Goal: Task Accomplishment & Management: Complete application form

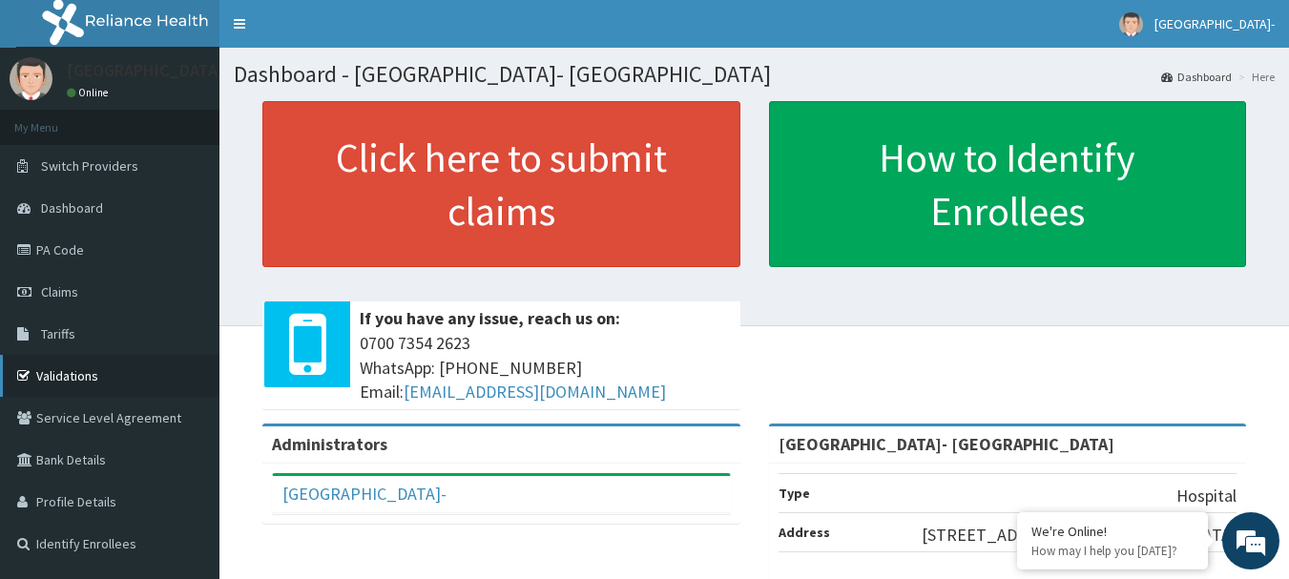
click at [91, 377] on link "Validations" at bounding box center [109, 376] width 219 height 42
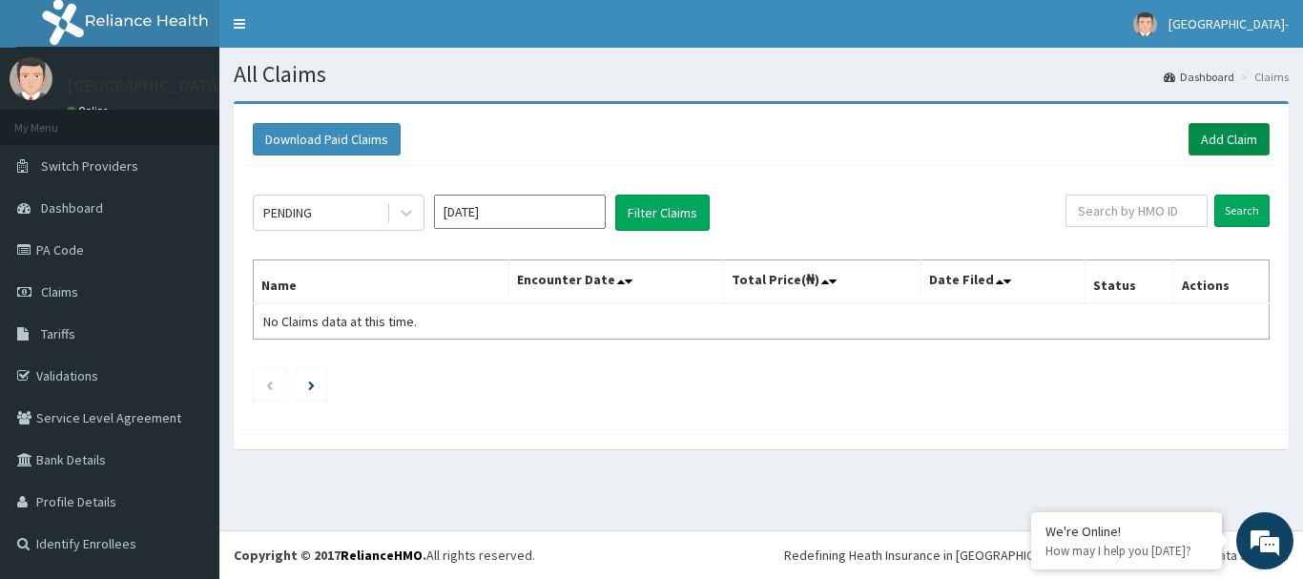
click at [1232, 135] on link "Add Claim" at bounding box center [1229, 139] width 81 height 32
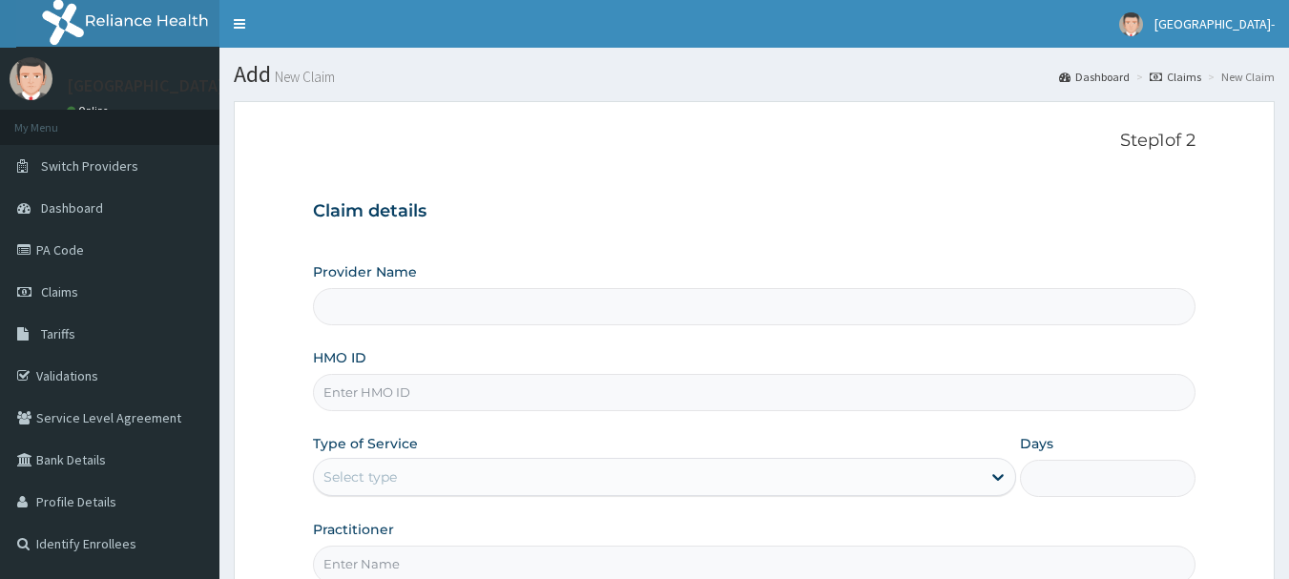
type input "[GEOGRAPHIC_DATA]- [GEOGRAPHIC_DATA]"
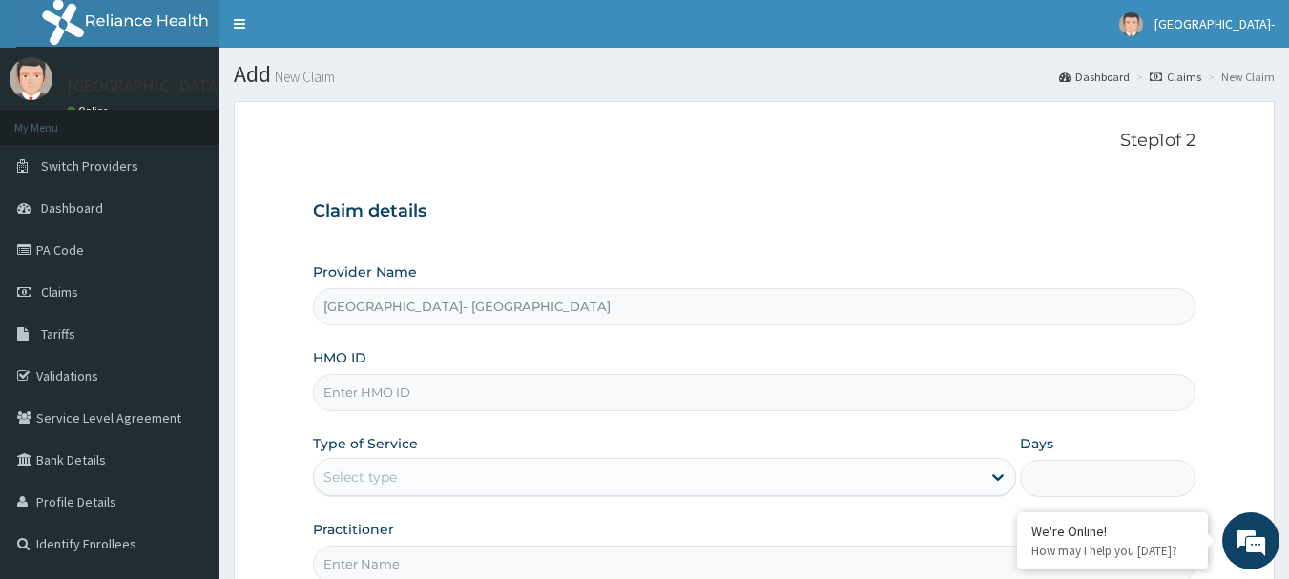
click at [931, 401] on input "HMO ID" at bounding box center [754, 392] width 883 height 37
paste input "SEK/10007/A"
type input "SEK/10007/A"
click at [695, 478] on div "Select type" at bounding box center [647, 477] width 667 height 31
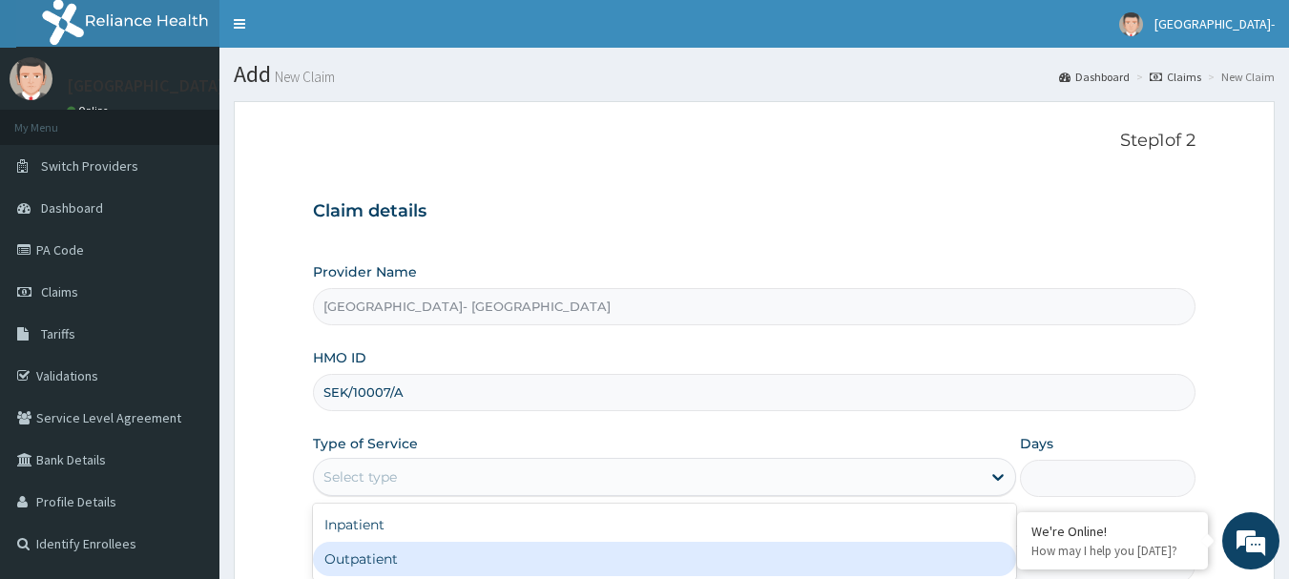
click at [645, 551] on div "Outpatient" at bounding box center [664, 559] width 703 height 34
type input "1"
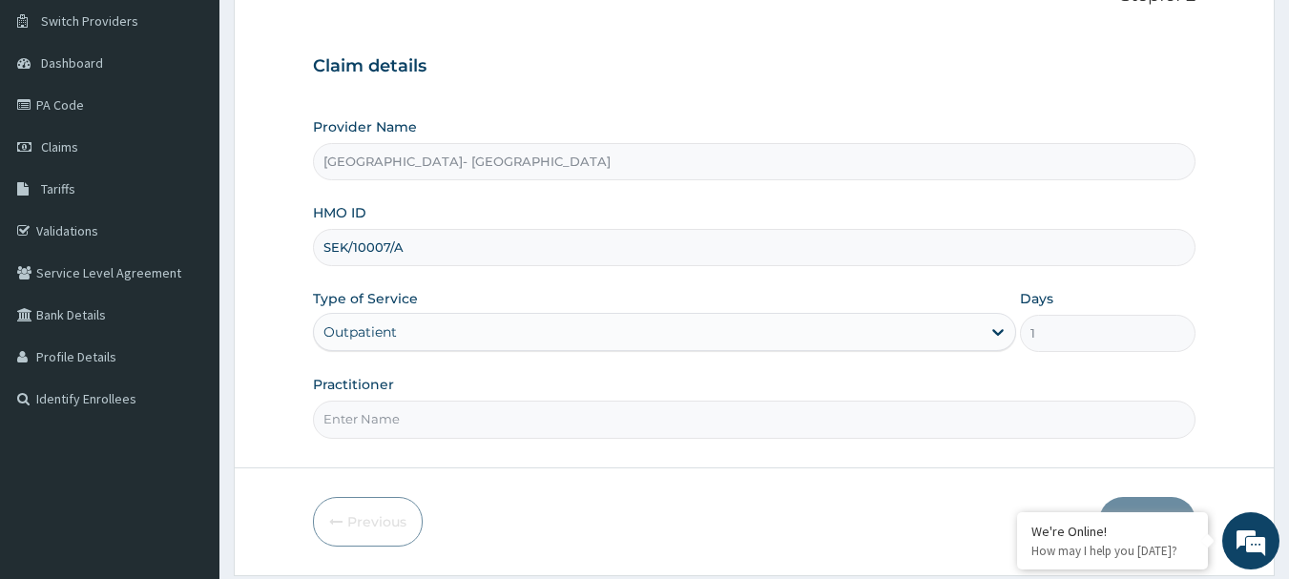
scroll to position [201, 0]
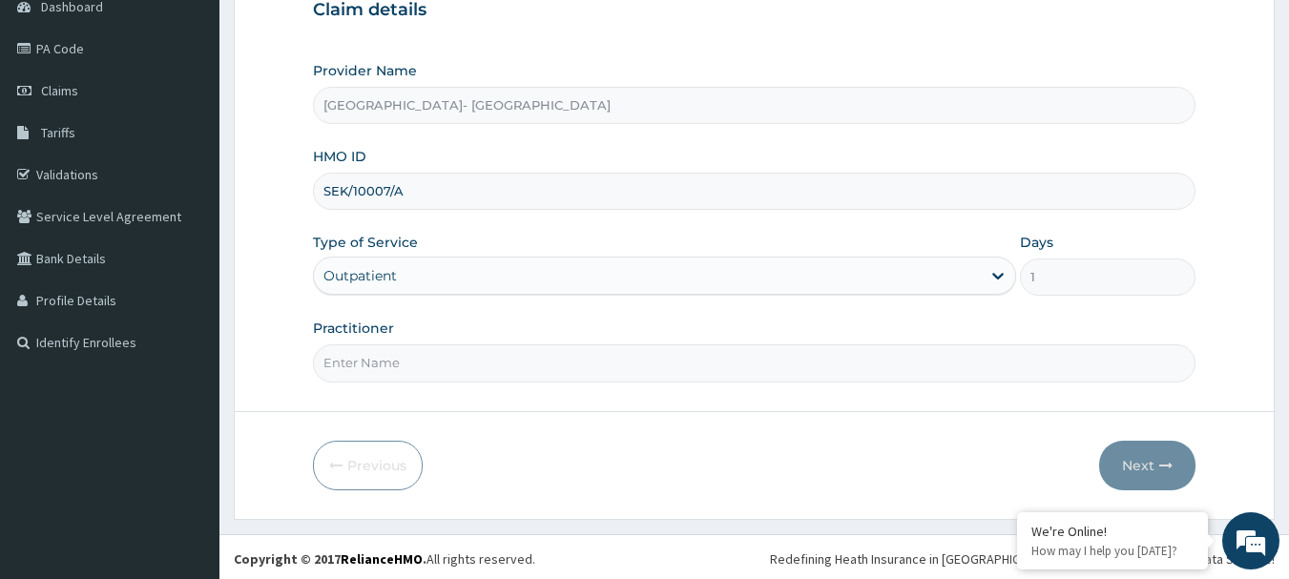
click at [652, 355] on input "Practitioner" at bounding box center [754, 362] width 883 height 37
type input "DR BABATUNDE"
click at [1148, 468] on button "Next" at bounding box center [1147, 466] width 96 height 50
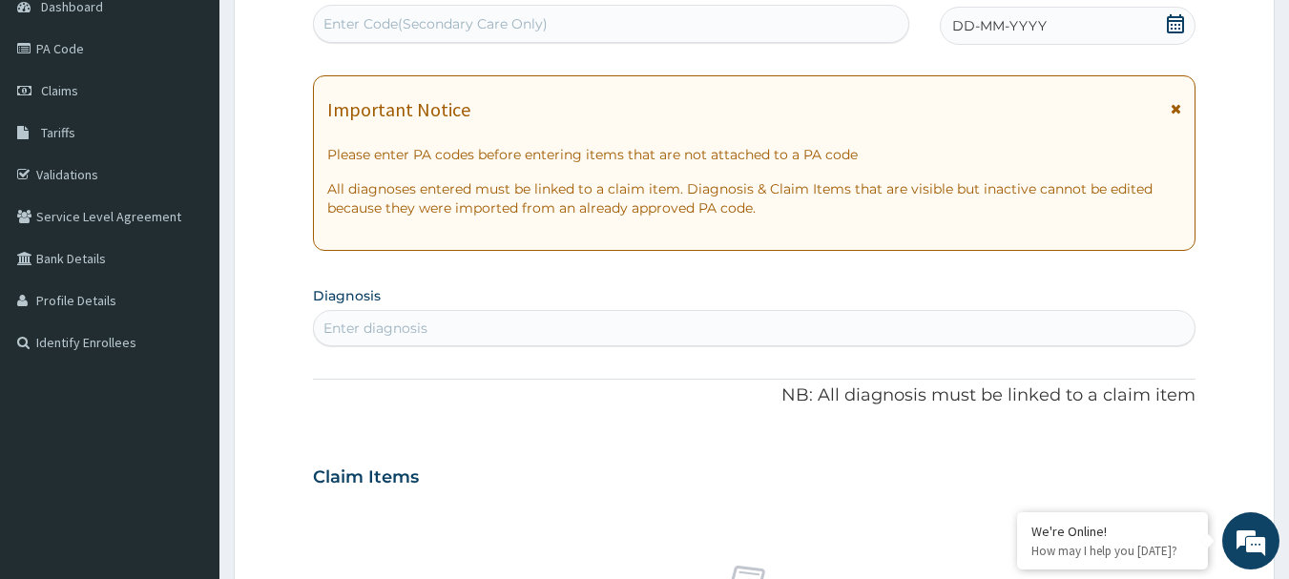
click at [1080, 25] on div "DD-MM-YYYY" at bounding box center [1068, 26] width 256 height 38
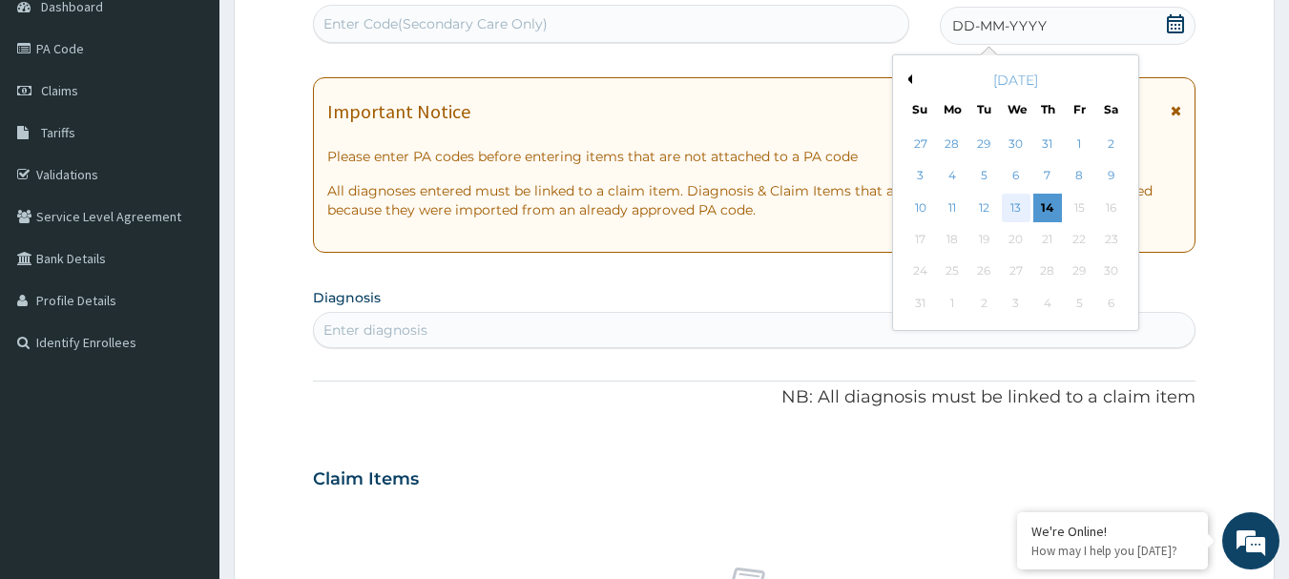
click at [1021, 208] on div "13" at bounding box center [1016, 208] width 29 height 29
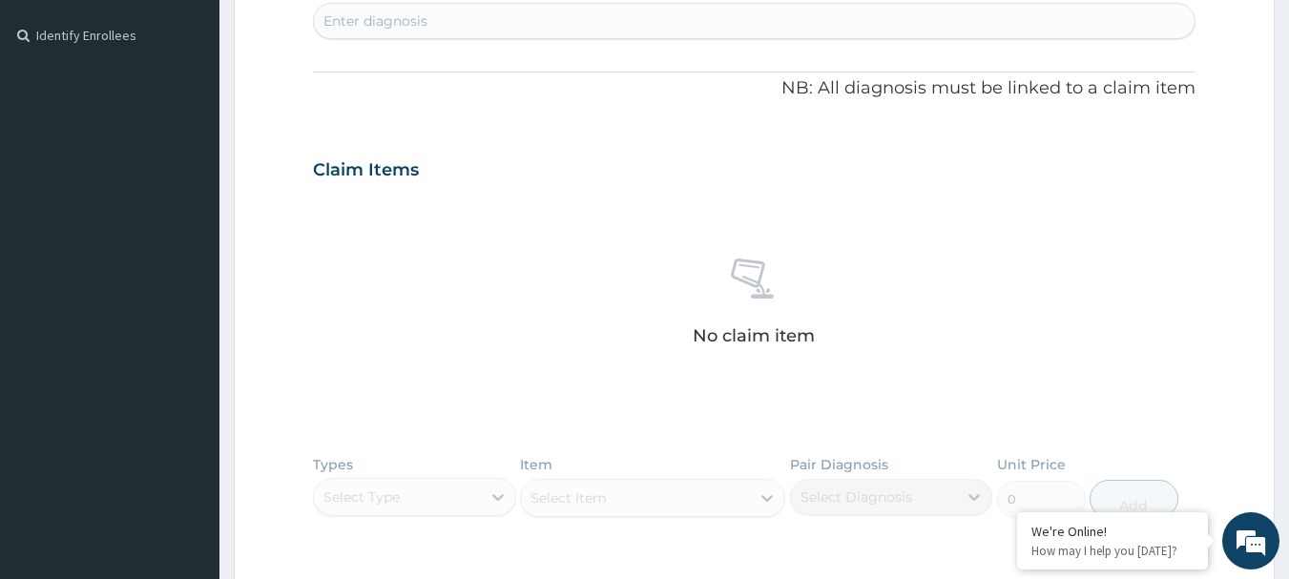
scroll to position [478, 0]
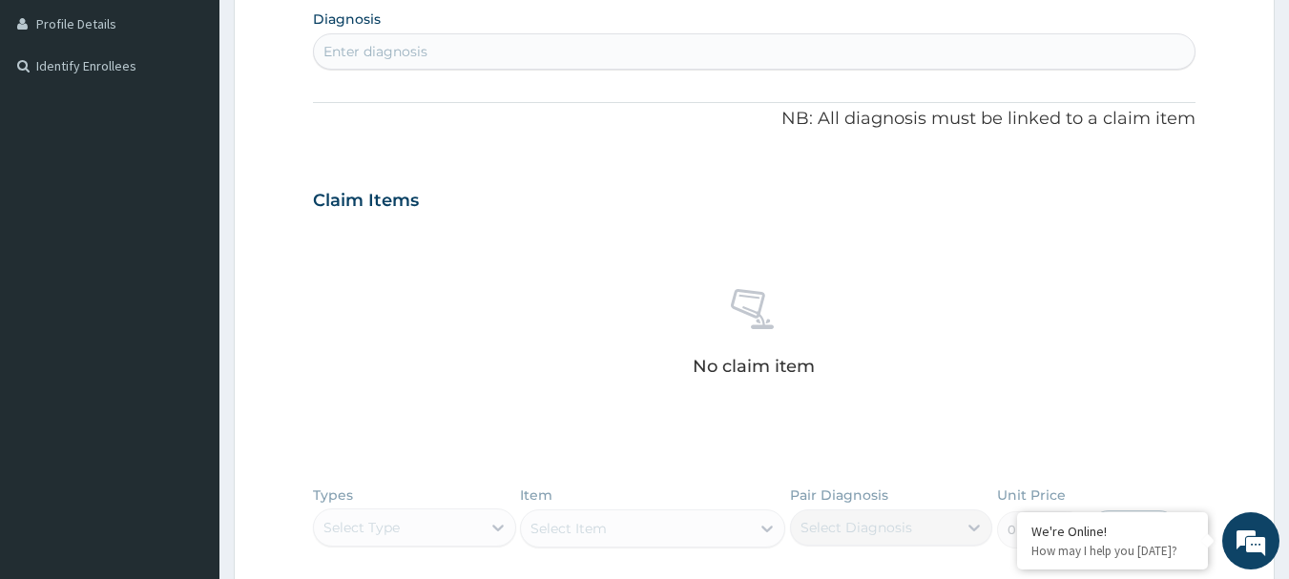
click at [744, 55] on div "Enter diagnosis" at bounding box center [755, 51] width 882 height 31
type input "SEPSIS"
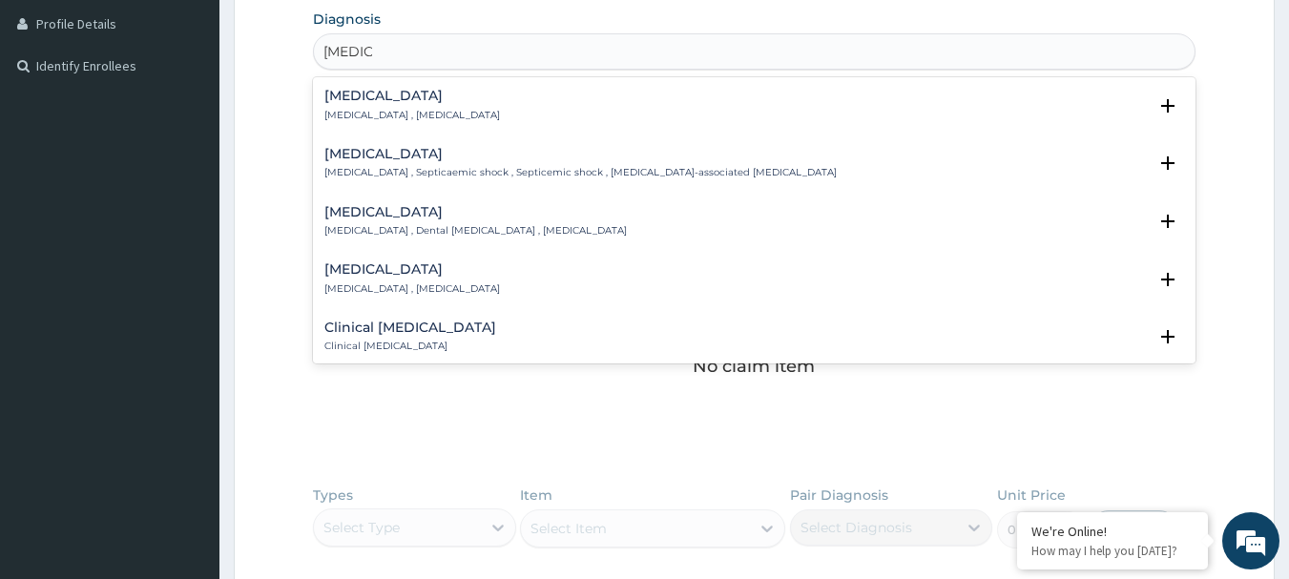
click at [639, 103] on div "Sepsis Systemic infection , Sepsis" at bounding box center [754, 105] width 861 height 33
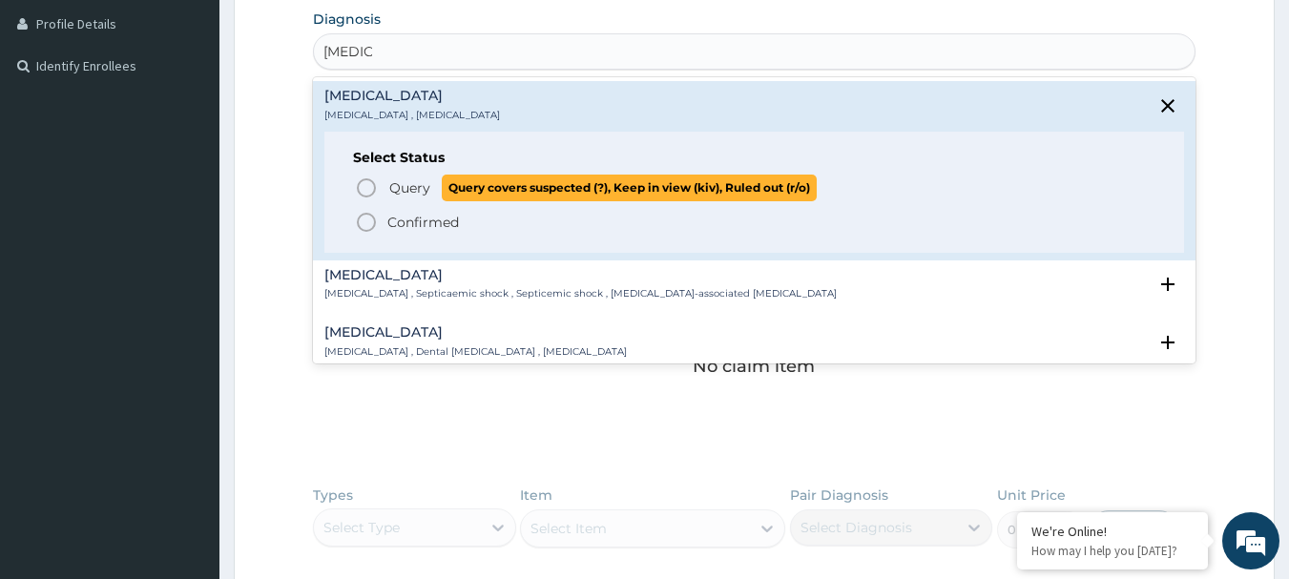
click at [364, 193] on icon "status option query" at bounding box center [366, 188] width 23 height 23
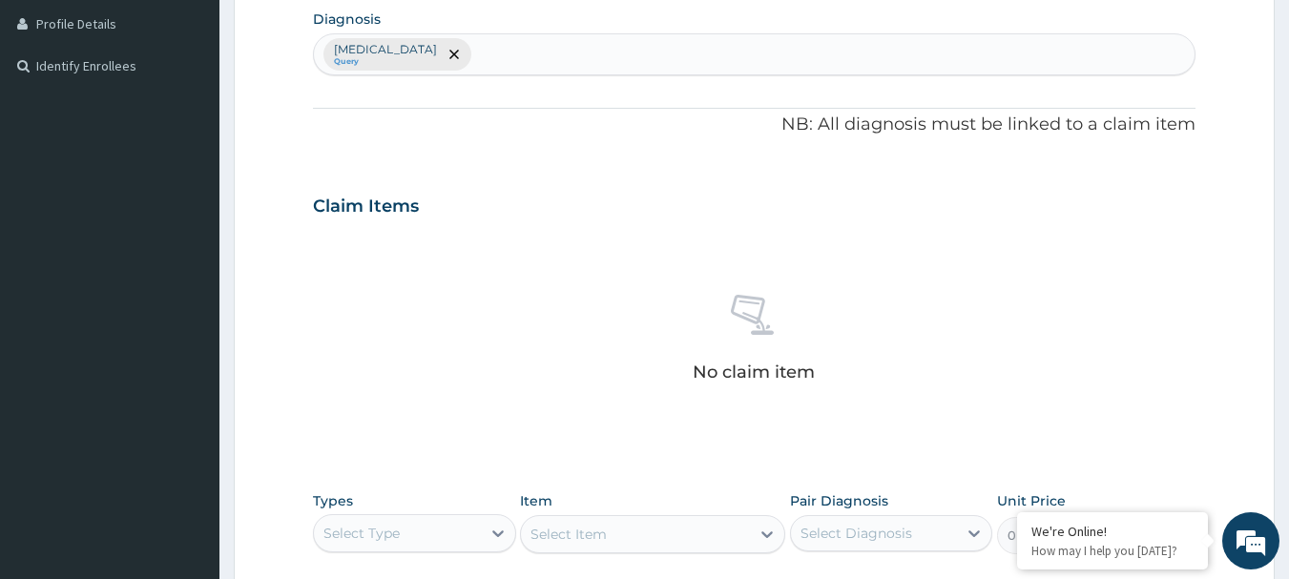
click at [491, 59] on div "Sepsis Query" at bounding box center [755, 54] width 882 height 40
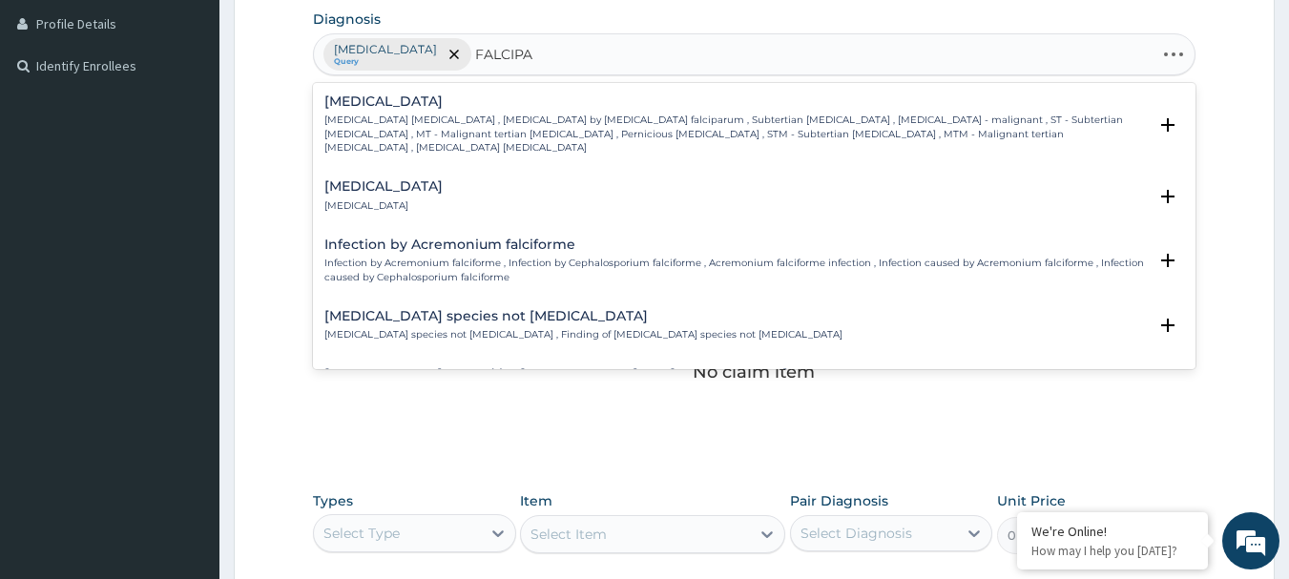
type input "FALCIPAR"
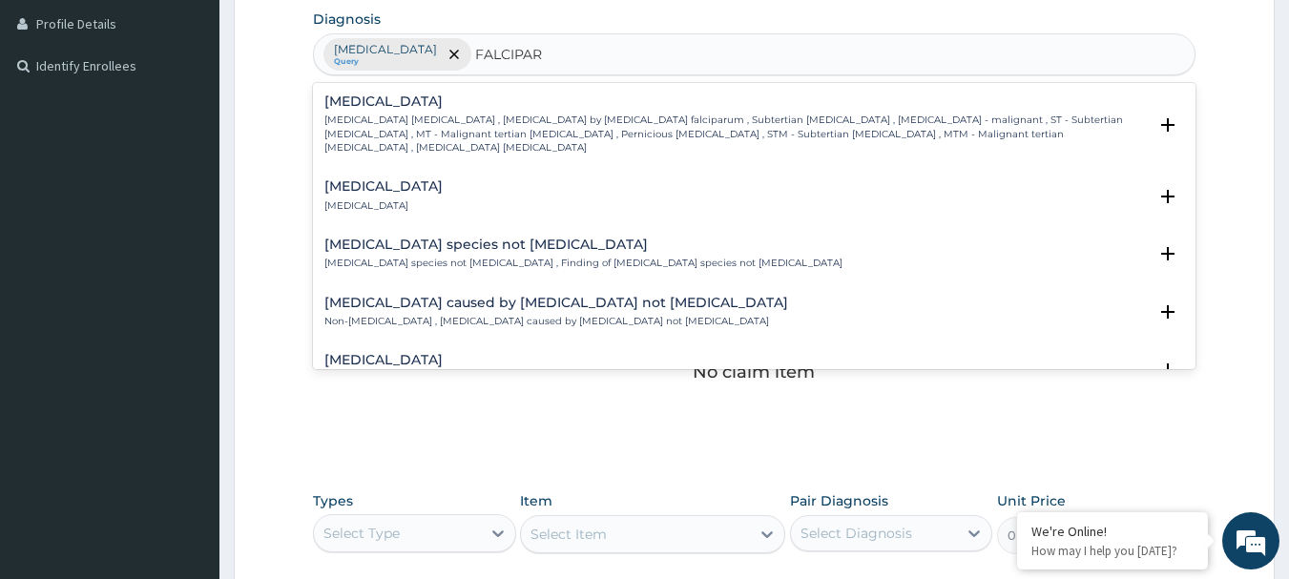
click at [486, 119] on p "Falciparum malaria , Malignant tertian malaria , Malaria by Plasmodium falcipar…" at bounding box center [735, 134] width 823 height 41
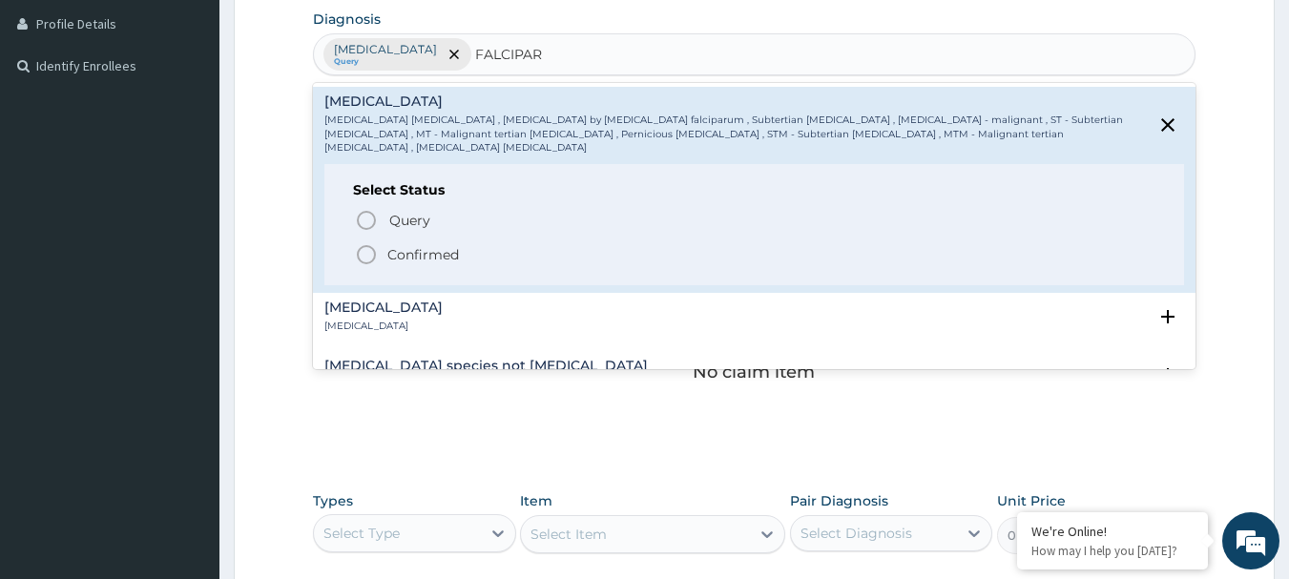
click at [364, 243] on icon "status option filled" at bounding box center [366, 254] width 23 height 23
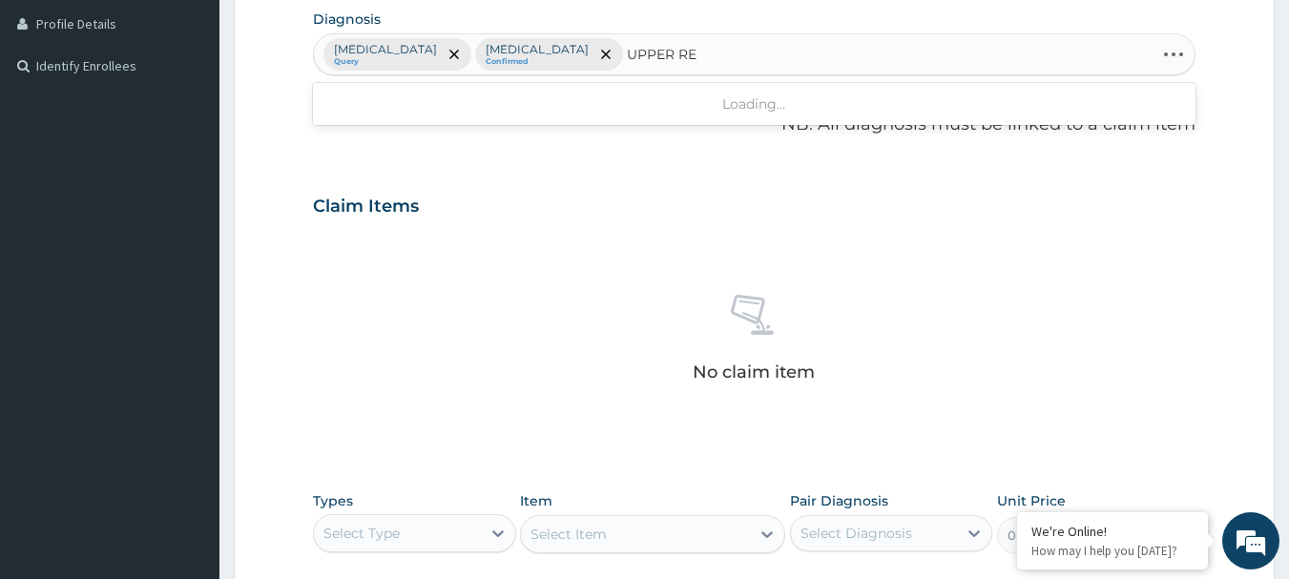
type input "UPPER RES"
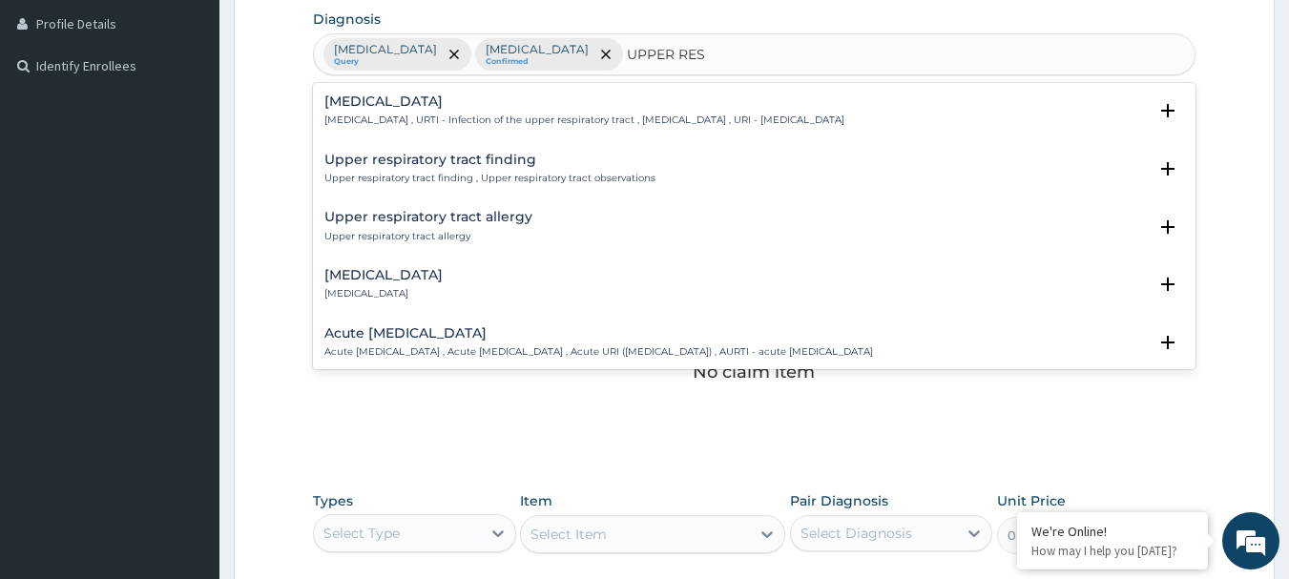
click at [577, 115] on p "Upper respiratory infection , URTI - Infection of the upper respiratory tract ,…" at bounding box center [584, 120] width 520 height 13
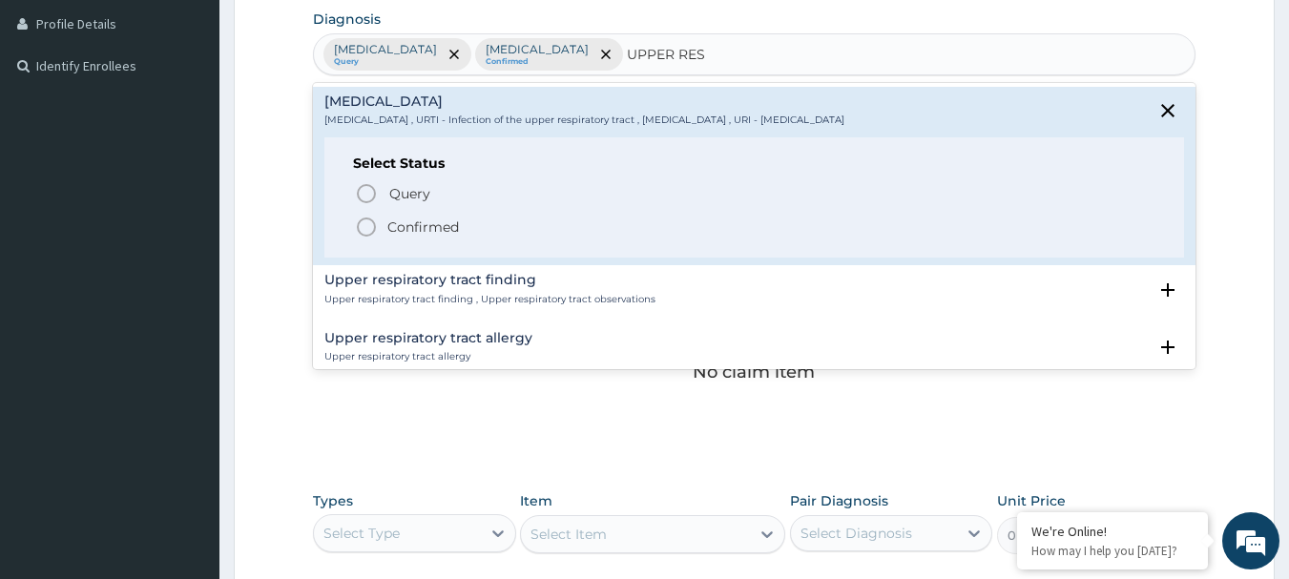
click at [366, 231] on icon "status option filled" at bounding box center [366, 227] width 23 height 23
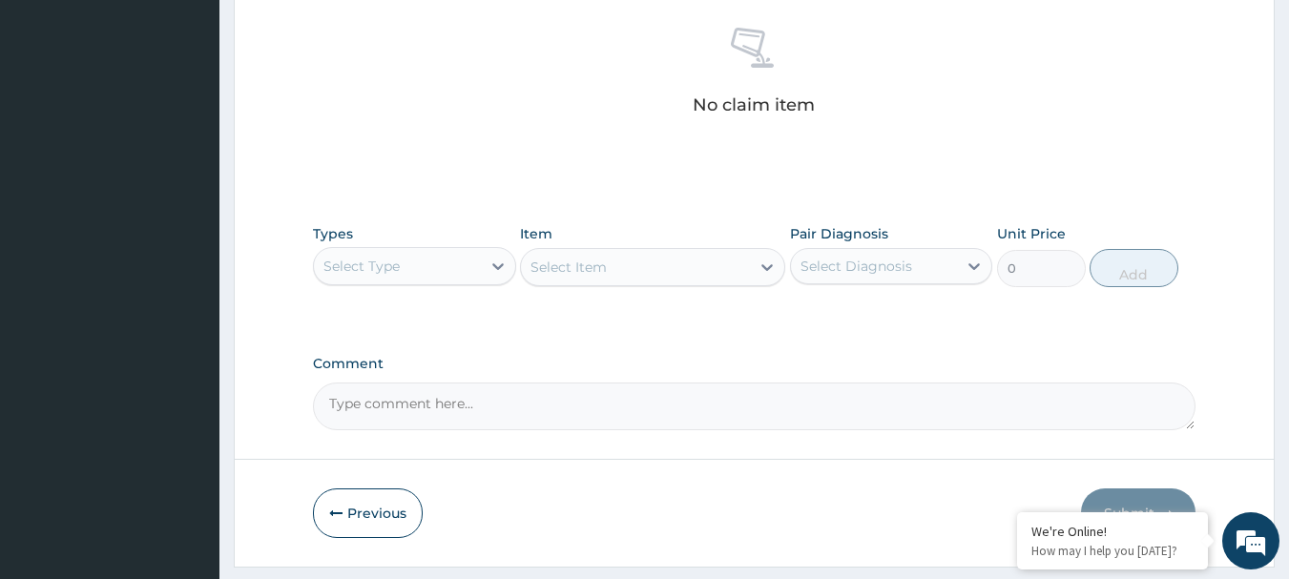
scroll to position [797, 0]
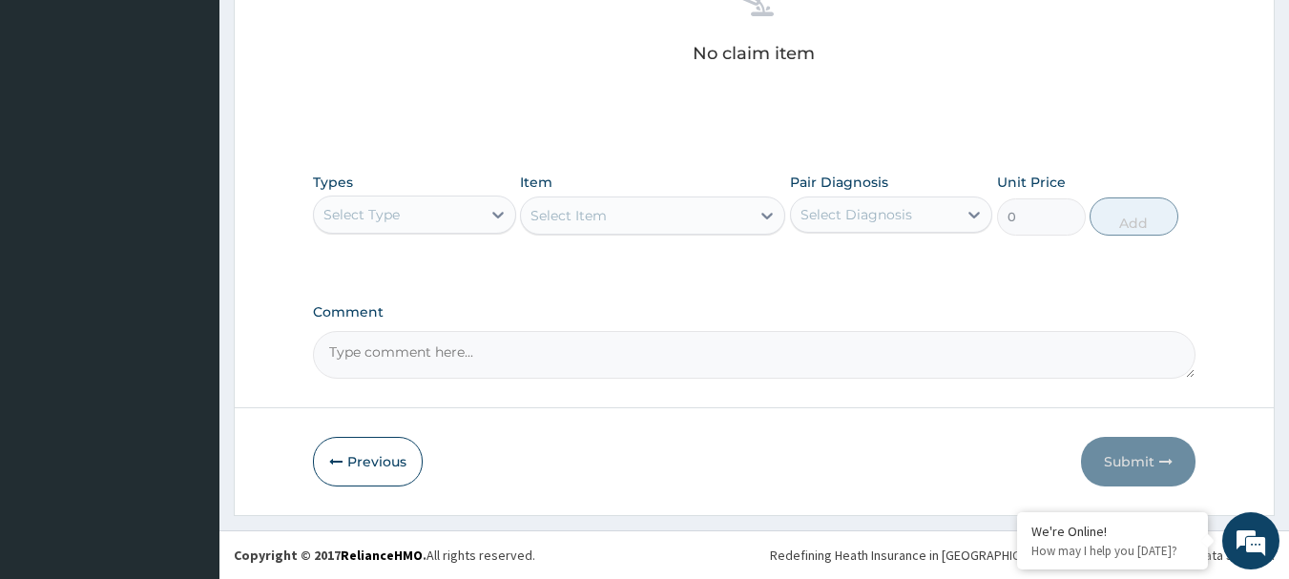
click at [449, 204] on div "Select Type" at bounding box center [397, 214] width 167 height 31
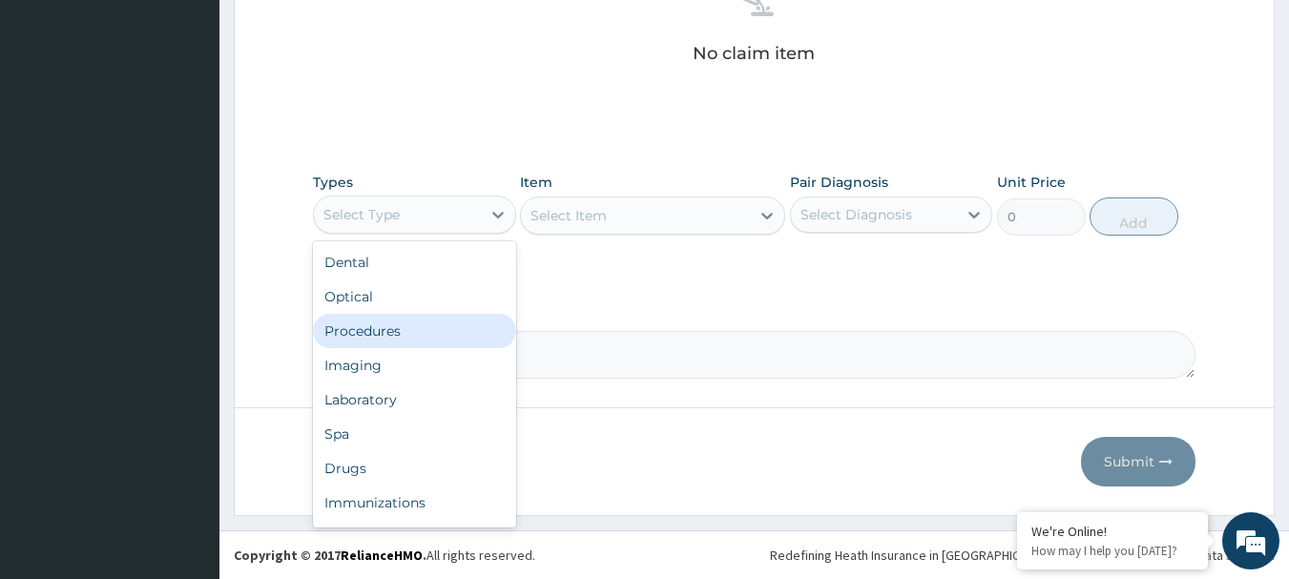
click at [447, 332] on div "Procedures" at bounding box center [414, 331] width 203 height 34
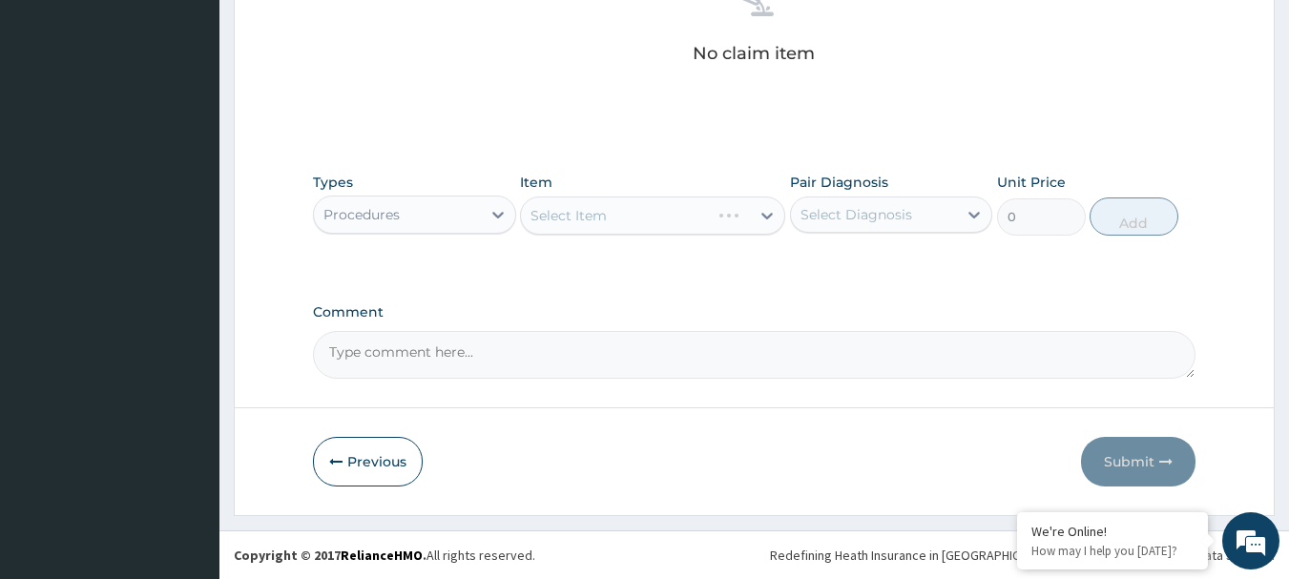
click at [596, 223] on div "Select Item" at bounding box center [652, 216] width 265 height 38
click at [596, 223] on div "Select Item" at bounding box center [568, 215] width 76 height 19
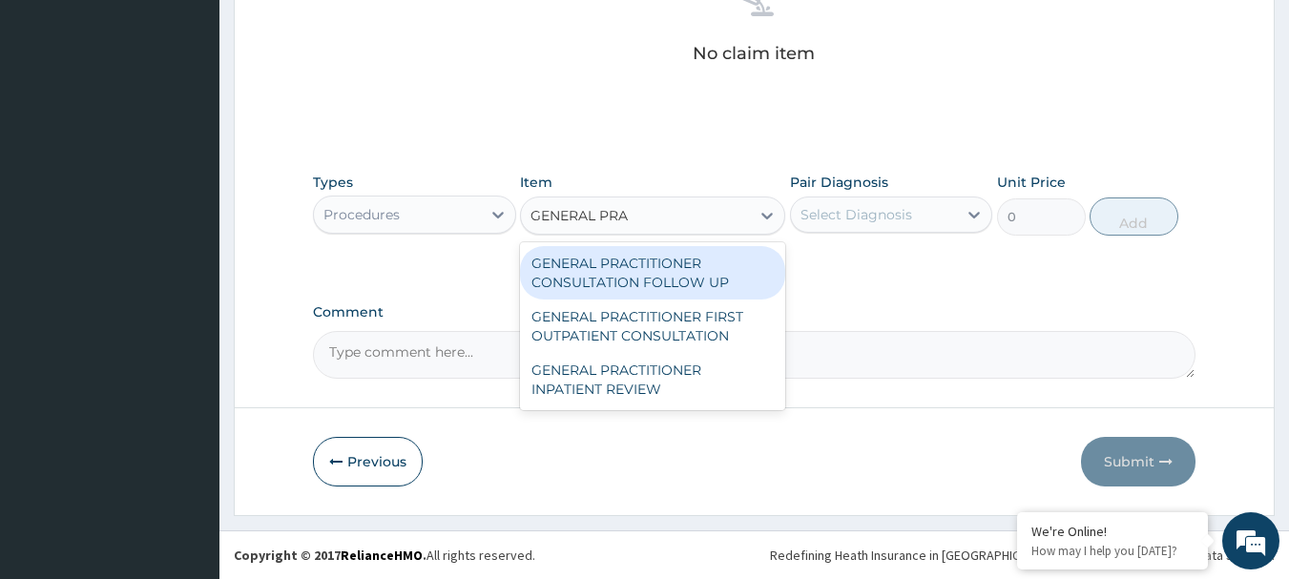
type input "GENERAL PRAC"
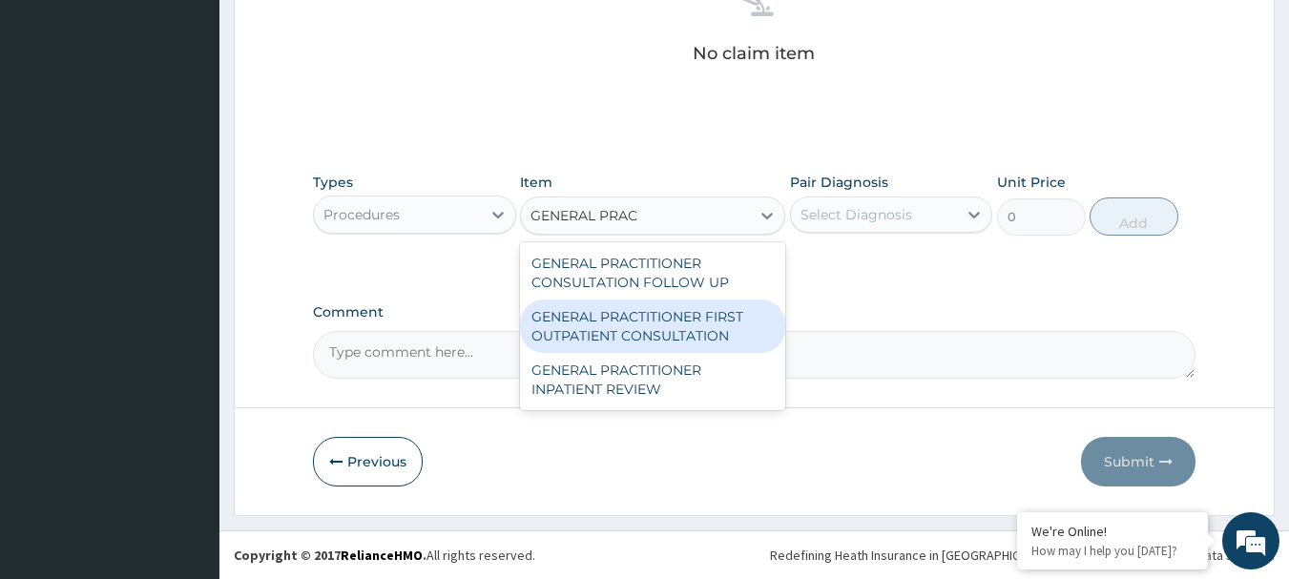
click at [653, 332] on div "GENERAL PRACTITIONER FIRST OUTPATIENT CONSULTATION" at bounding box center [652, 326] width 265 height 53
type input "5400"
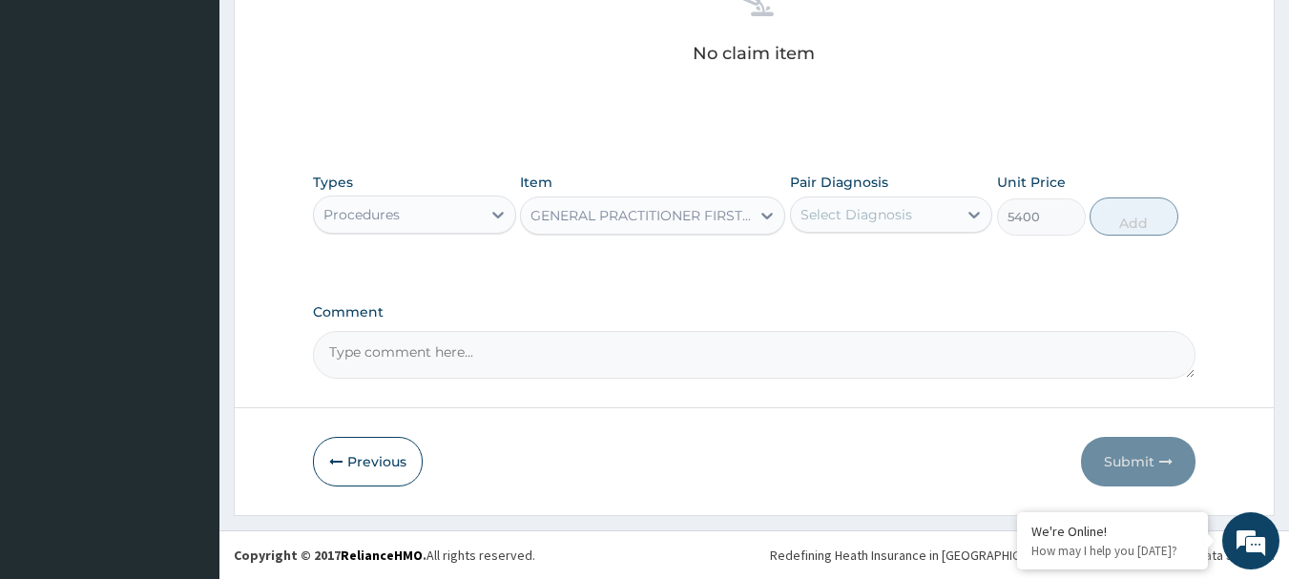
click at [895, 207] on div "Select Diagnosis" at bounding box center [856, 214] width 112 height 19
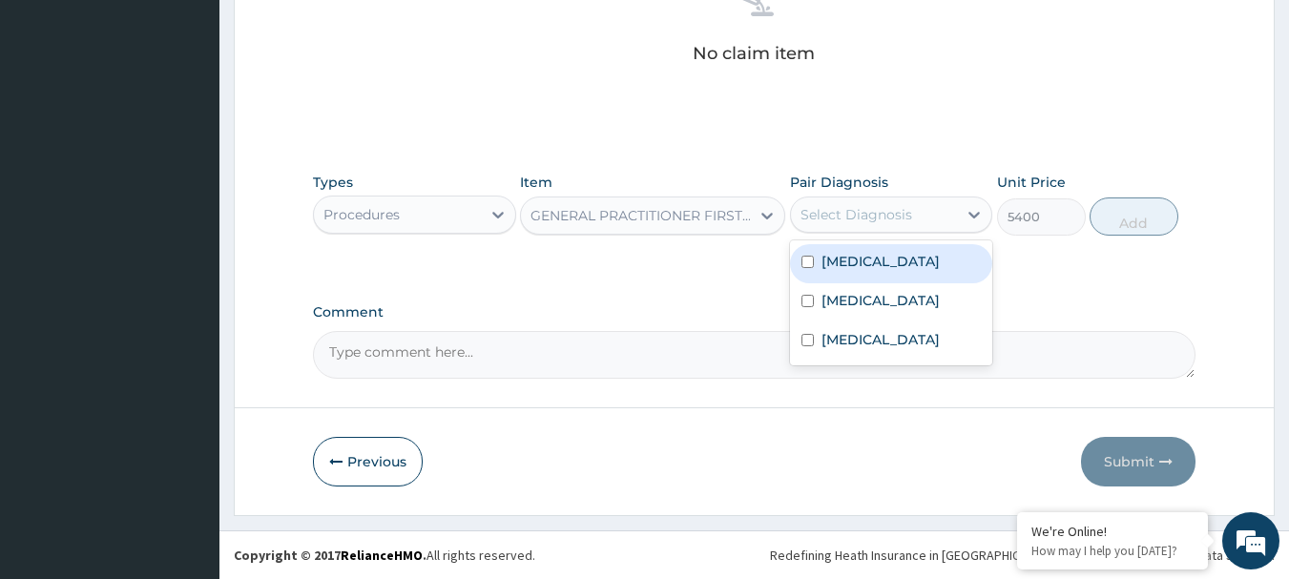
click at [857, 275] on div "Sepsis" at bounding box center [891, 263] width 203 height 39
checkbox input "true"
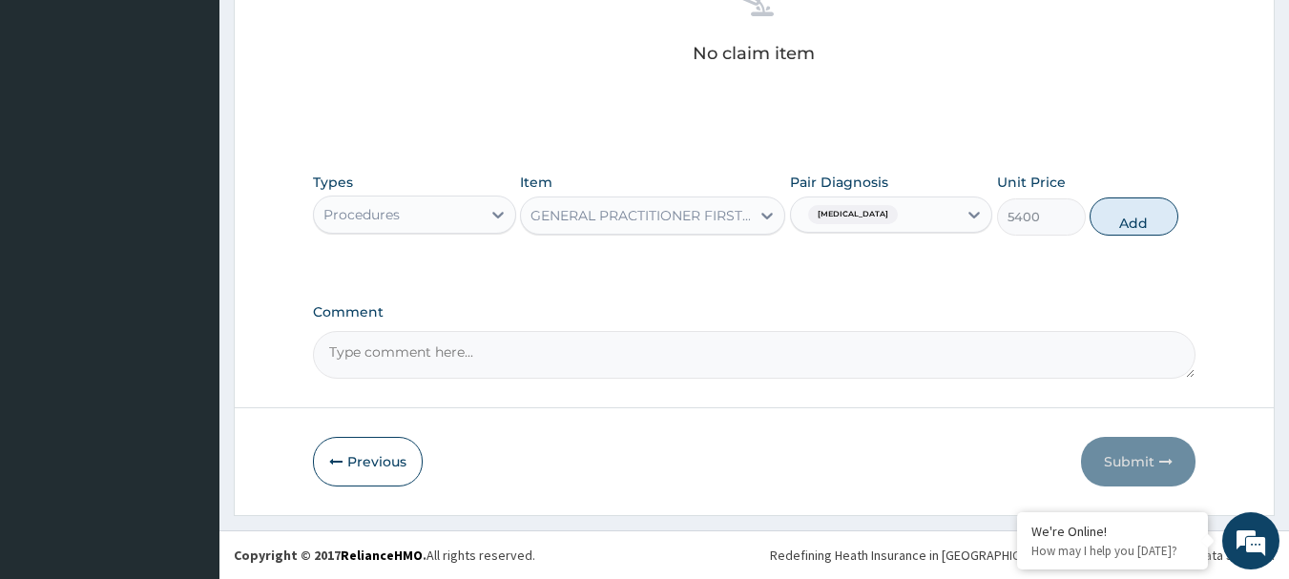
click at [892, 201] on div "Sepsis" at bounding box center [874, 214] width 167 height 32
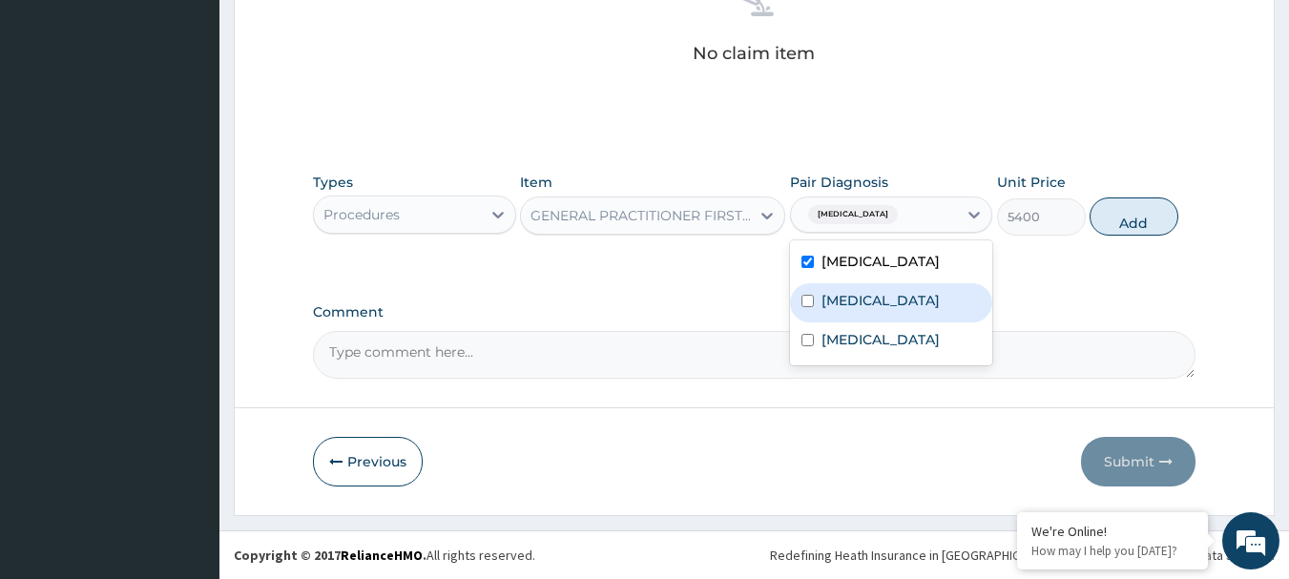
click at [812, 299] on input "checkbox" at bounding box center [807, 301] width 12 height 12
checkbox input "true"
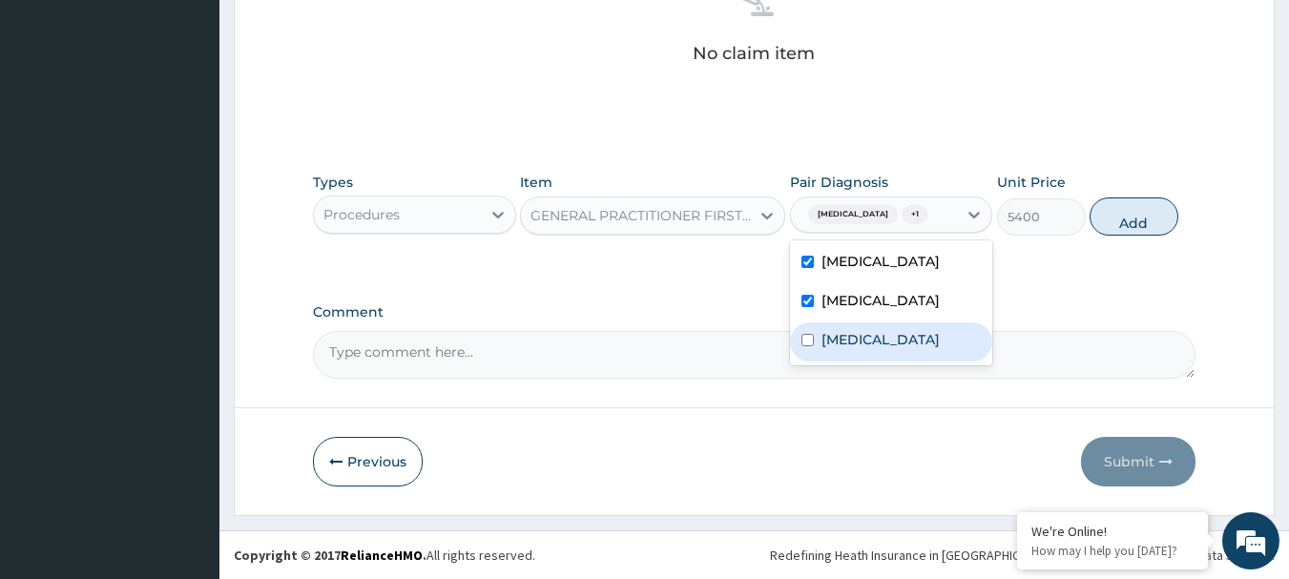
click at [807, 346] on input "checkbox" at bounding box center [807, 340] width 12 height 12
checkbox input "true"
click at [1138, 218] on button "Add" at bounding box center [1134, 216] width 89 height 38
type input "0"
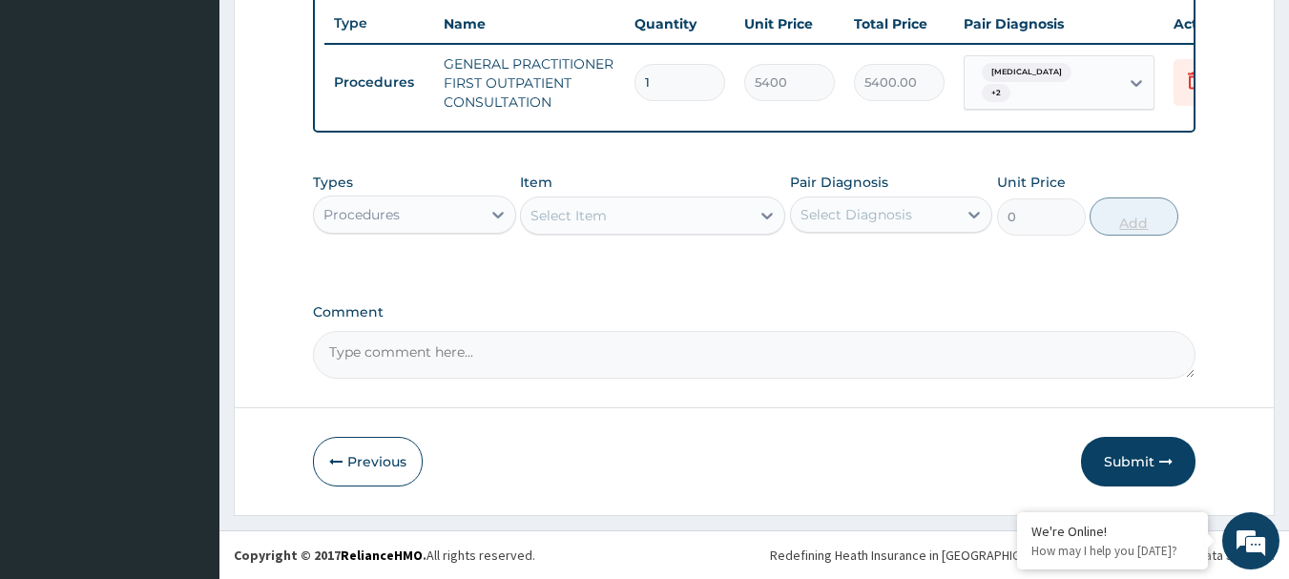
scroll to position [731, 0]
click at [629, 218] on div "Select Item" at bounding box center [635, 215] width 229 height 31
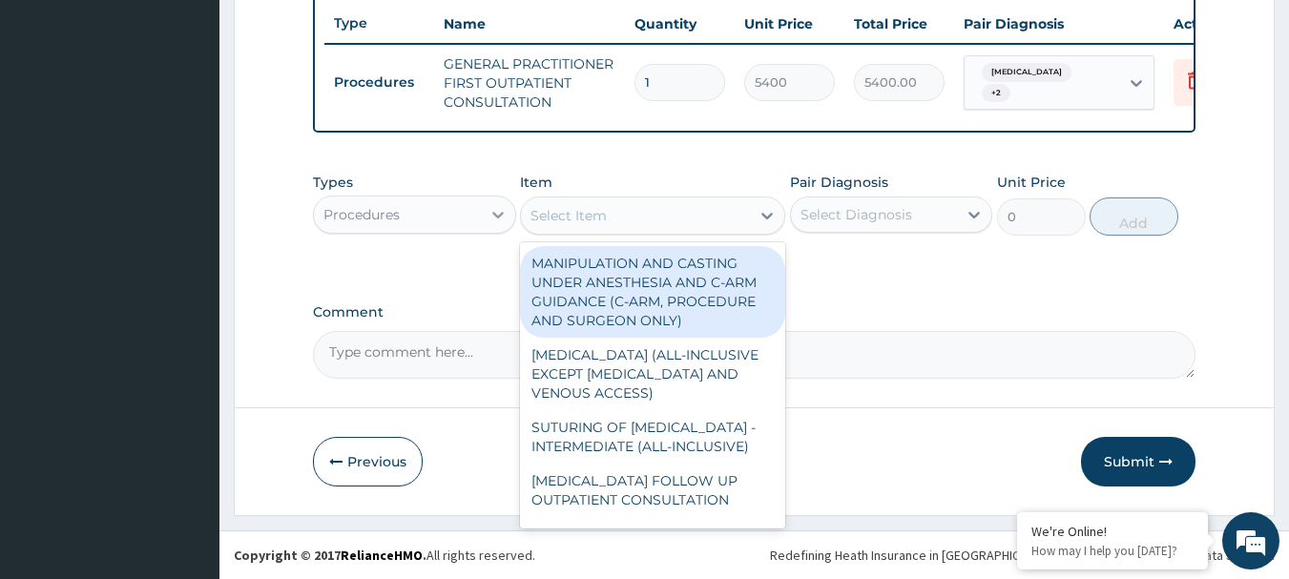
click at [492, 228] on div at bounding box center [498, 214] width 34 height 34
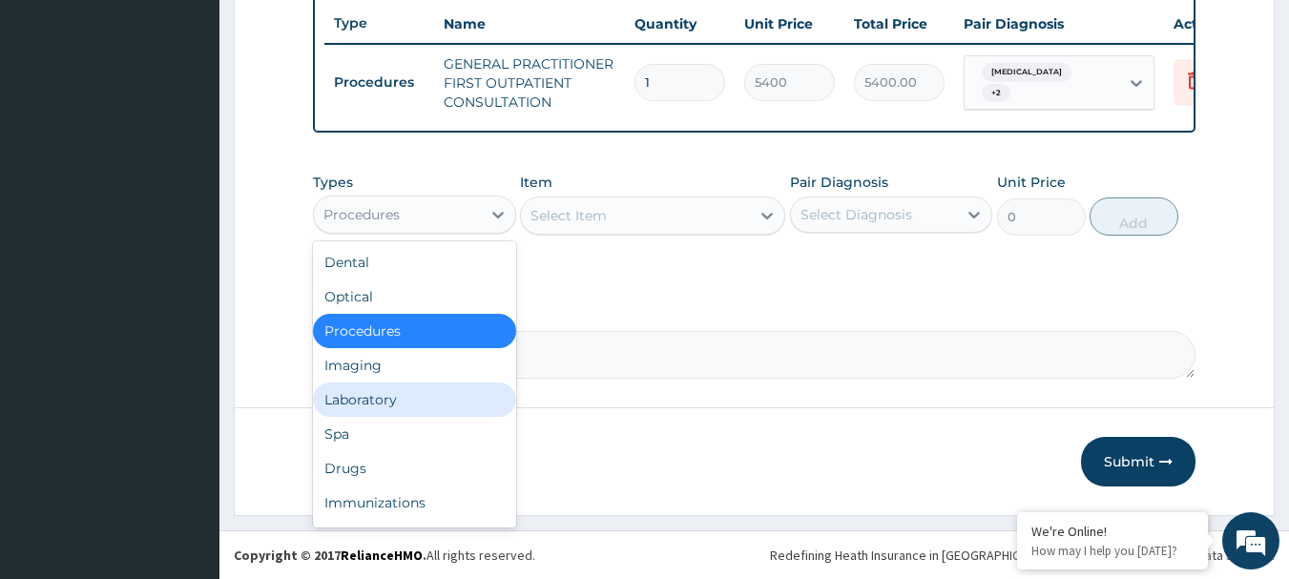
click at [446, 391] on div "Laboratory" at bounding box center [414, 400] width 203 height 34
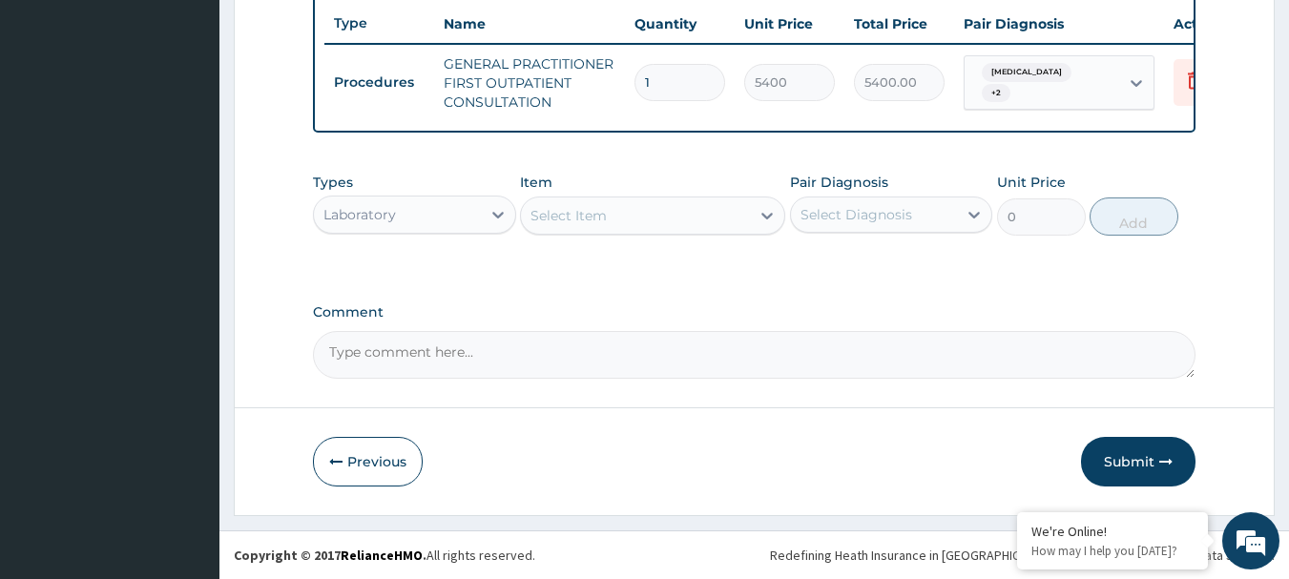
click at [621, 208] on div "Select Item" at bounding box center [635, 215] width 229 height 31
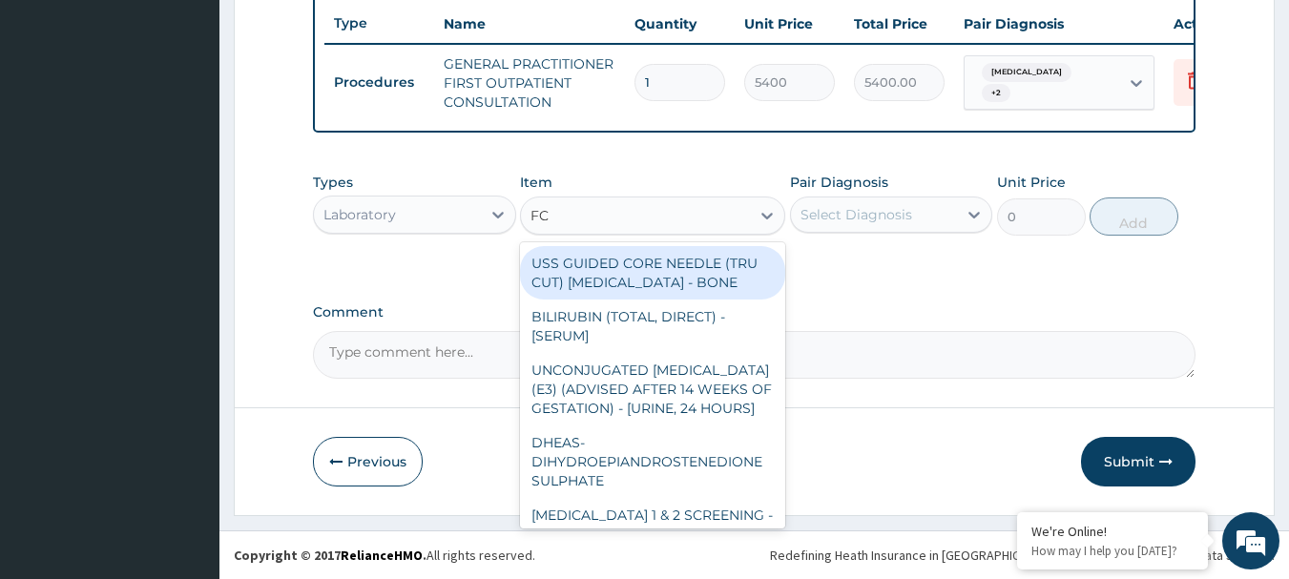
type input "F"
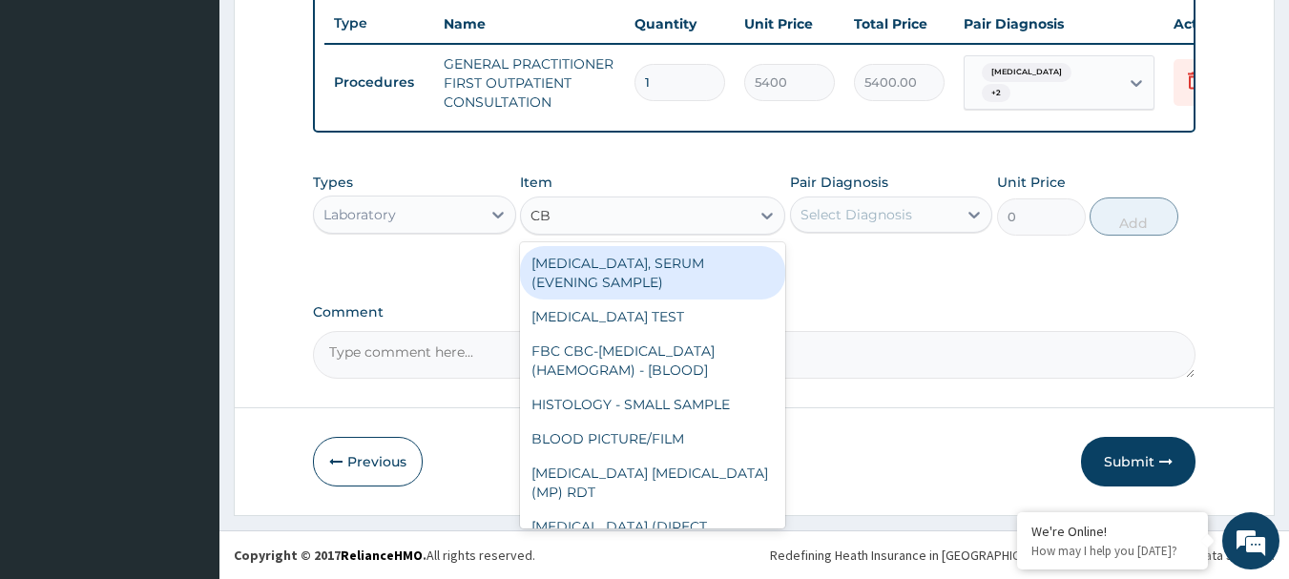
type input "CBC"
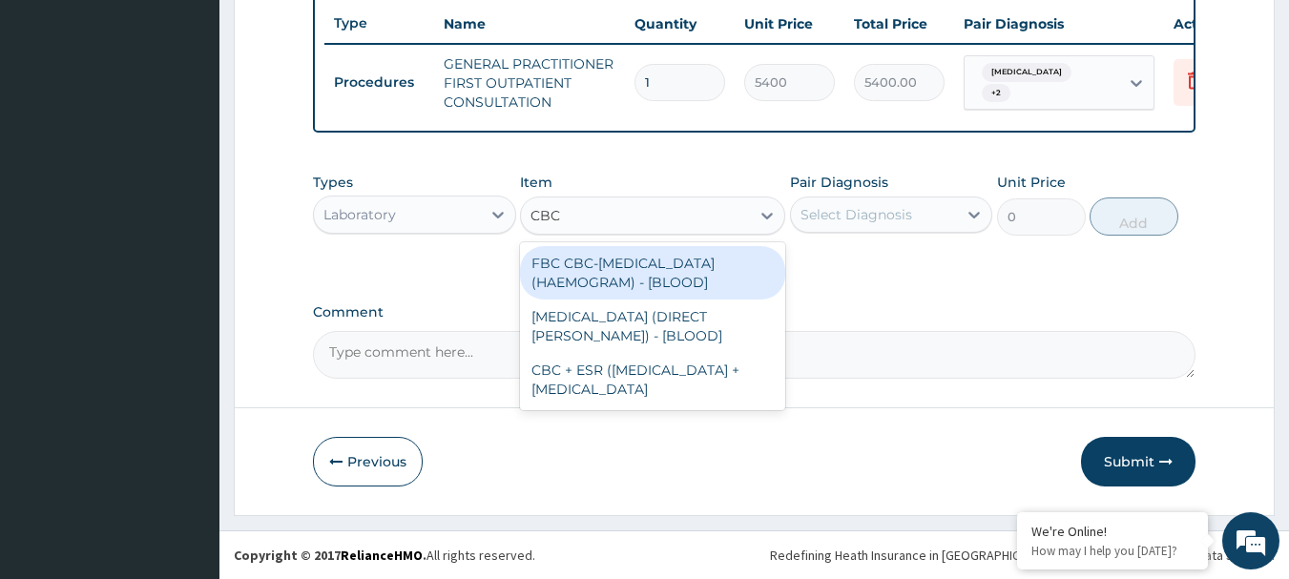
click at [646, 264] on div "FBC CBC-COMPLETE BLOOD COUNT (HAEMOGRAM) - [BLOOD]" at bounding box center [652, 272] width 265 height 53
type input "7200"
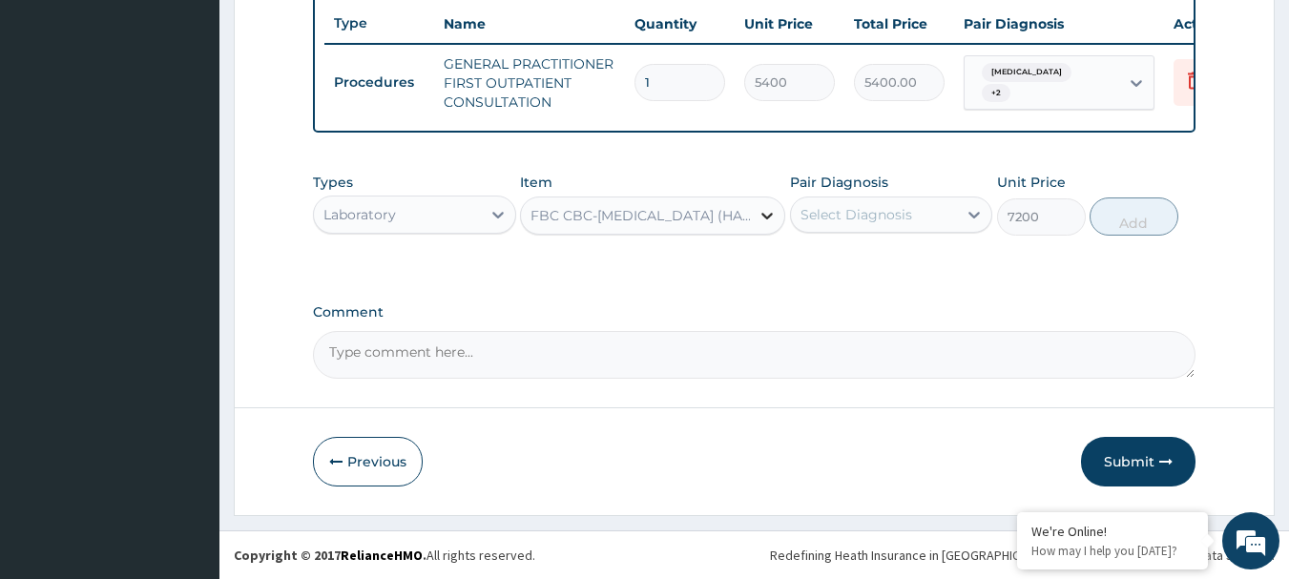
click at [758, 218] on icon at bounding box center [767, 215] width 19 height 19
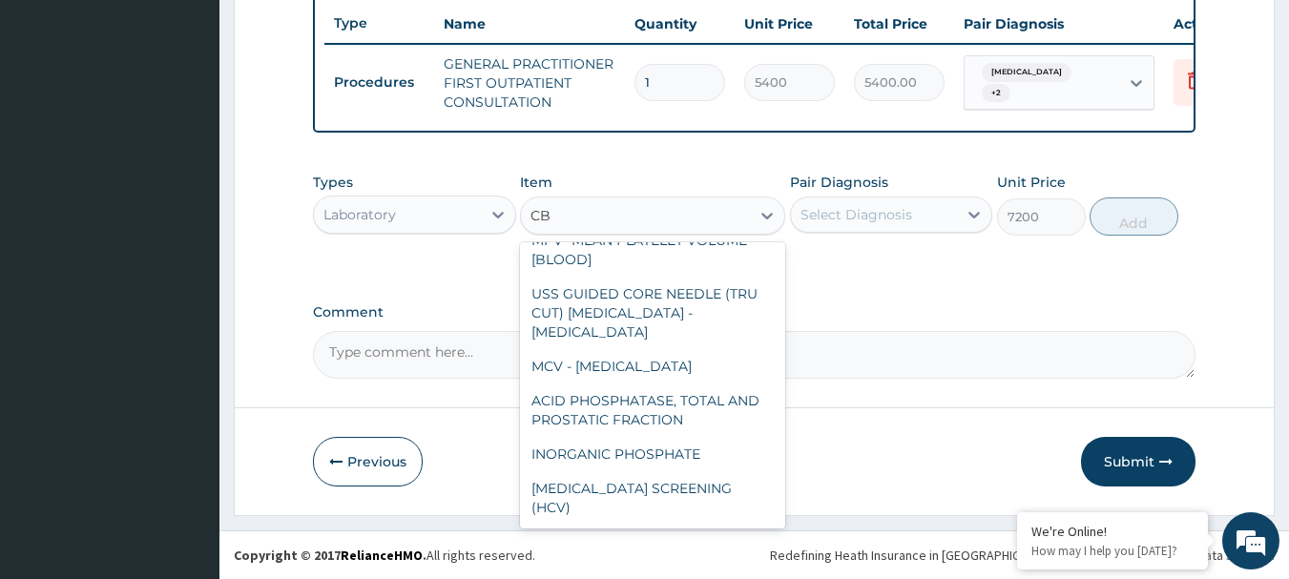
scroll to position [0, 0]
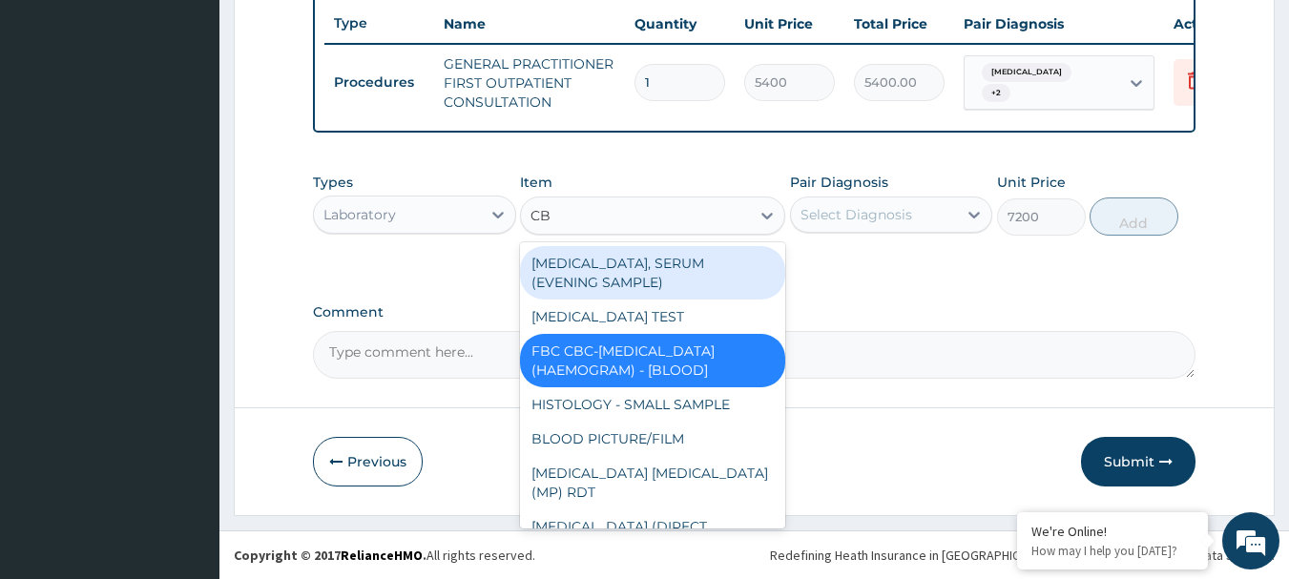
type input "CBC"
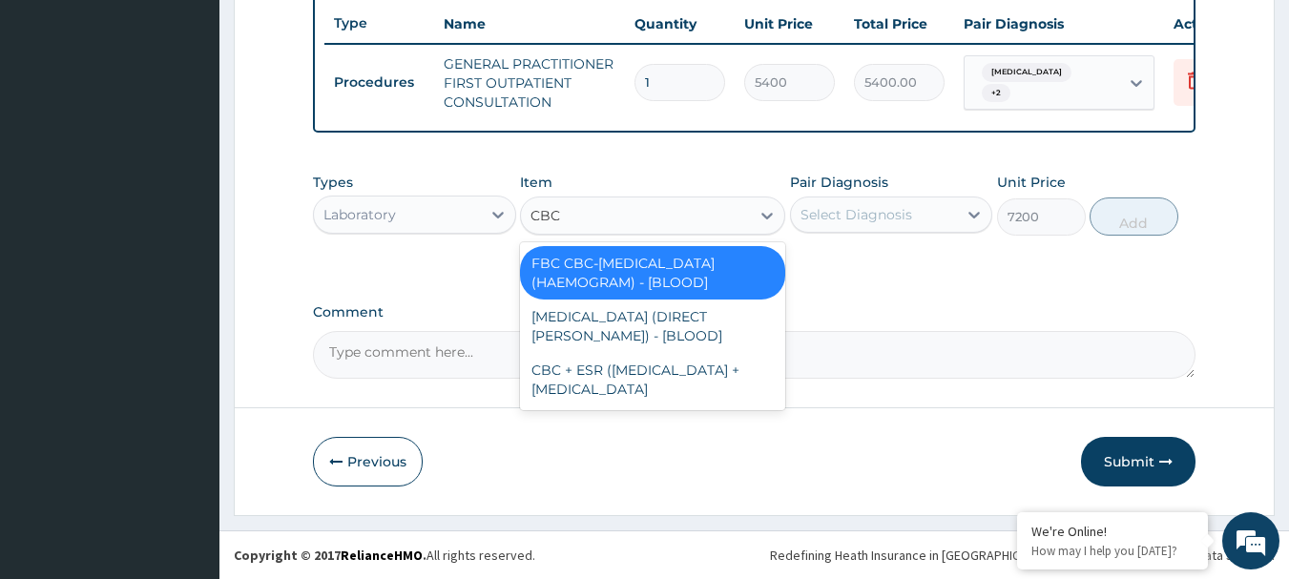
click at [720, 279] on div "FBC CBC-COMPLETE BLOOD COUNT (HAEMOGRAM) - [BLOOD]" at bounding box center [652, 272] width 265 height 53
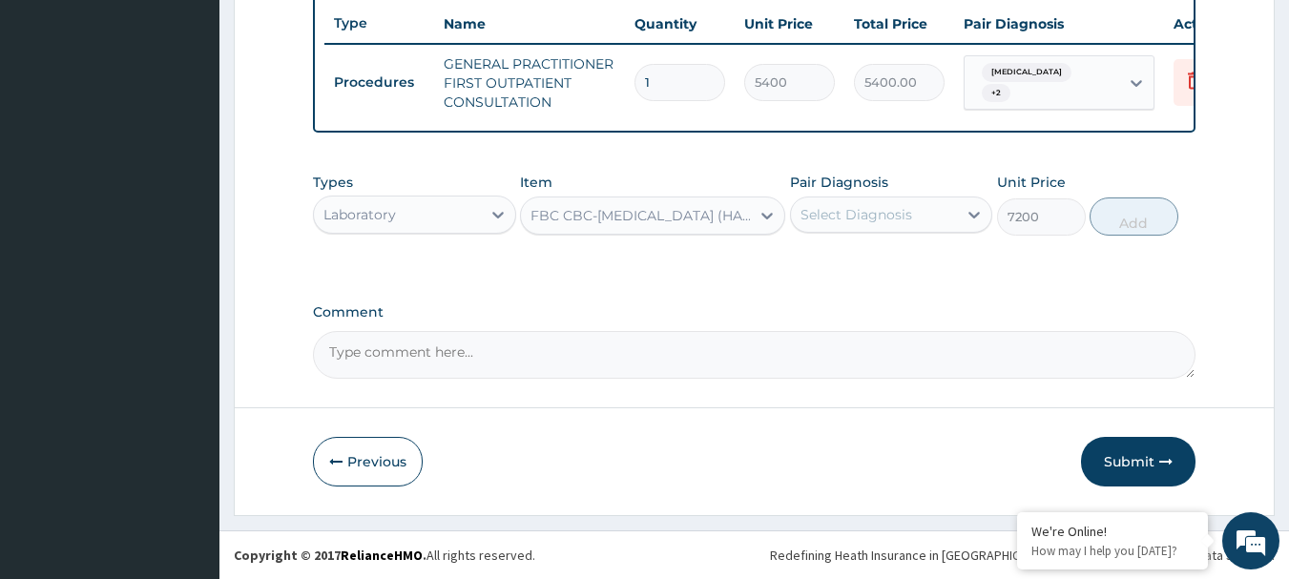
click at [929, 218] on div "Select Diagnosis" at bounding box center [874, 214] width 167 height 31
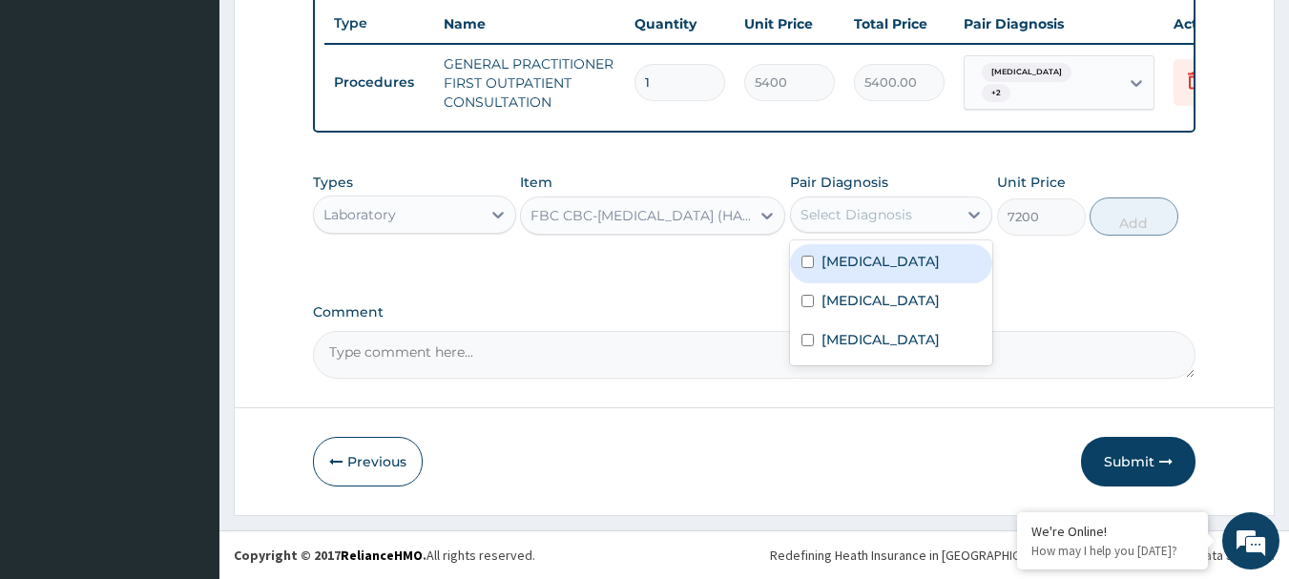
click at [840, 267] on label "Sepsis" at bounding box center [880, 261] width 118 height 19
checkbox input "true"
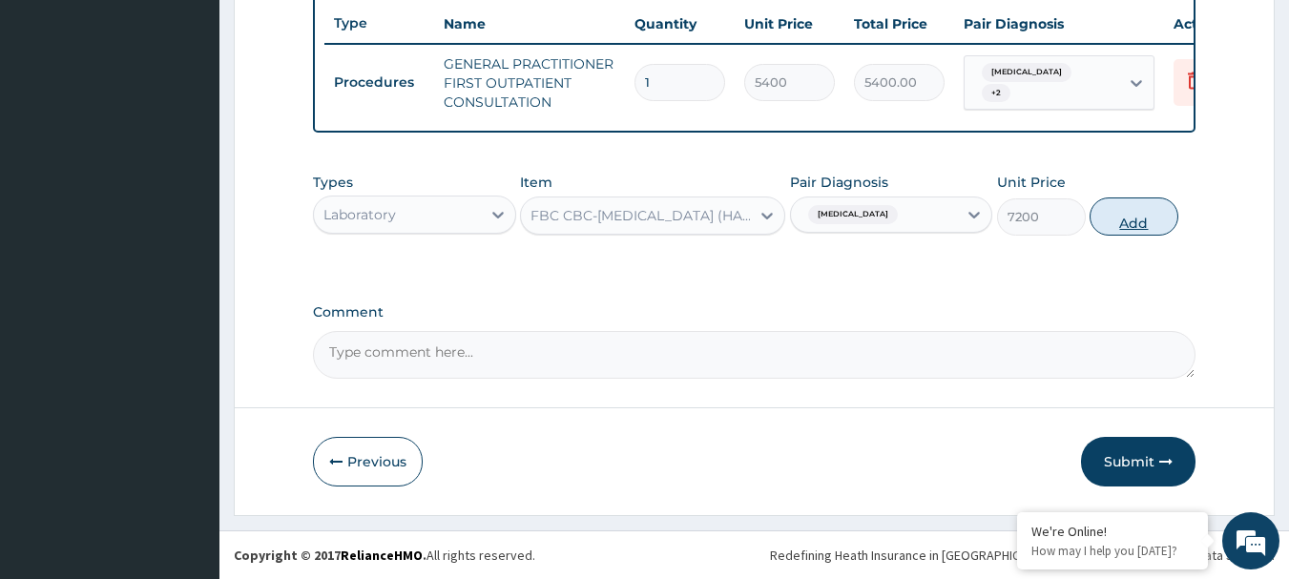
click at [1124, 213] on button "Add" at bounding box center [1134, 216] width 89 height 38
type input "0"
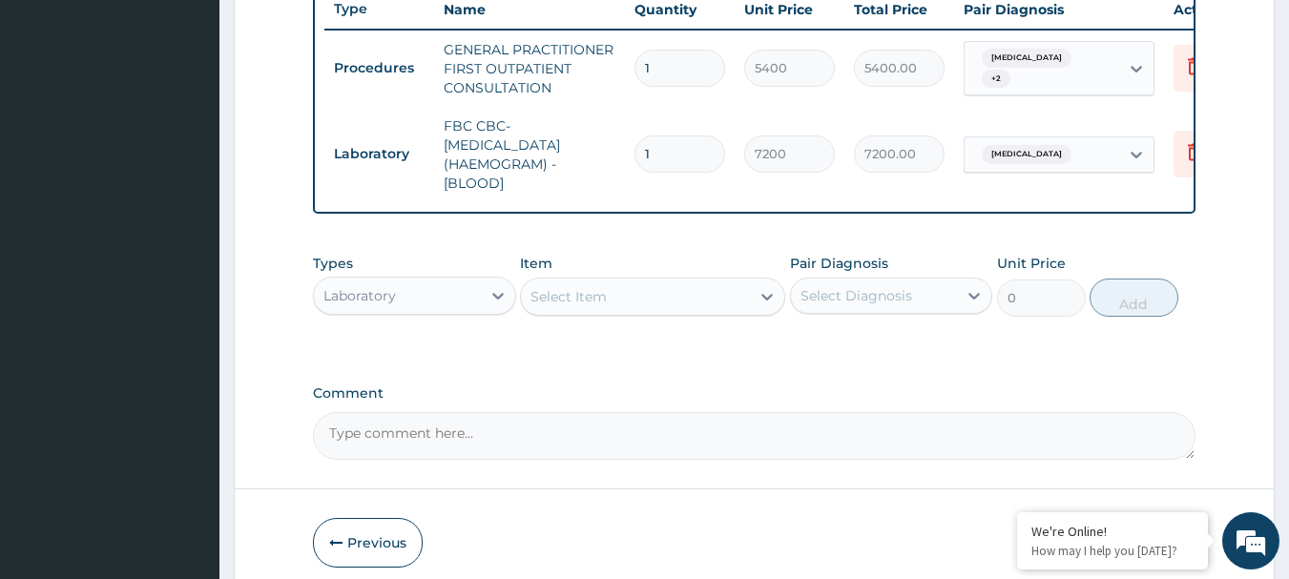
click at [584, 306] on div "Select Item" at bounding box center [568, 296] width 76 height 19
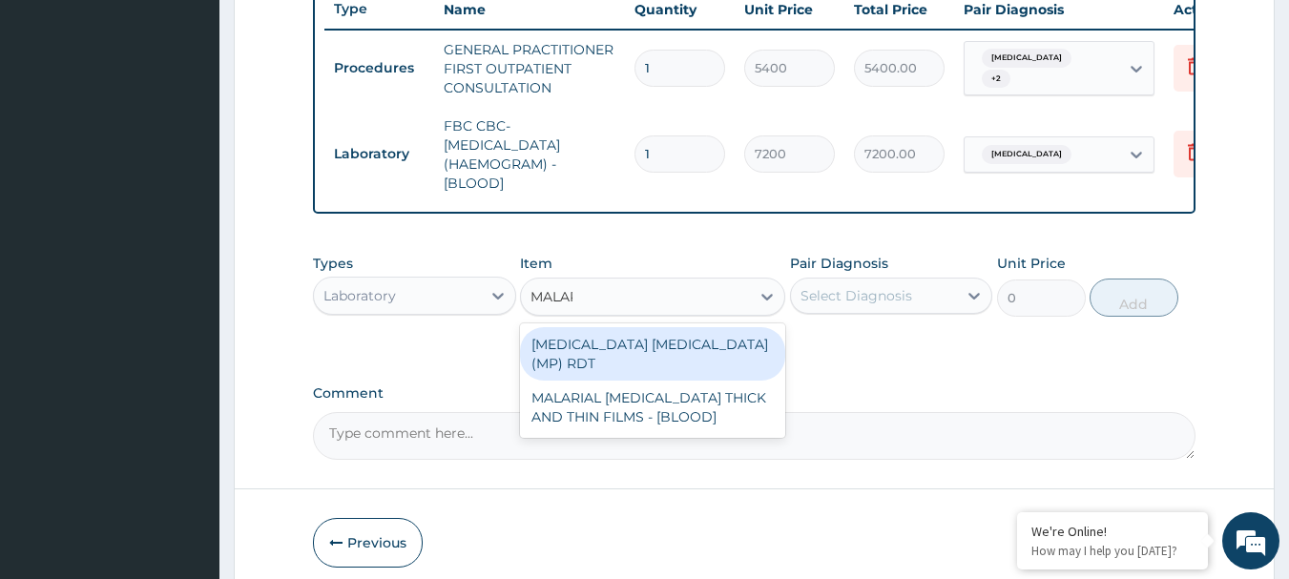
type input "MALARI"
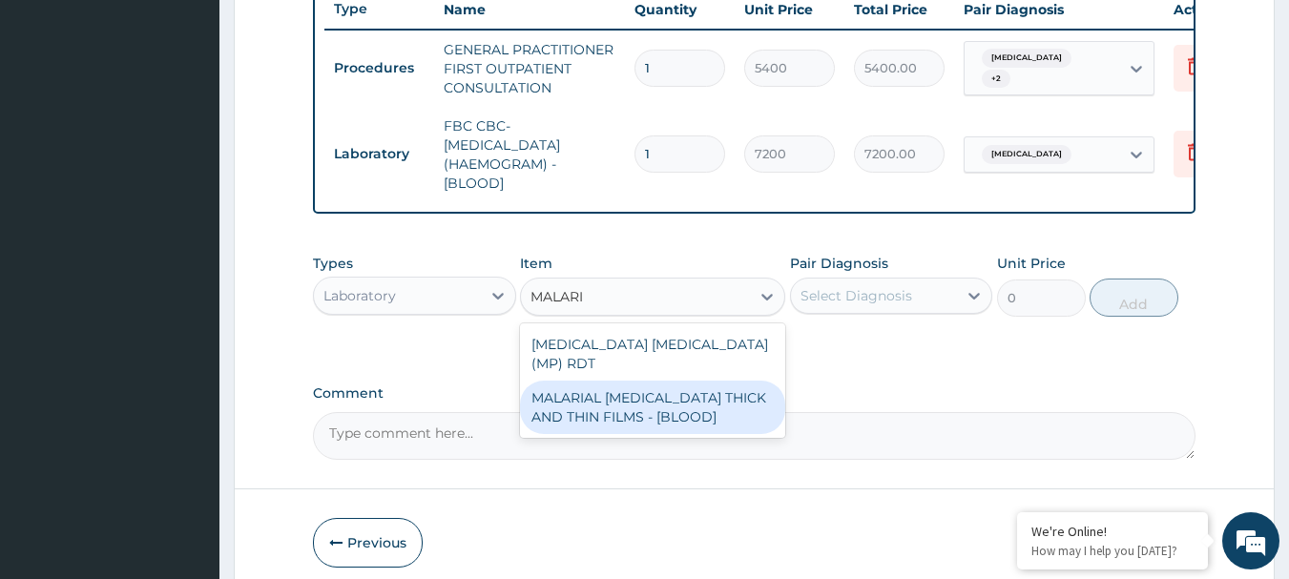
click at [629, 385] on div "MALARIAL PARASITE THICK AND THIN FILMS - [BLOOD]" at bounding box center [652, 407] width 265 height 53
type input "3150"
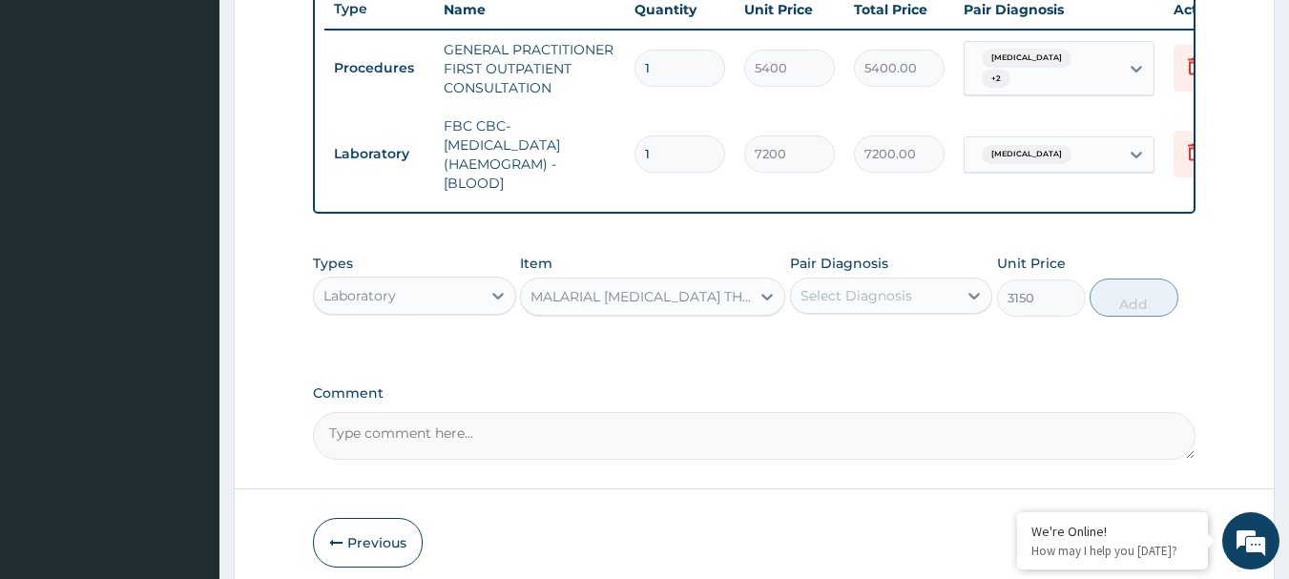
click at [866, 305] on div "Select Diagnosis" at bounding box center [856, 295] width 112 height 19
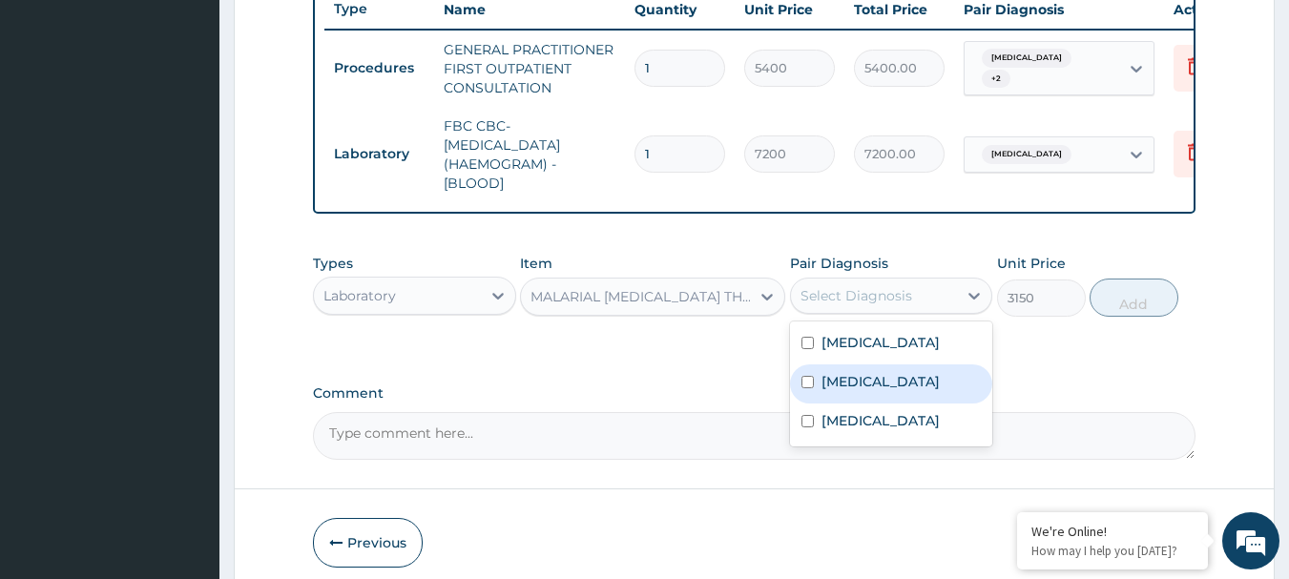
click at [856, 391] on label "Falciparum malaria" at bounding box center [880, 381] width 118 height 19
checkbox input "true"
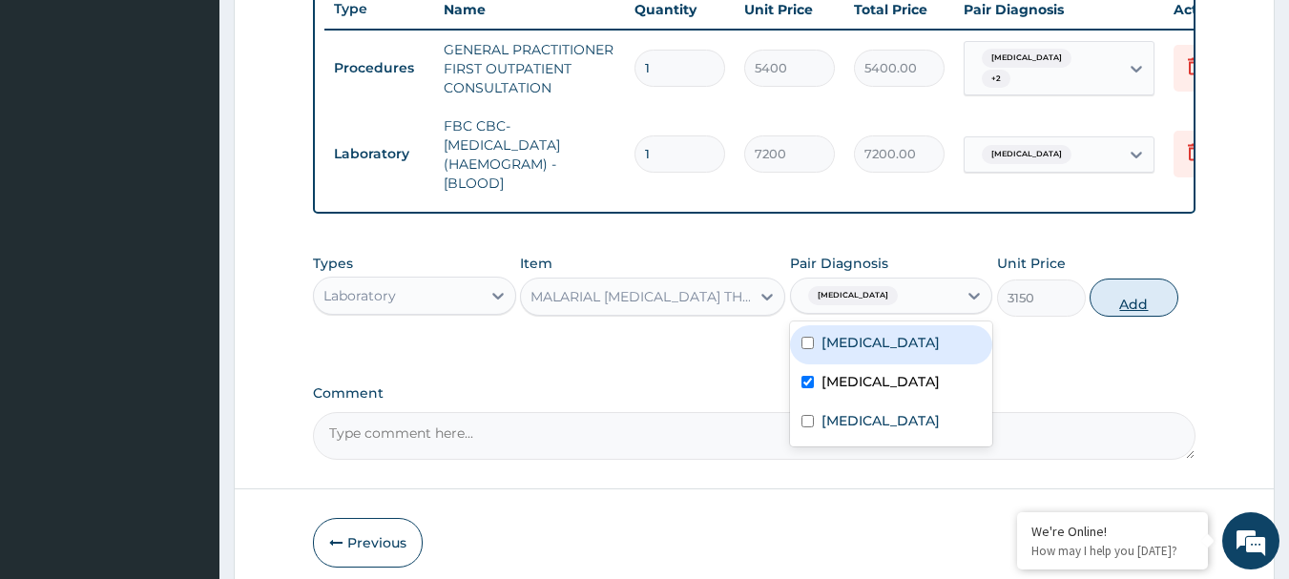
click at [1125, 313] on button "Add" at bounding box center [1134, 298] width 89 height 38
type input "0"
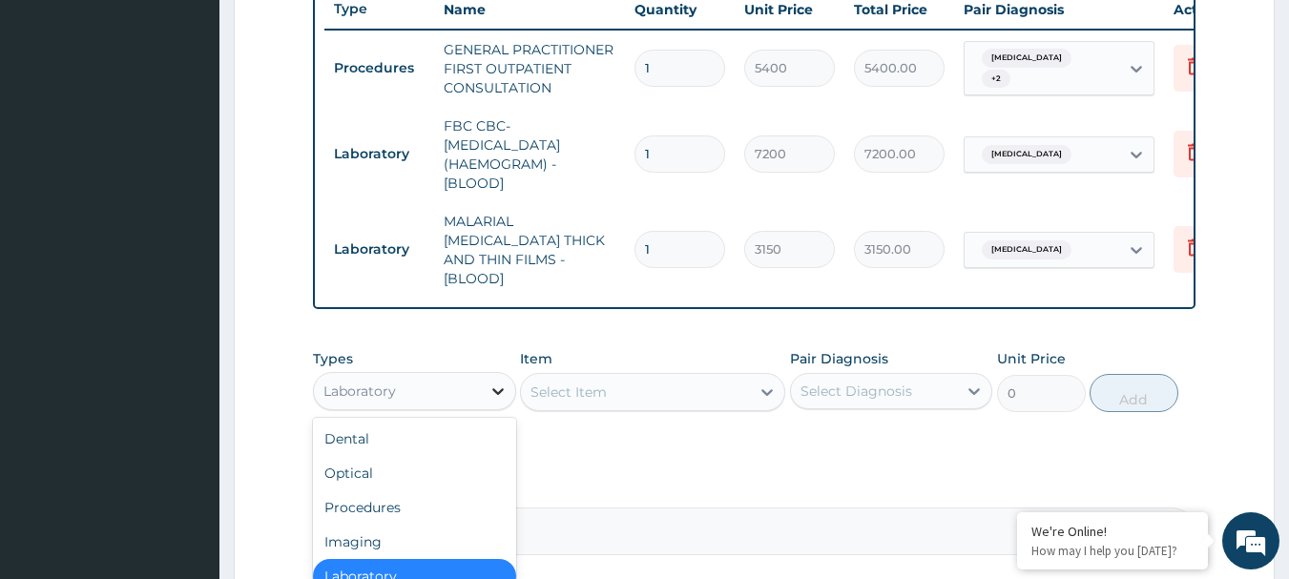
click at [498, 385] on icon at bounding box center [497, 391] width 19 height 19
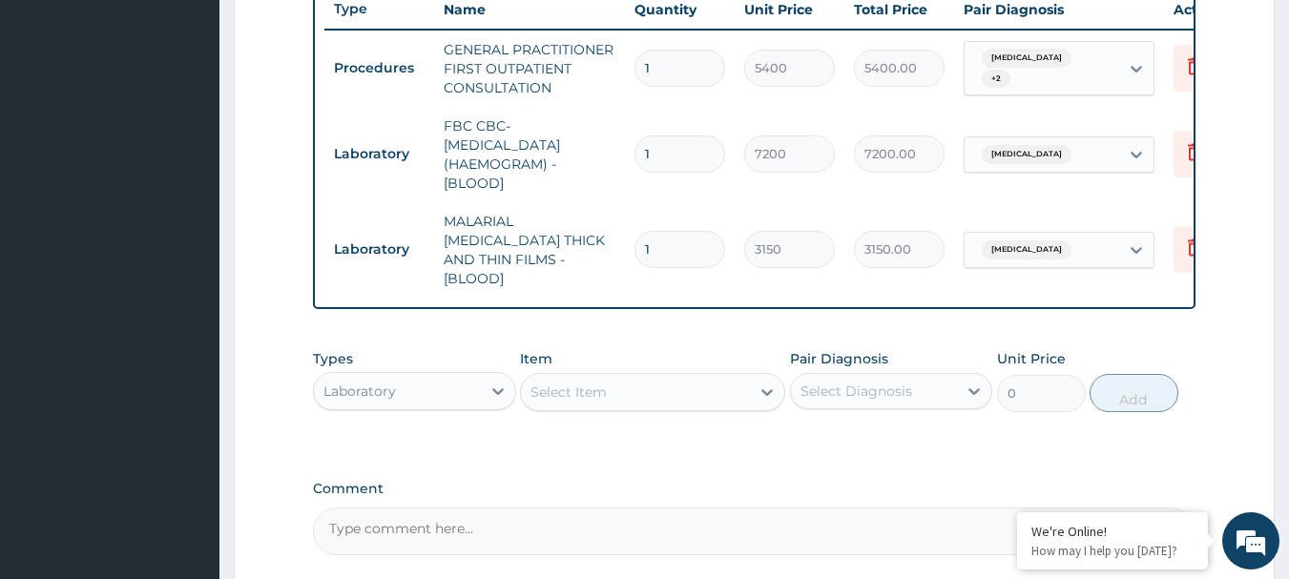
click at [586, 385] on div "Select Item" at bounding box center [568, 392] width 76 height 19
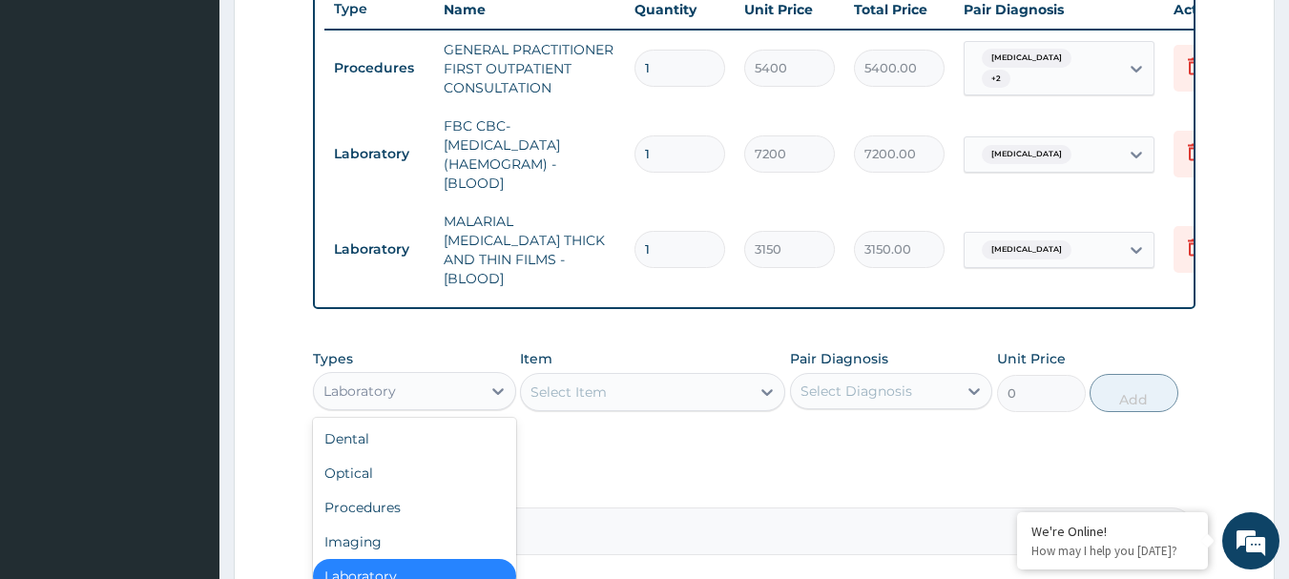
click at [461, 395] on div "Laboratory" at bounding box center [397, 391] width 167 height 31
type input "DR"
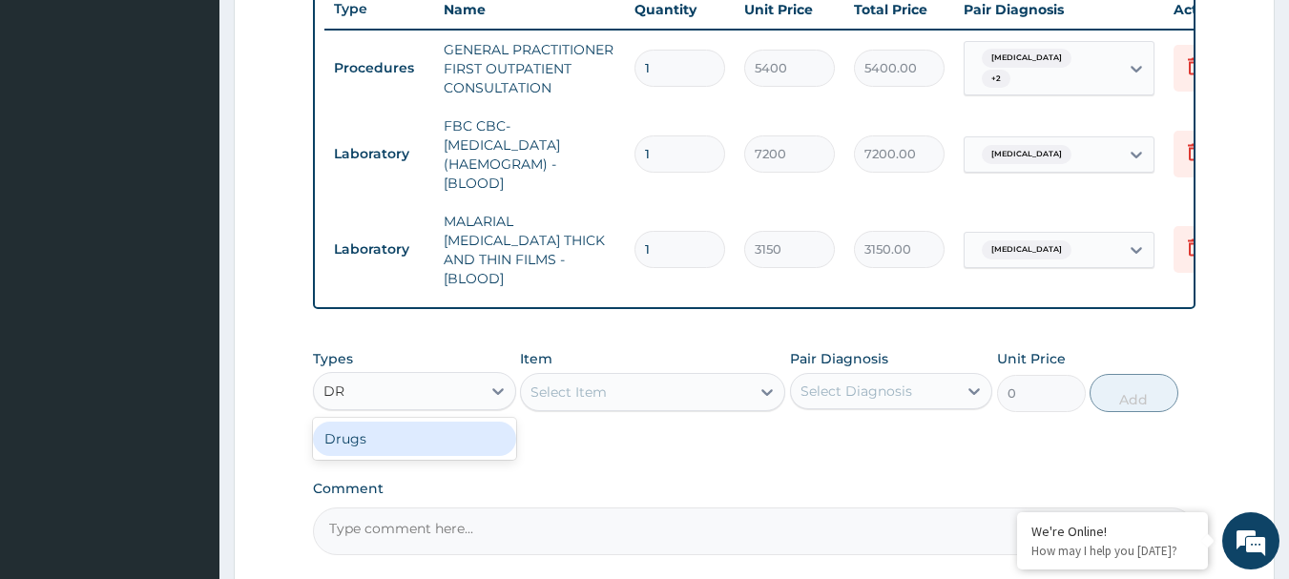
click at [450, 433] on div "Drugs" at bounding box center [414, 439] width 203 height 34
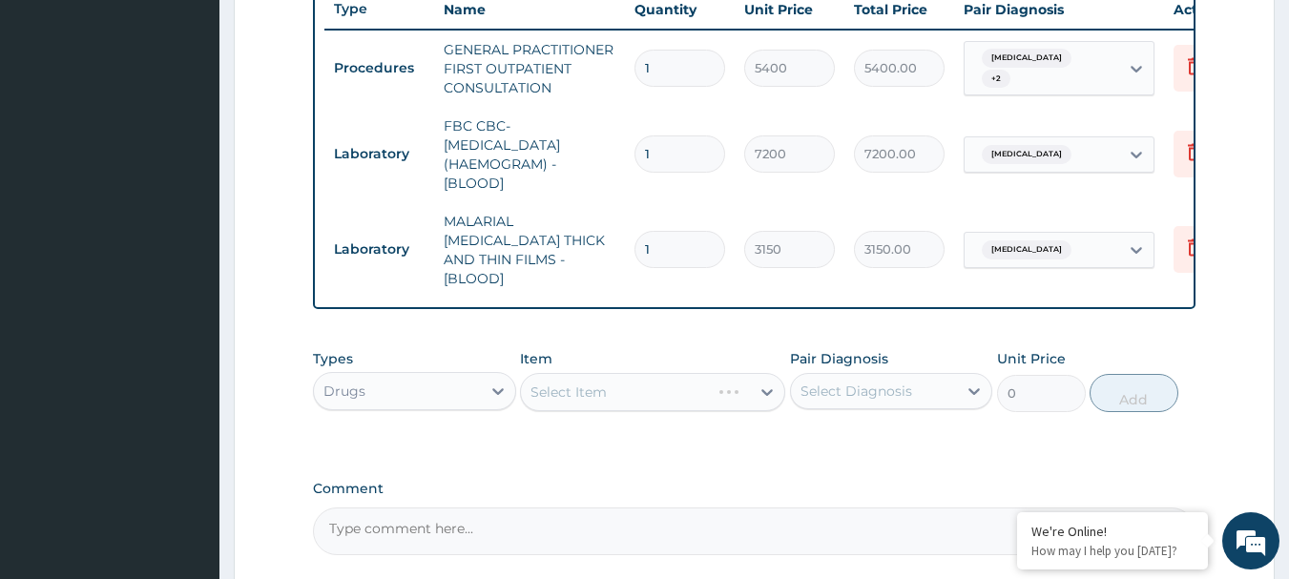
click at [567, 386] on div "Select Item" at bounding box center [652, 392] width 265 height 38
click at [567, 386] on div "Select Item" at bounding box center [568, 392] width 76 height 19
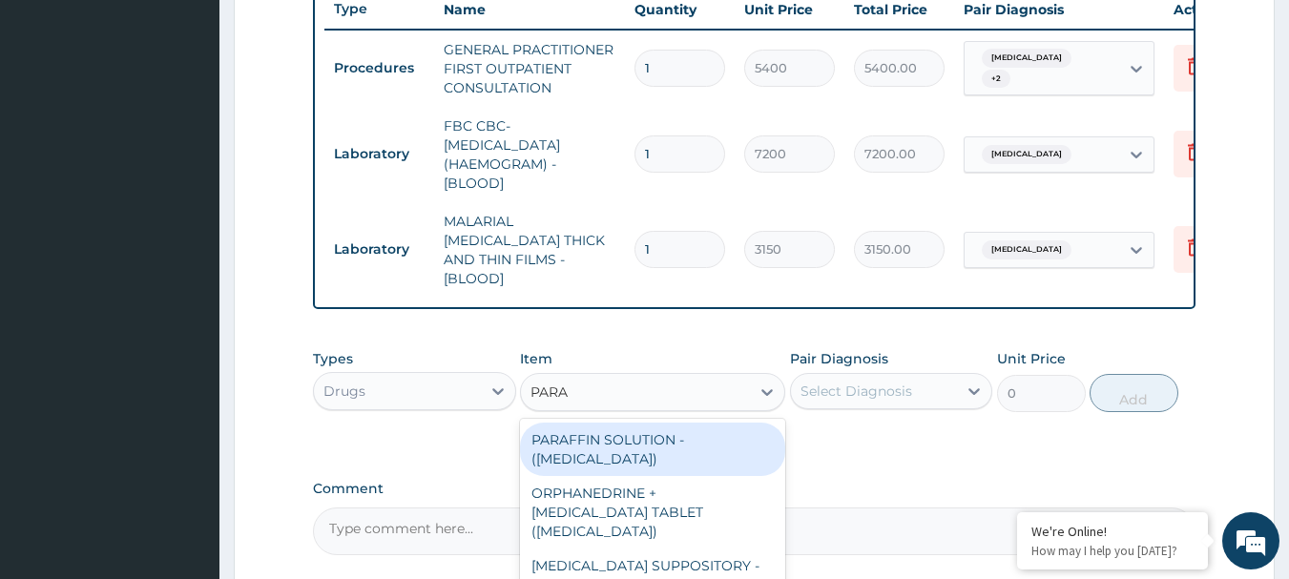
scroll to position [903, 0]
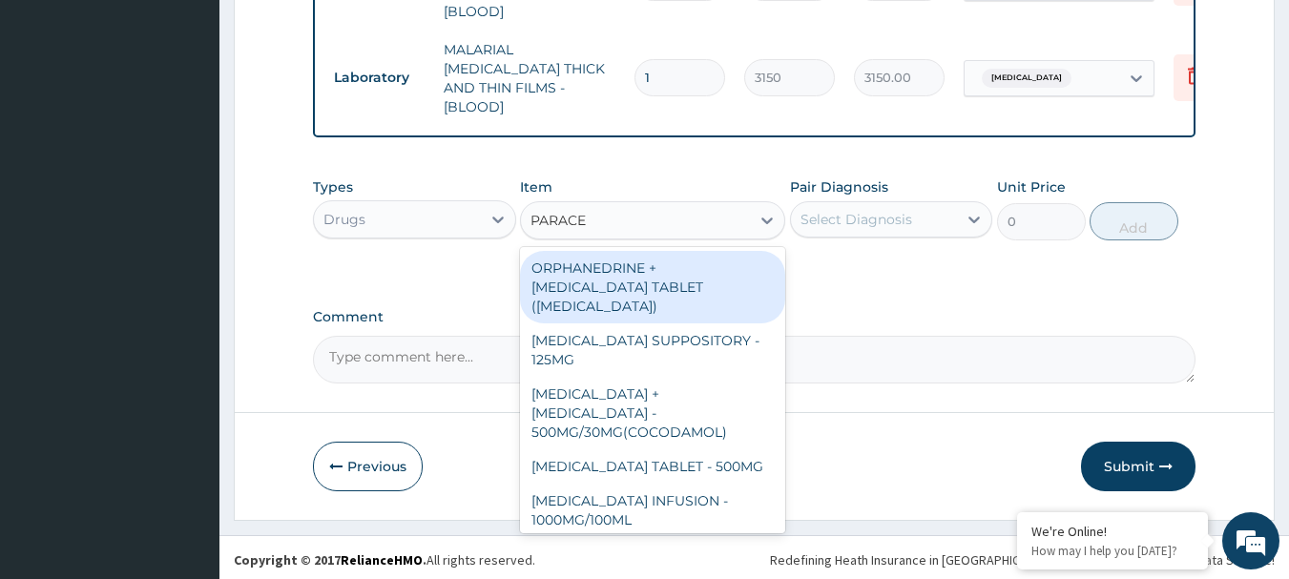
type input "PARACET"
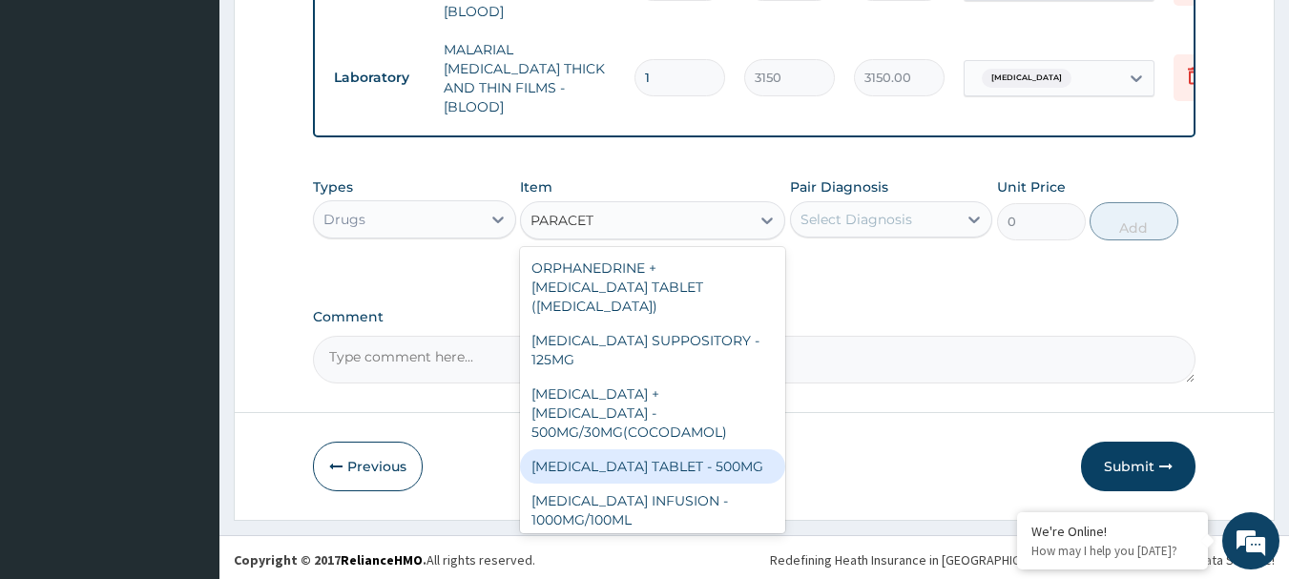
click at [665, 449] on div "PARACETAMOL TABLET - 500MG" at bounding box center [652, 466] width 265 height 34
type input "45.599999999999994"
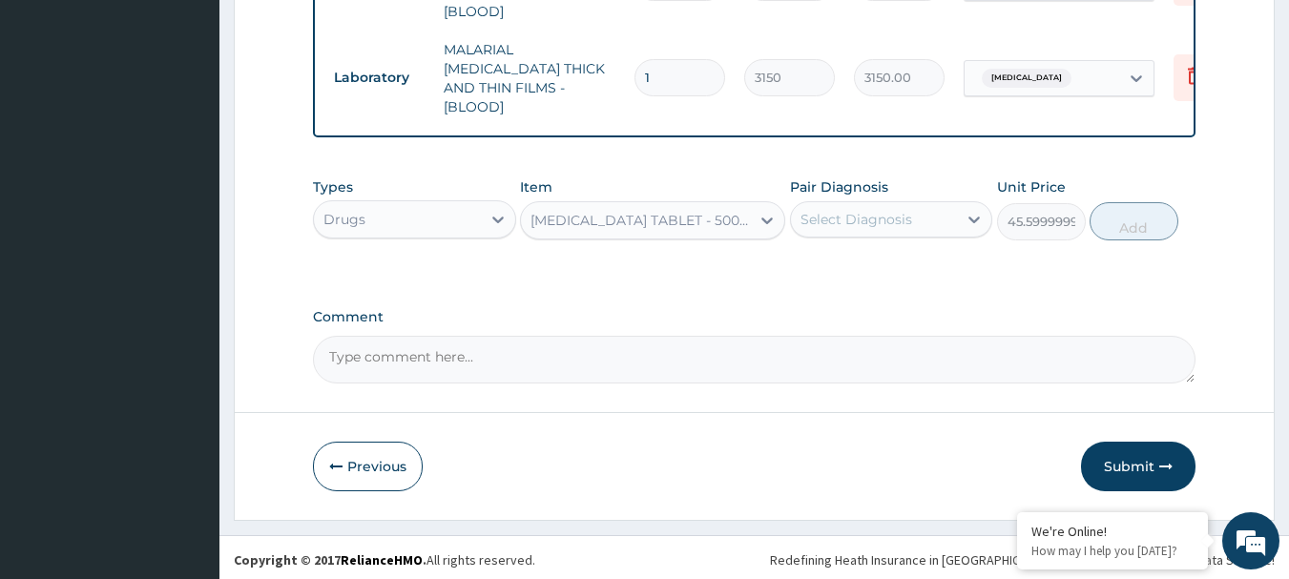
click at [895, 216] on div "Select Diagnosis" at bounding box center [856, 219] width 112 height 19
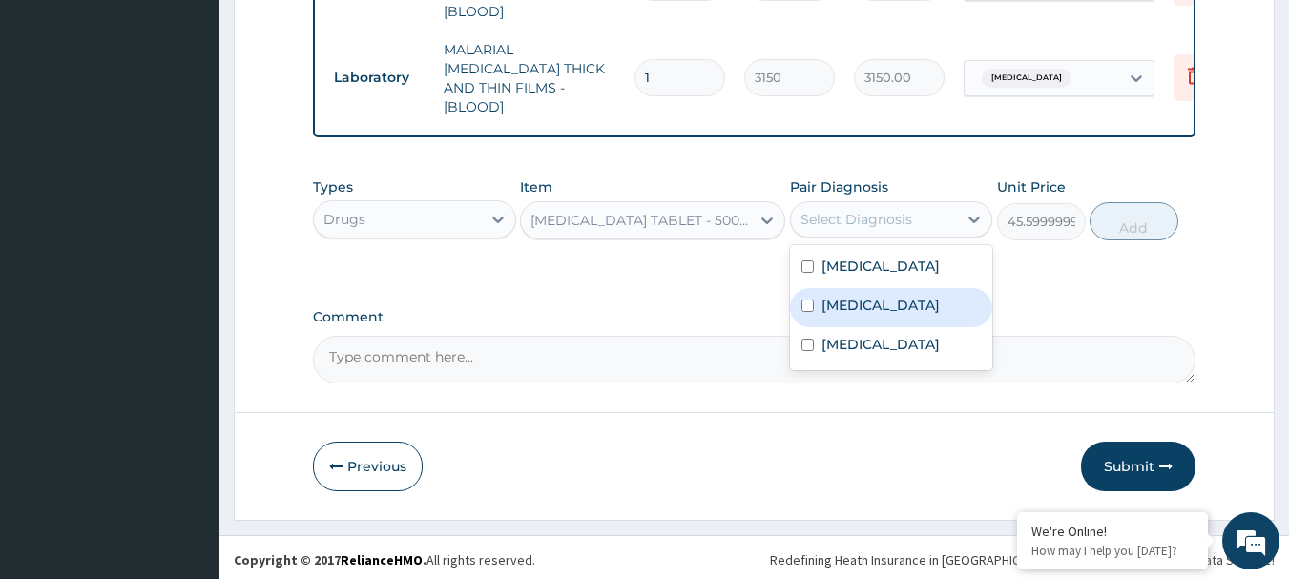
click at [837, 301] on label "Falciparum malaria" at bounding box center [880, 305] width 118 height 19
checkbox input "true"
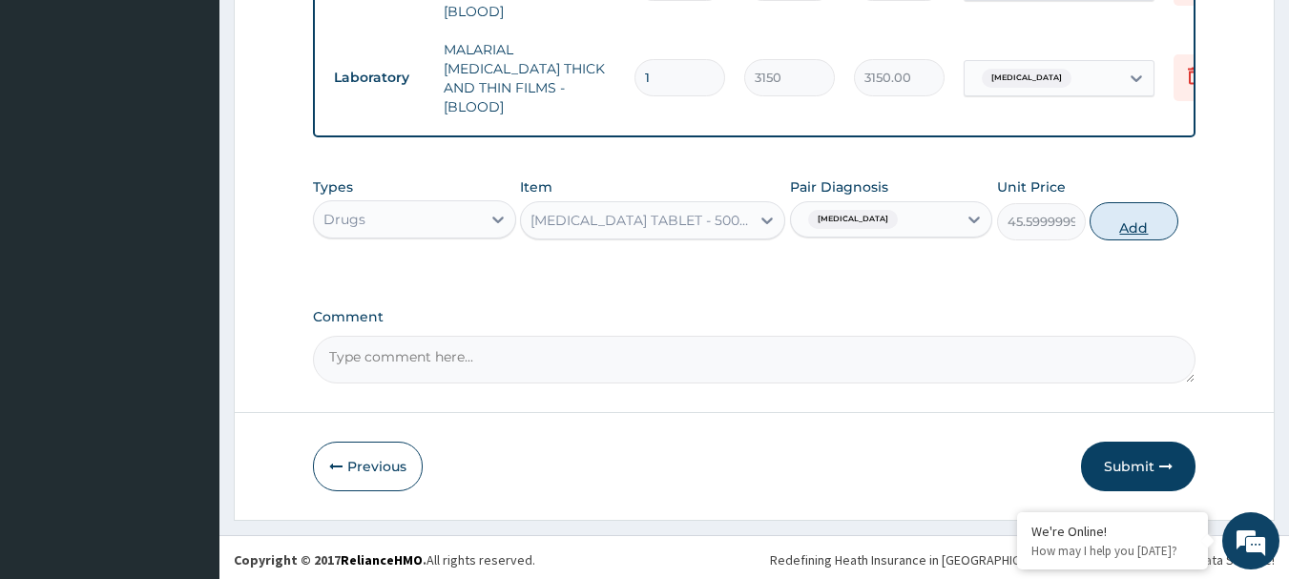
click at [1131, 227] on button "Add" at bounding box center [1134, 221] width 89 height 38
type input "0"
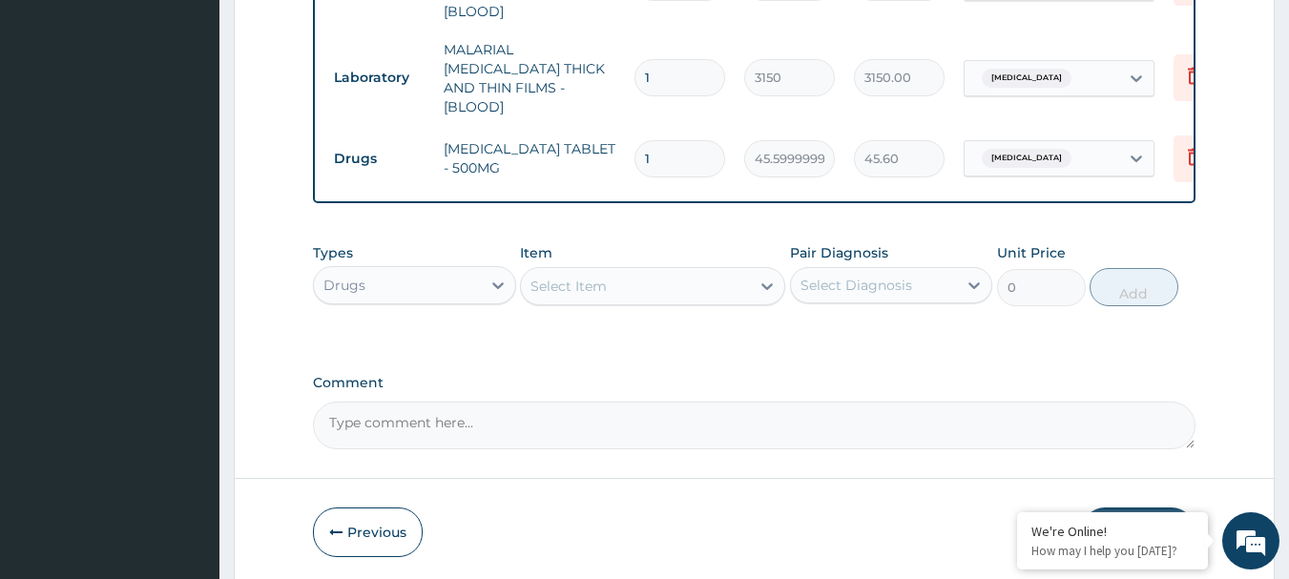
click at [618, 282] on div "Select Item" at bounding box center [635, 286] width 229 height 31
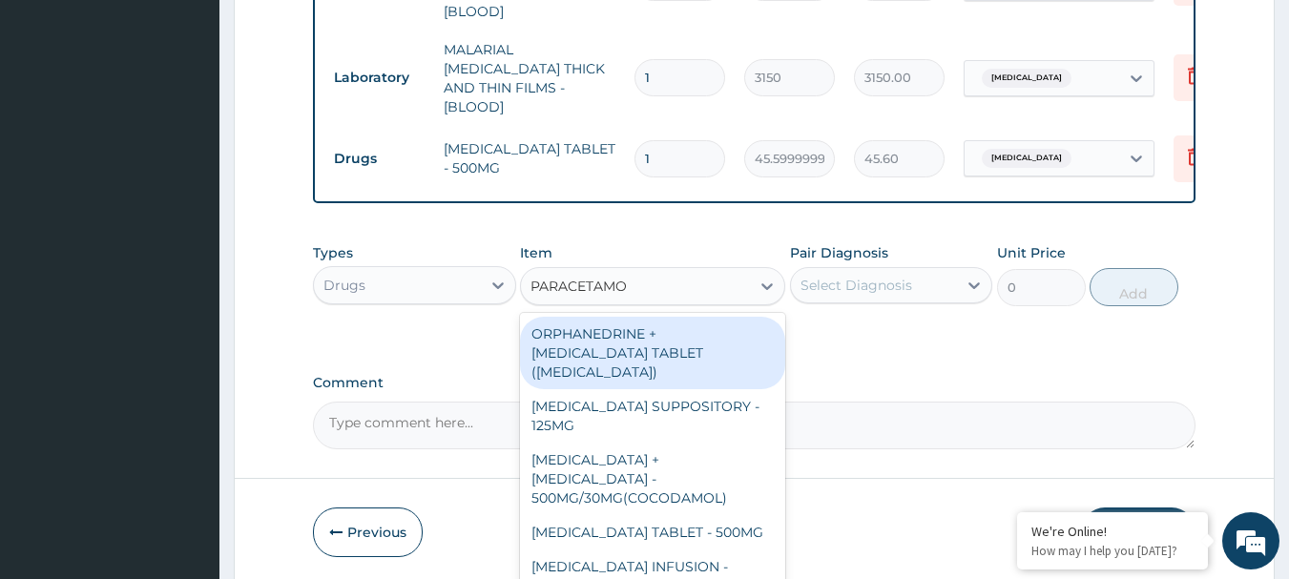
type input "PARACETAMOL"
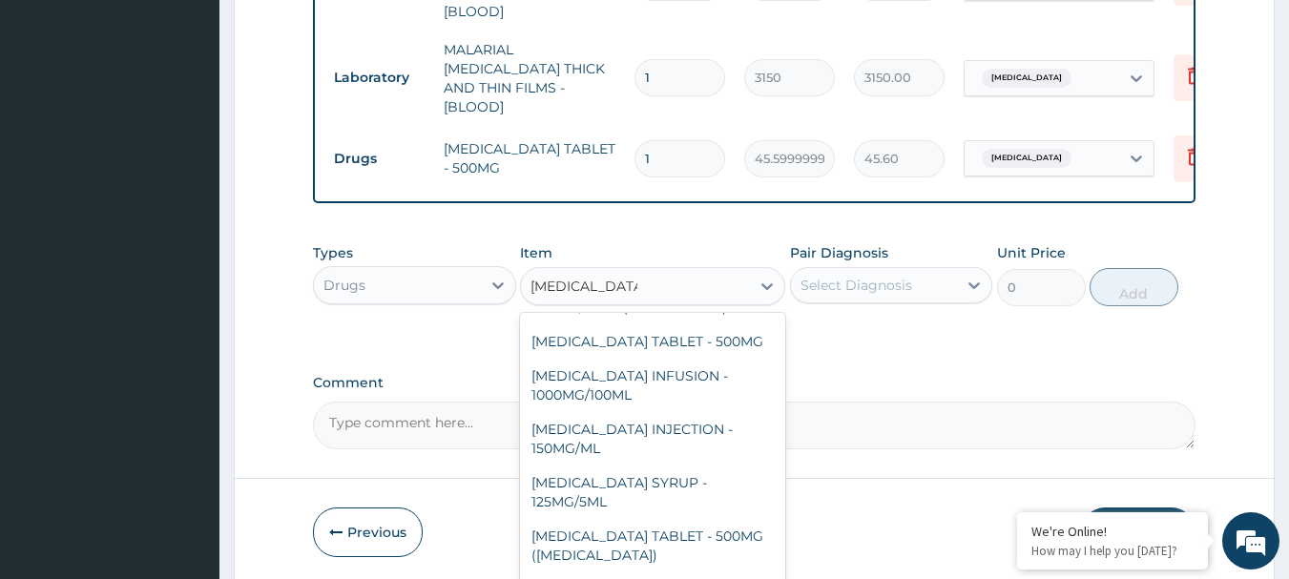
scroll to position [193, 0]
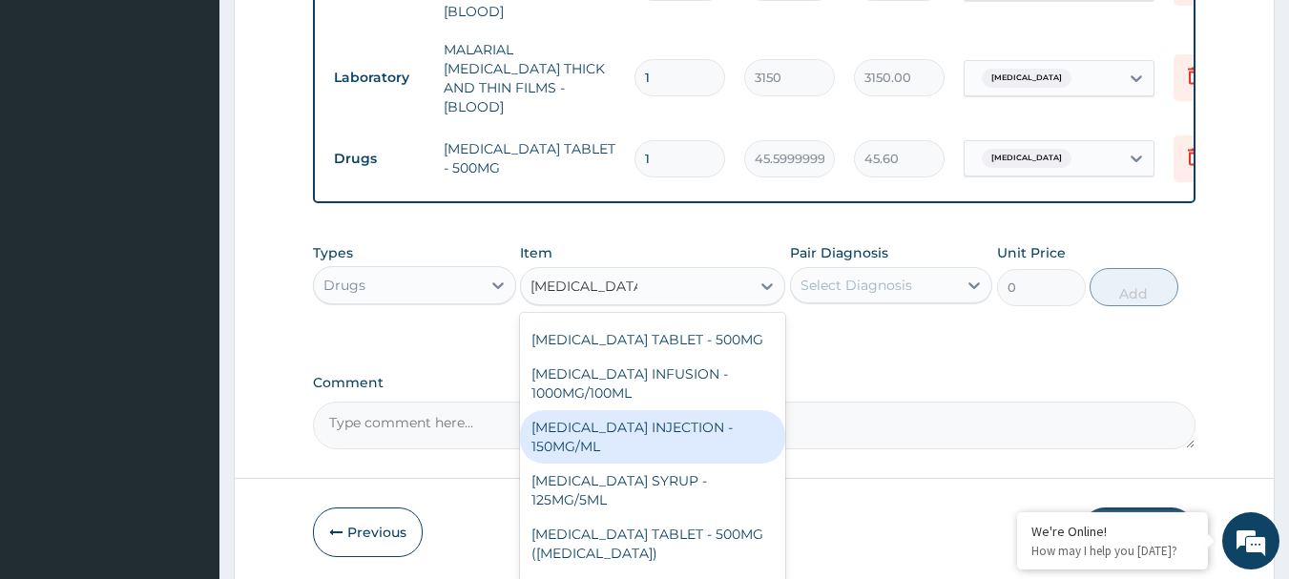
click at [666, 410] on div "PARACETAMOL INJECTION - 150MG/ML" at bounding box center [652, 436] width 265 height 53
type input "760"
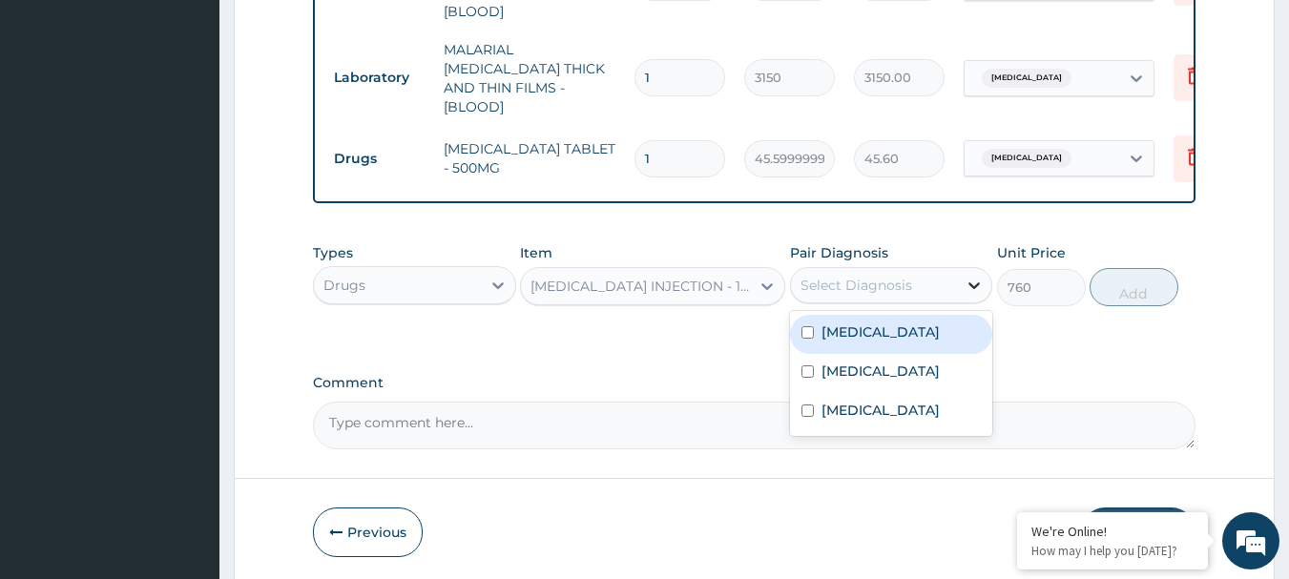
click at [962, 282] on div at bounding box center [974, 285] width 34 height 34
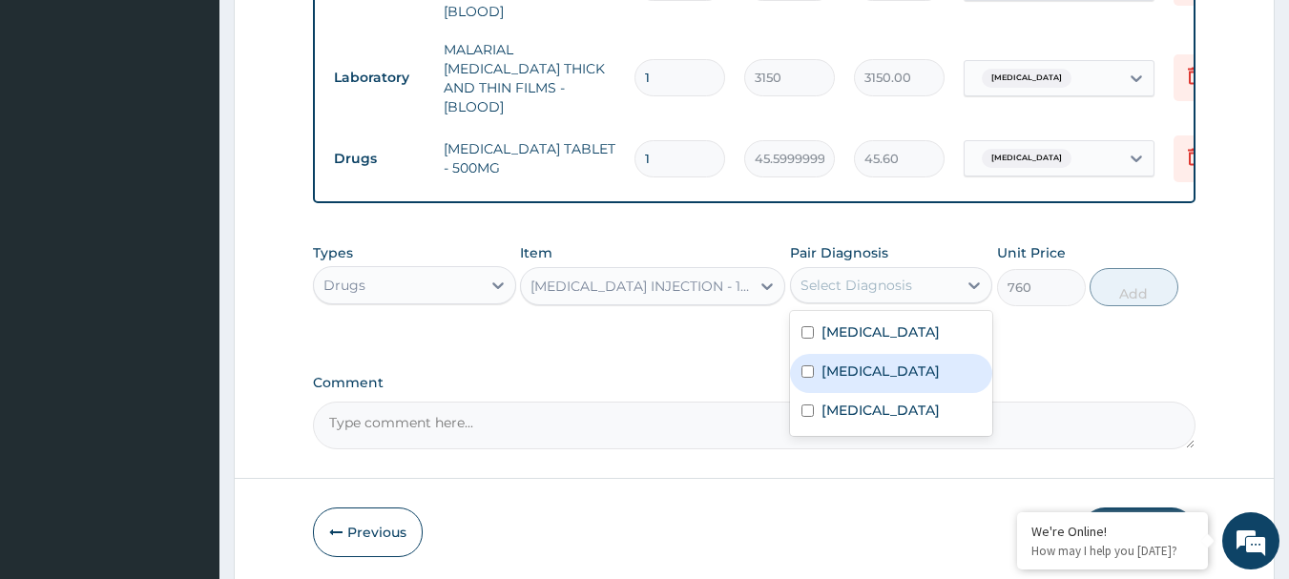
click at [870, 367] on label "Falciparum malaria" at bounding box center [880, 371] width 118 height 19
checkbox input "true"
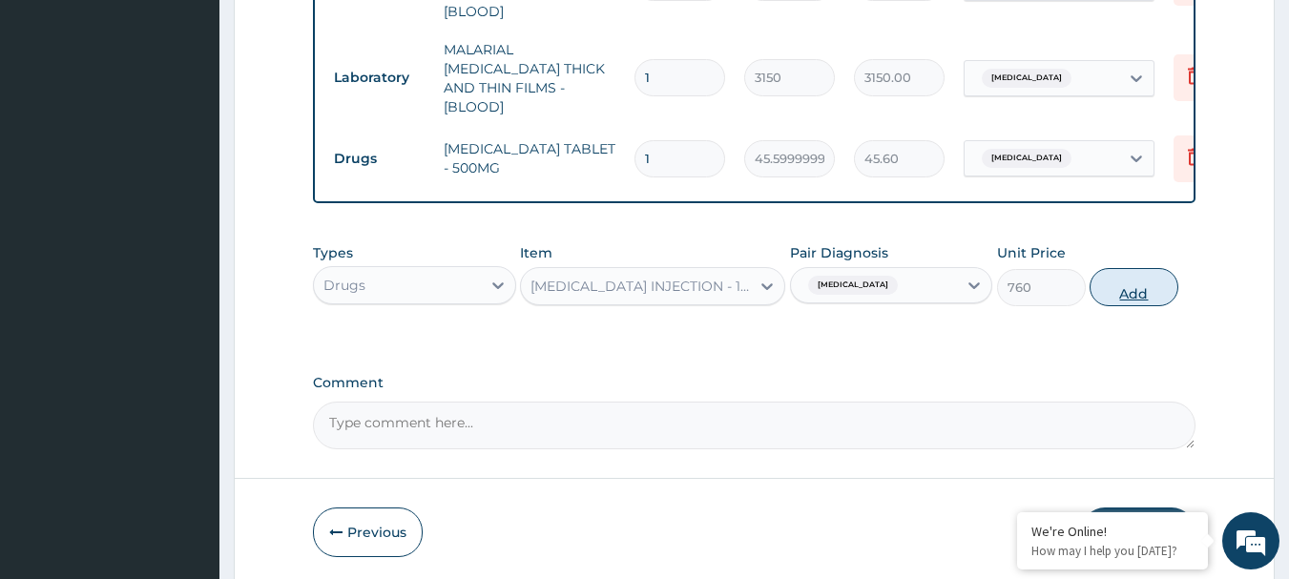
click at [1134, 281] on button "Add" at bounding box center [1134, 287] width 89 height 38
type input "0"
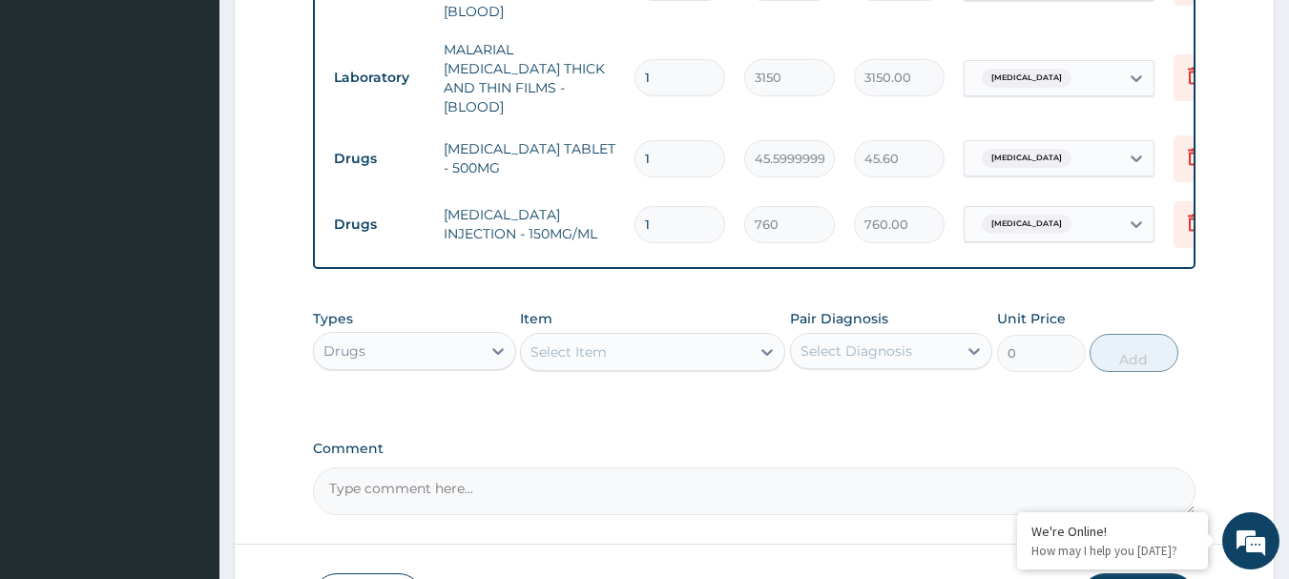
click at [679, 337] on div "Select Item" at bounding box center [635, 352] width 229 height 31
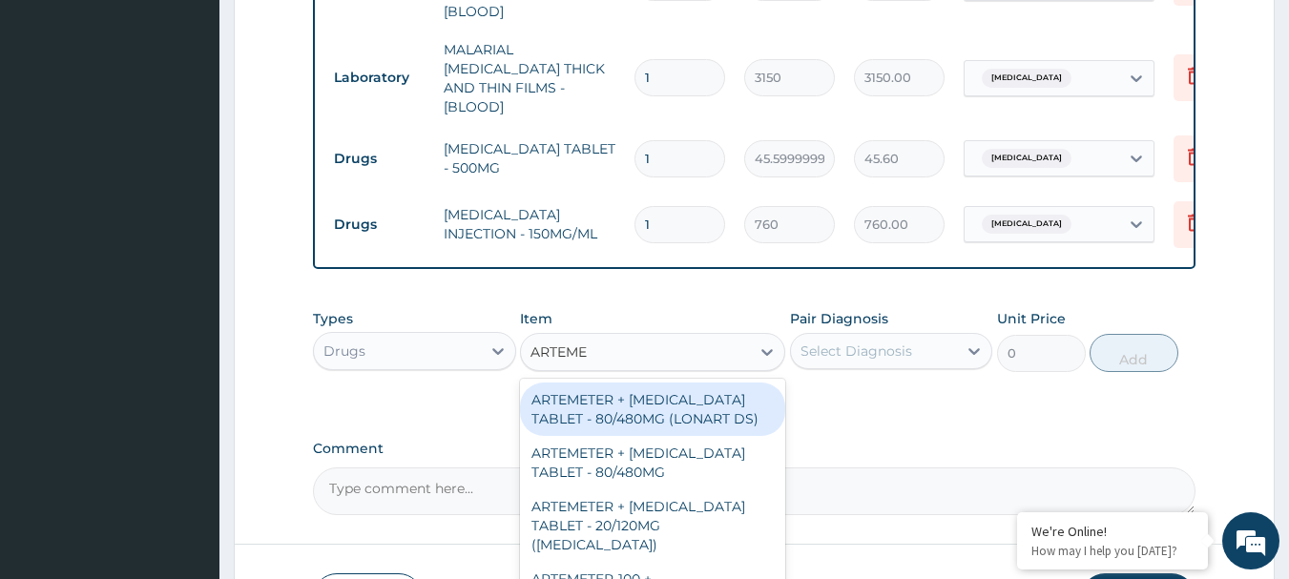
type input "ARTEMET"
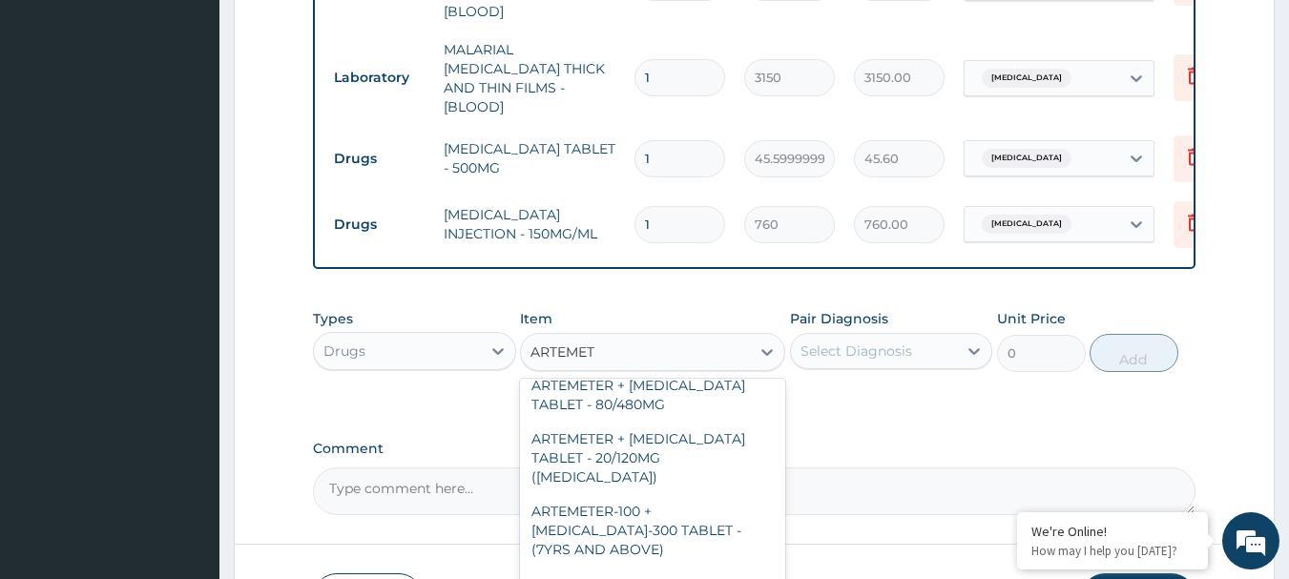
scroll to position [21, 0]
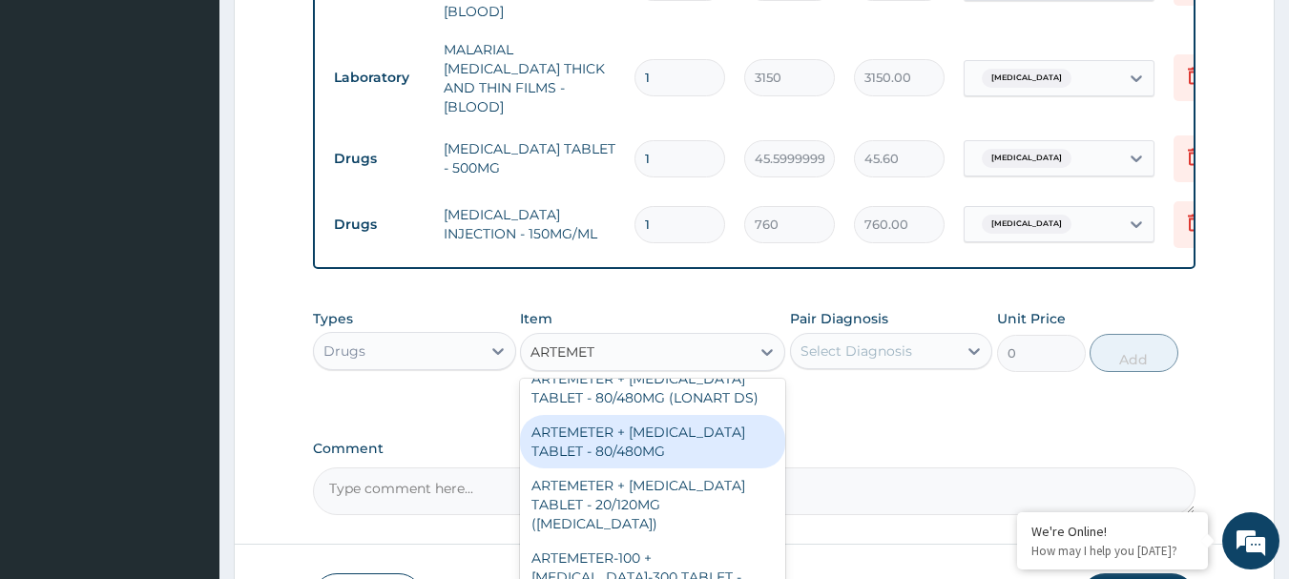
click at [705, 429] on div "ARTEMETER + LUMEFANTRINE TABLET - 80/480MG" at bounding box center [652, 441] width 265 height 53
type input "494"
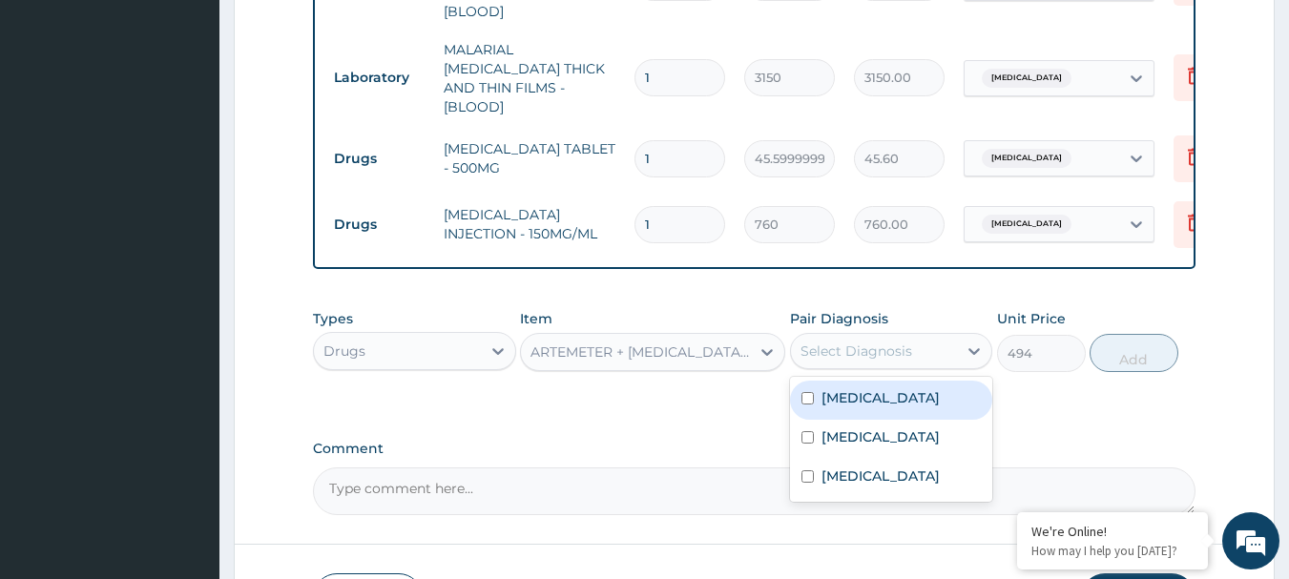
click at [830, 358] on div "Select Diagnosis" at bounding box center [874, 351] width 167 height 31
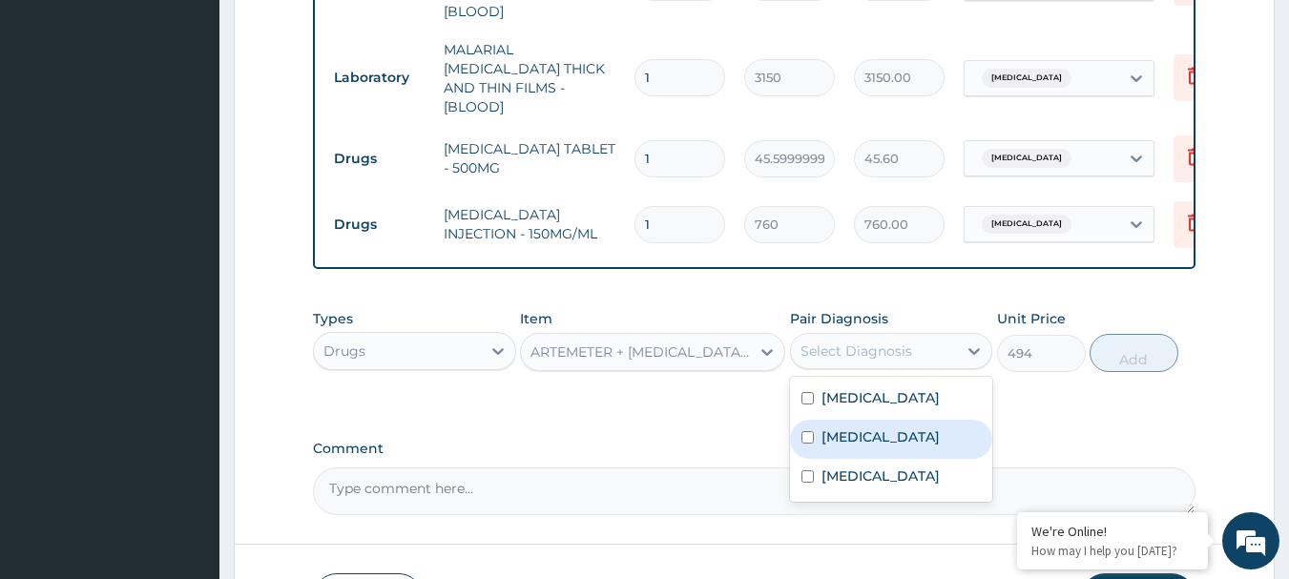
click at [816, 437] on div "Falciparum malaria" at bounding box center [891, 439] width 203 height 39
checkbox input "true"
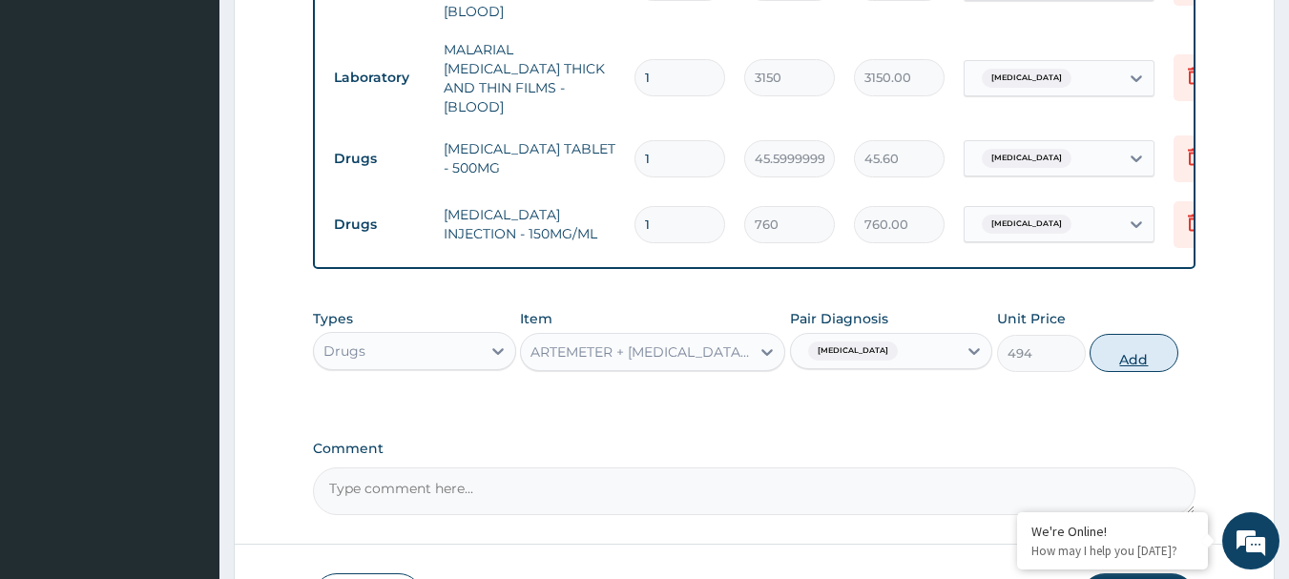
click at [1134, 353] on button "Add" at bounding box center [1134, 353] width 89 height 38
type input "0"
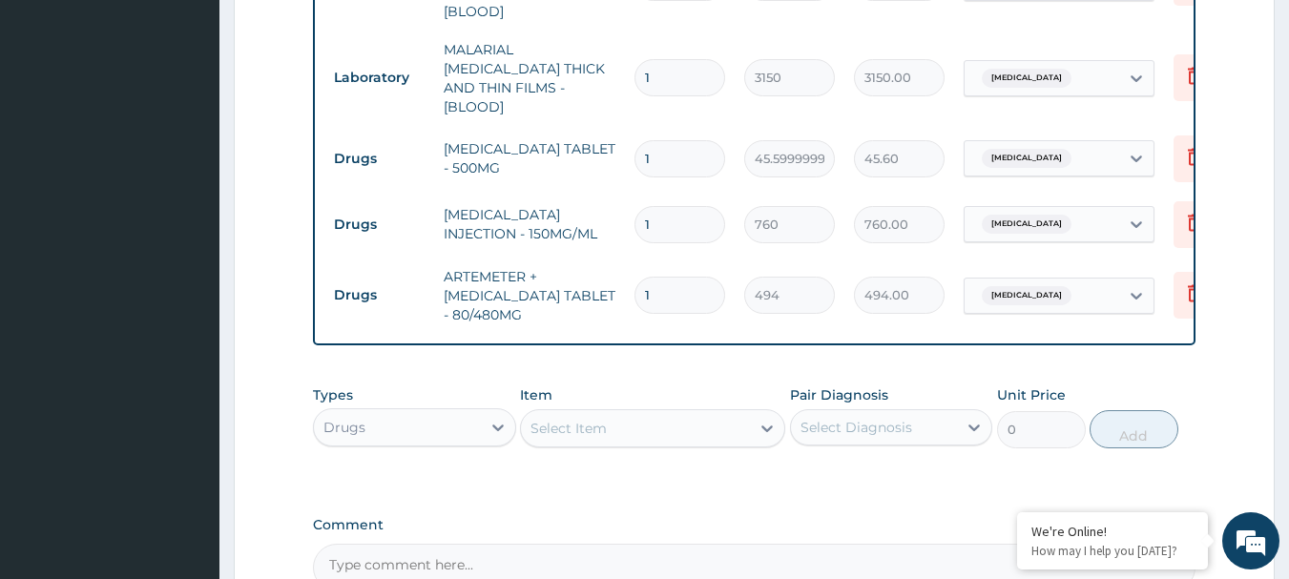
click at [638, 426] on div "Select Item" at bounding box center [635, 428] width 229 height 31
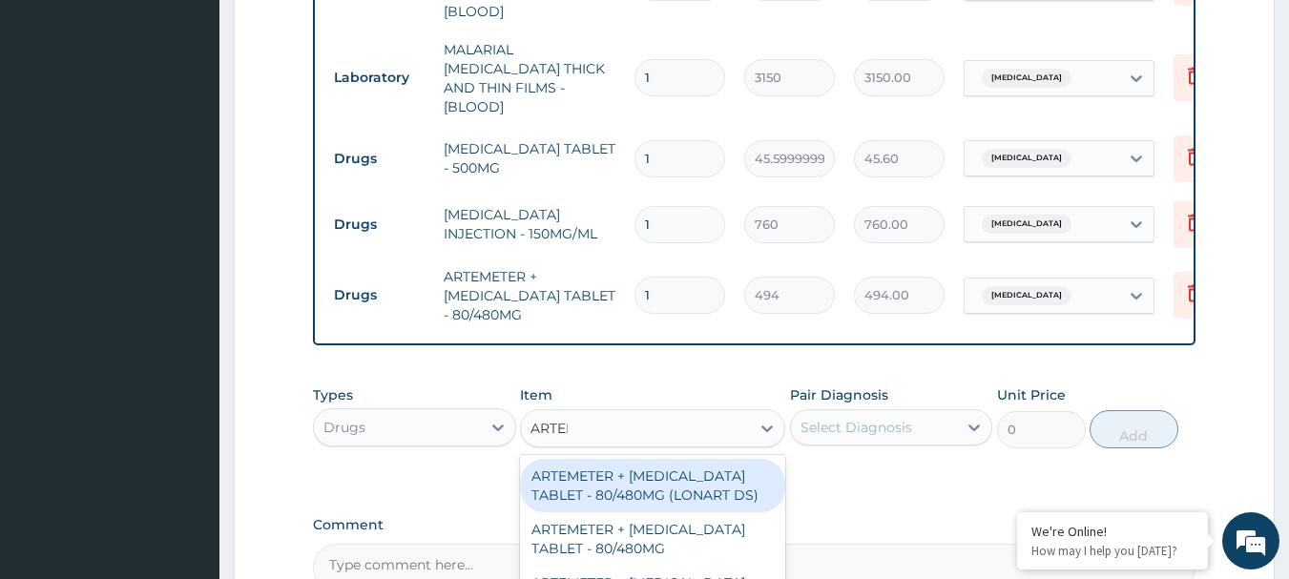
type input "ARTEME"
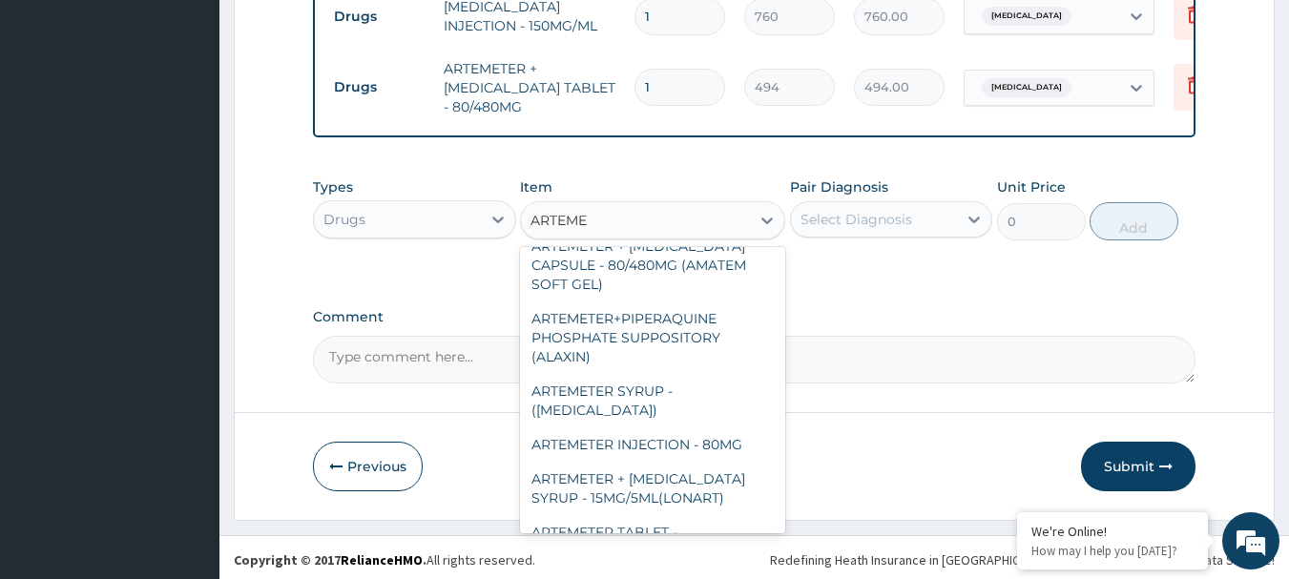
scroll to position [636, 0]
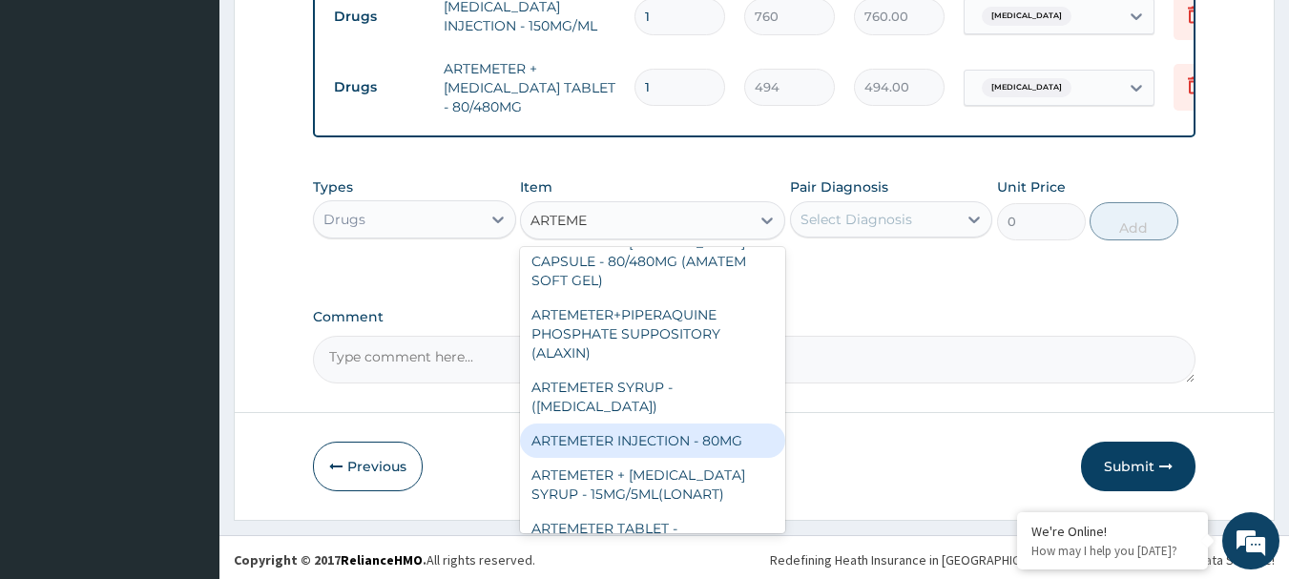
click at [721, 424] on div "ARTEMETER INJECTION - 80MG" at bounding box center [652, 441] width 265 height 34
type input "646"
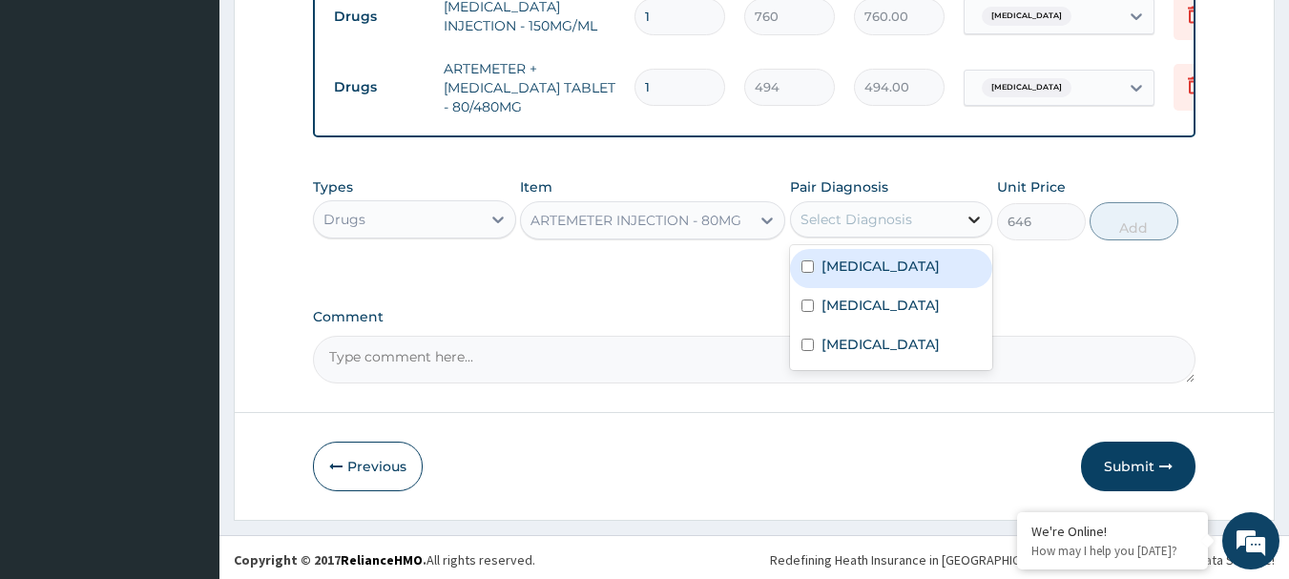
click at [966, 218] on icon at bounding box center [974, 219] width 19 height 19
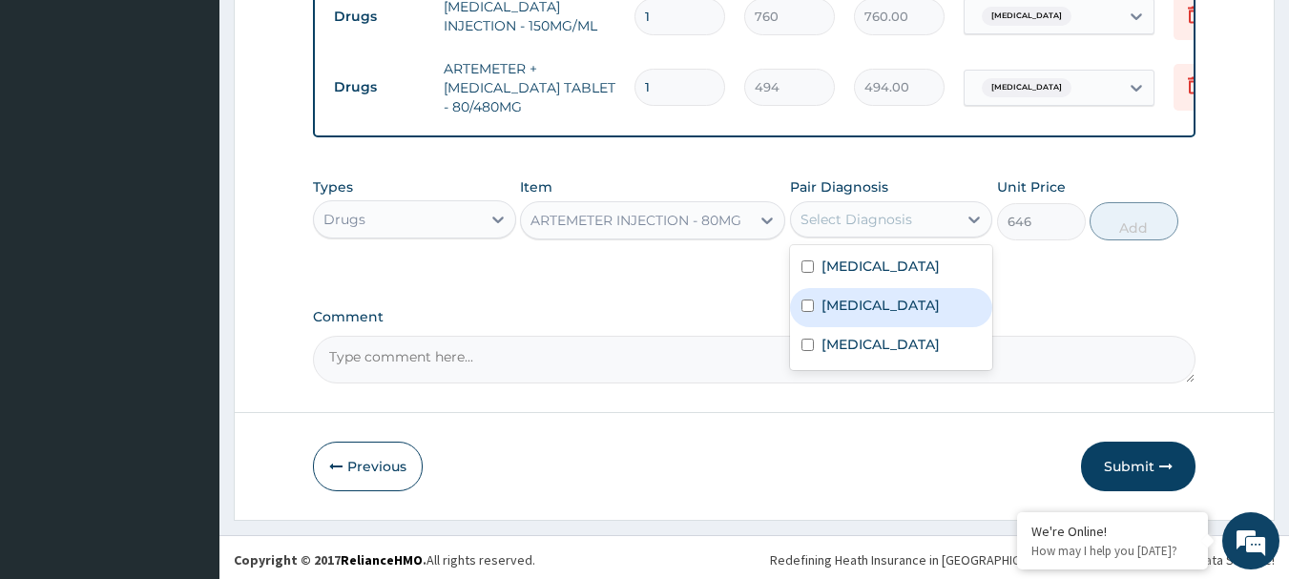
click at [927, 309] on label "Falciparum malaria" at bounding box center [880, 305] width 118 height 19
checkbox input "true"
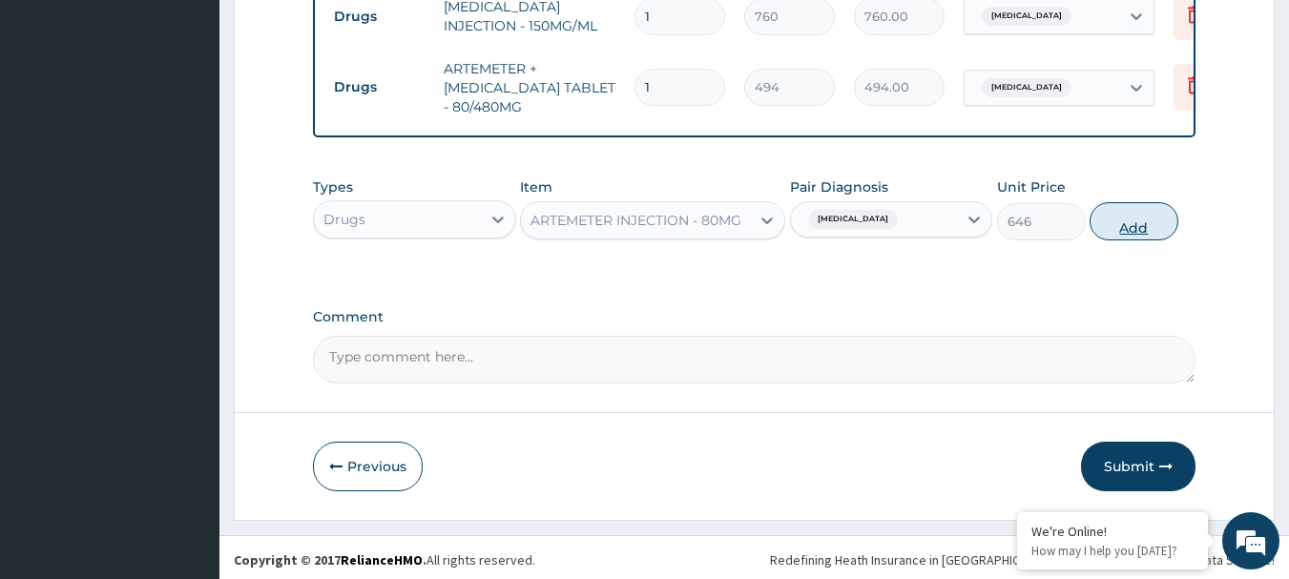
click at [1125, 223] on button "Add" at bounding box center [1134, 221] width 89 height 38
type input "0"
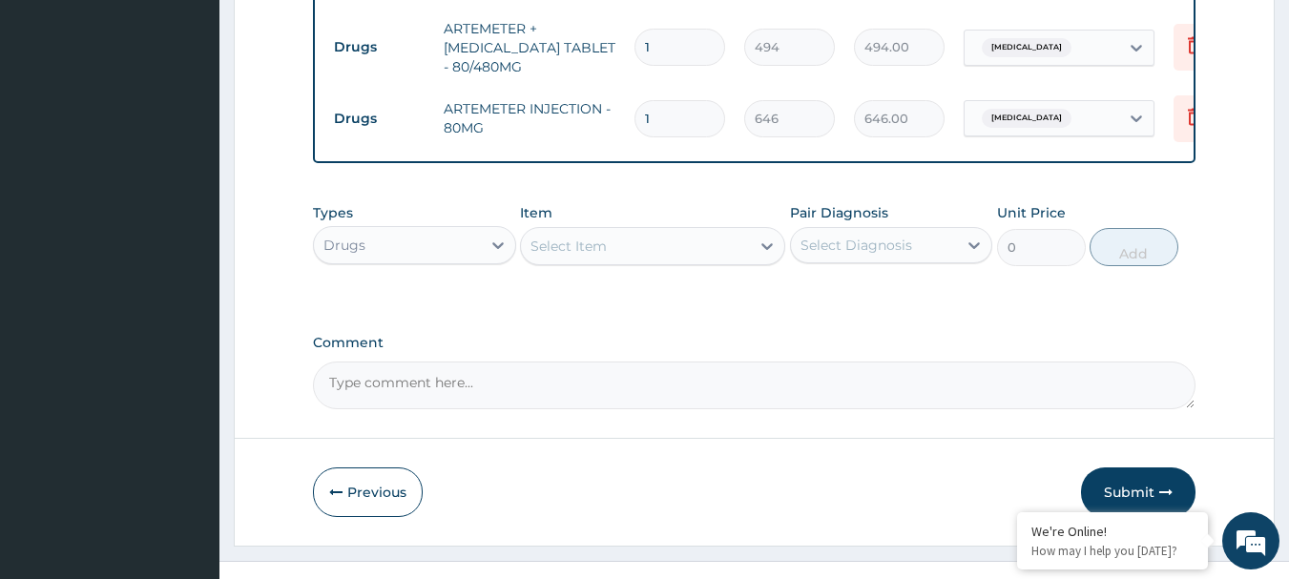
scroll to position [1154, 0]
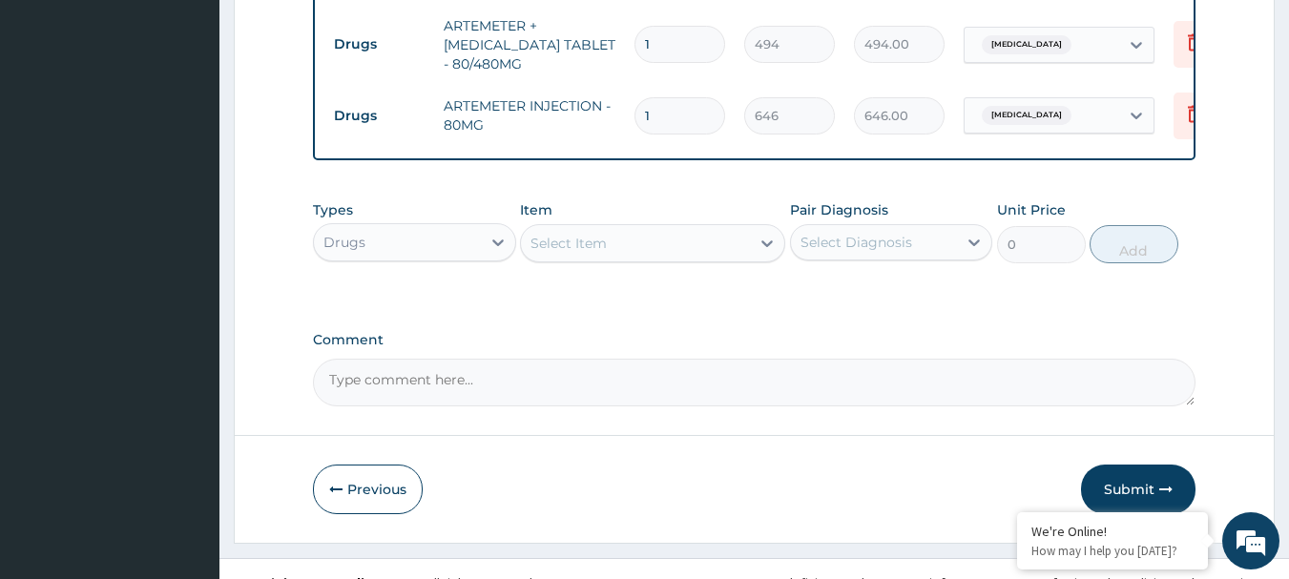
click at [574, 238] on div "Select Item" at bounding box center [568, 243] width 76 height 19
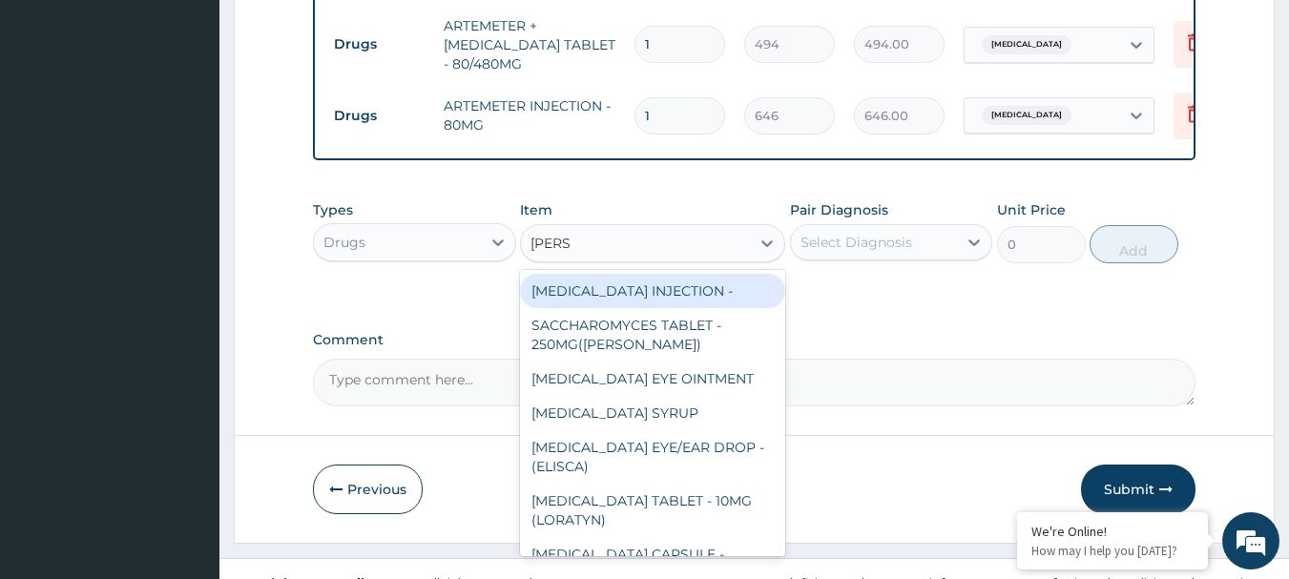
type input "LORAT"
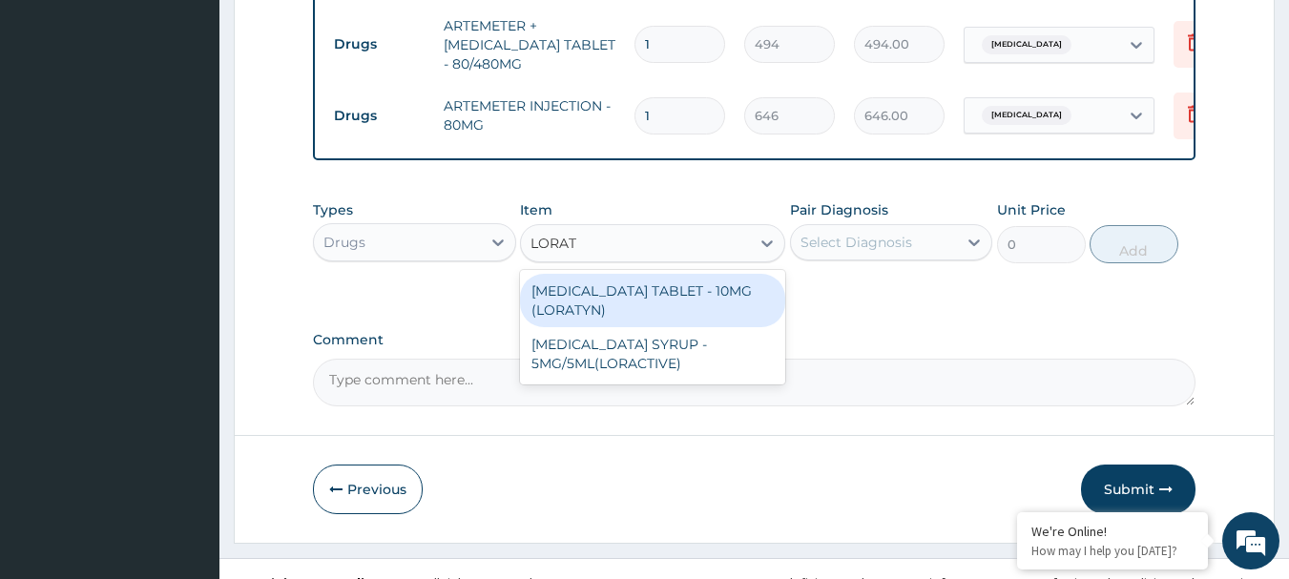
click at [648, 291] on div "LORATADINE TABLET - 10MG (LORATYN)" at bounding box center [652, 300] width 265 height 53
type input "133"
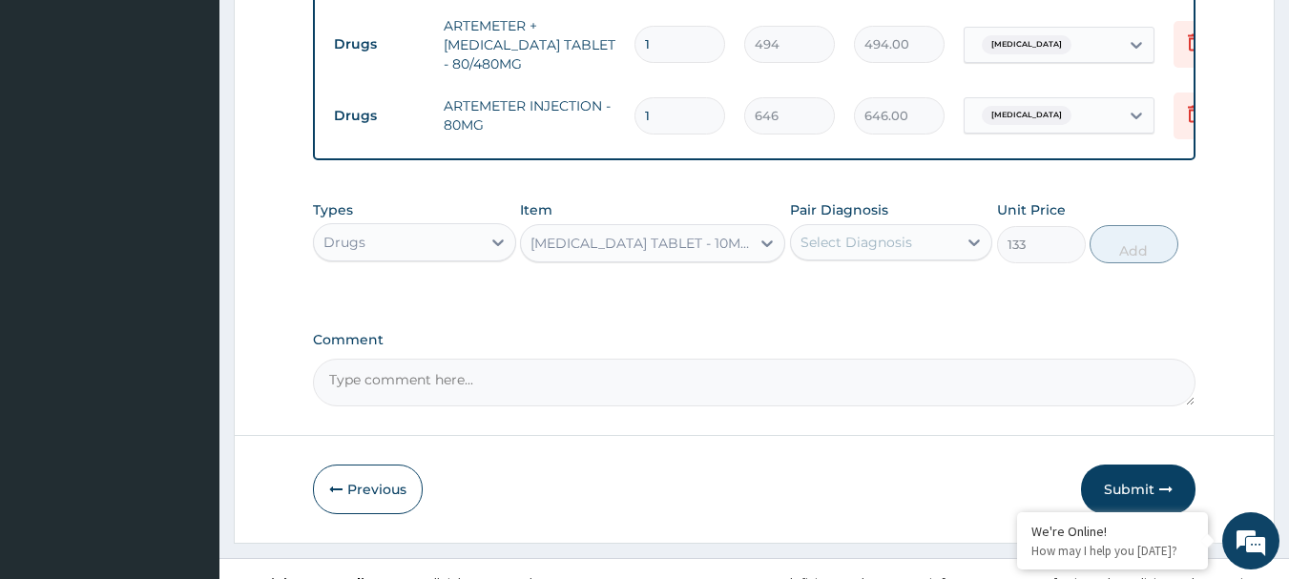
click at [894, 233] on div "Select Diagnosis" at bounding box center [856, 242] width 112 height 19
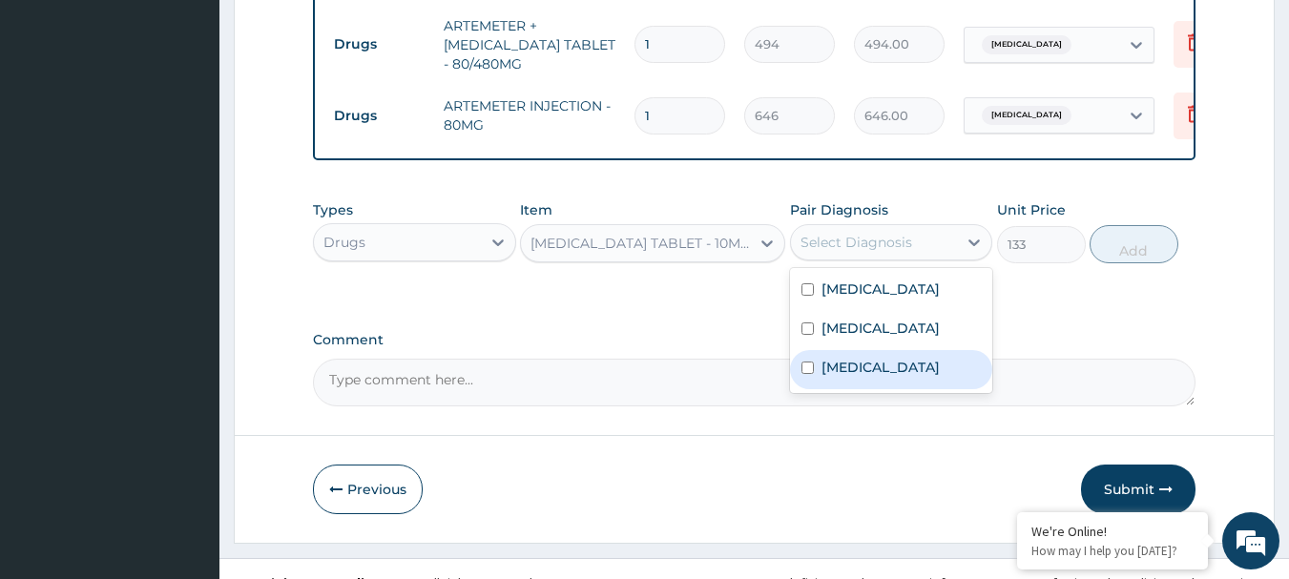
click at [893, 359] on label "Upper respiratory infection" at bounding box center [880, 367] width 118 height 19
checkbox input "true"
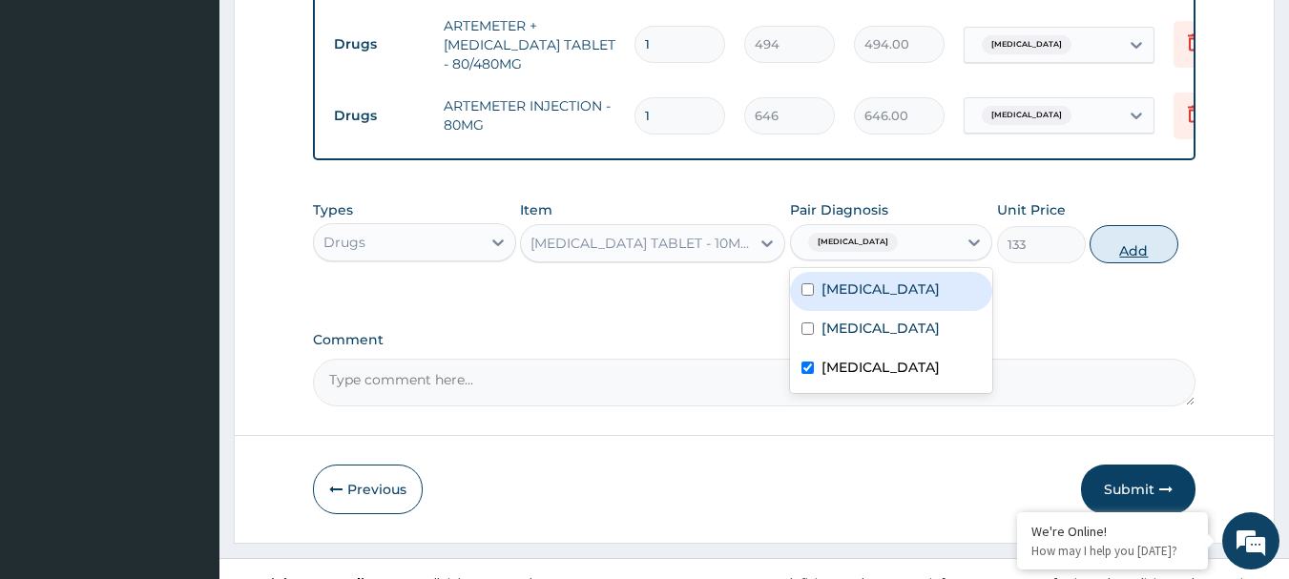
click at [1122, 239] on button "Add" at bounding box center [1134, 244] width 89 height 38
type input "0"
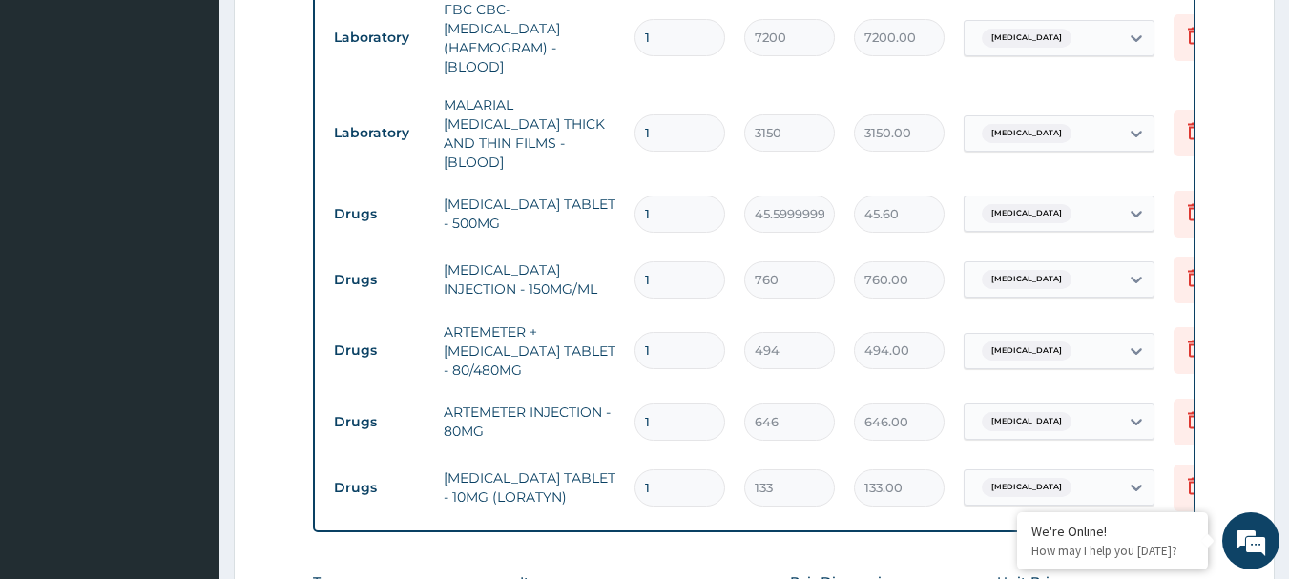
scroll to position [857, 0]
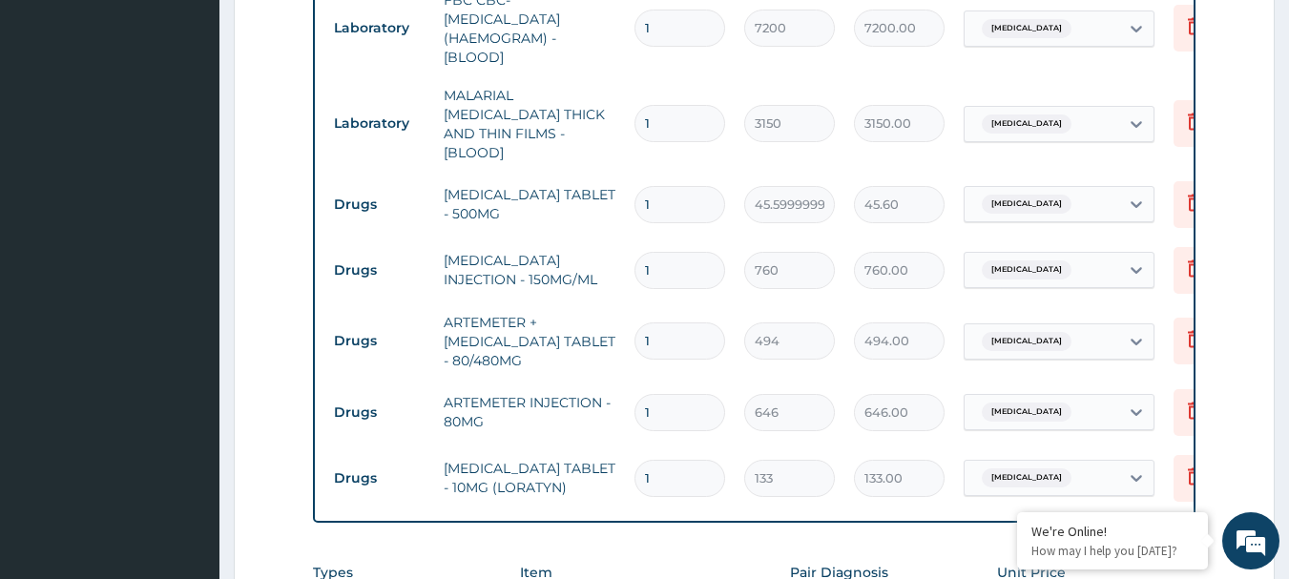
click at [669, 189] on input "1" at bounding box center [679, 204] width 91 height 37
type input "18"
type input "820.80"
type input "18"
click at [667, 252] on input "1" at bounding box center [679, 270] width 91 height 37
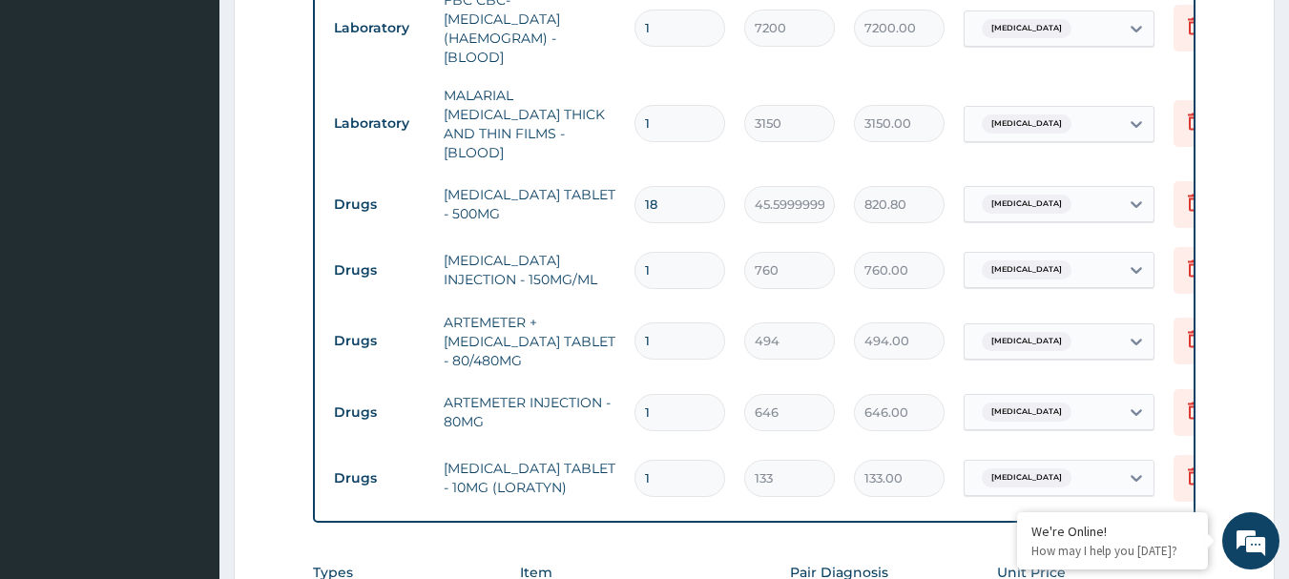
type input "0.00"
type input "4"
type input "3040.00"
type input "4"
click at [665, 322] on input "1" at bounding box center [679, 340] width 91 height 37
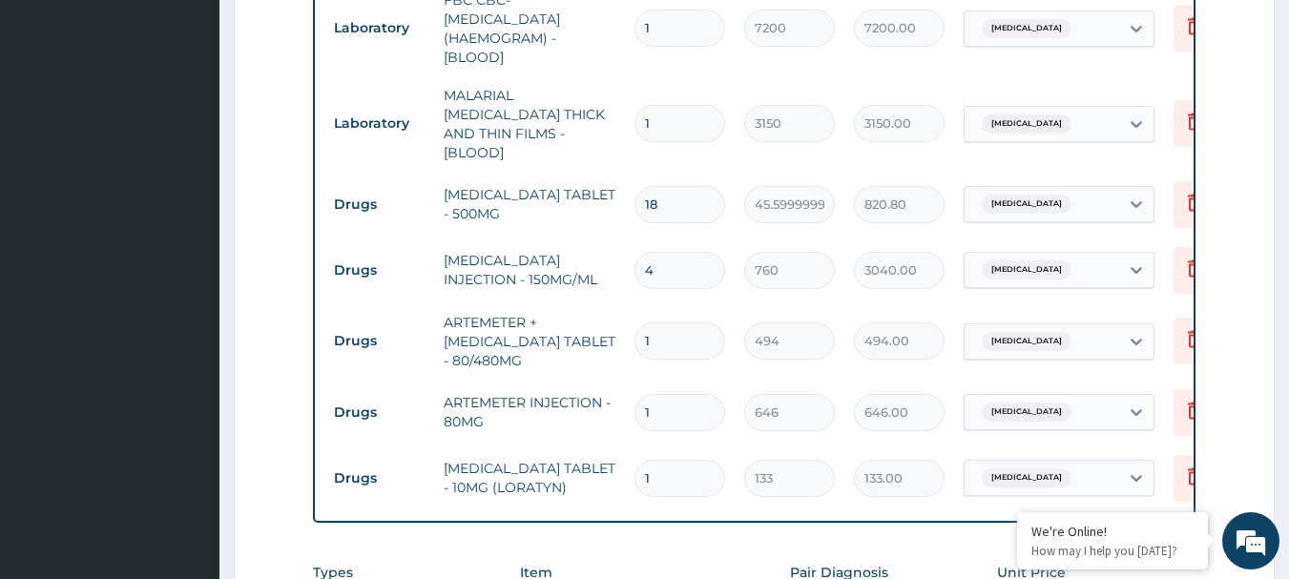
type input "0.00"
type input "6"
type input "2964.00"
type input "6"
click at [659, 406] on input "1" at bounding box center [679, 412] width 91 height 37
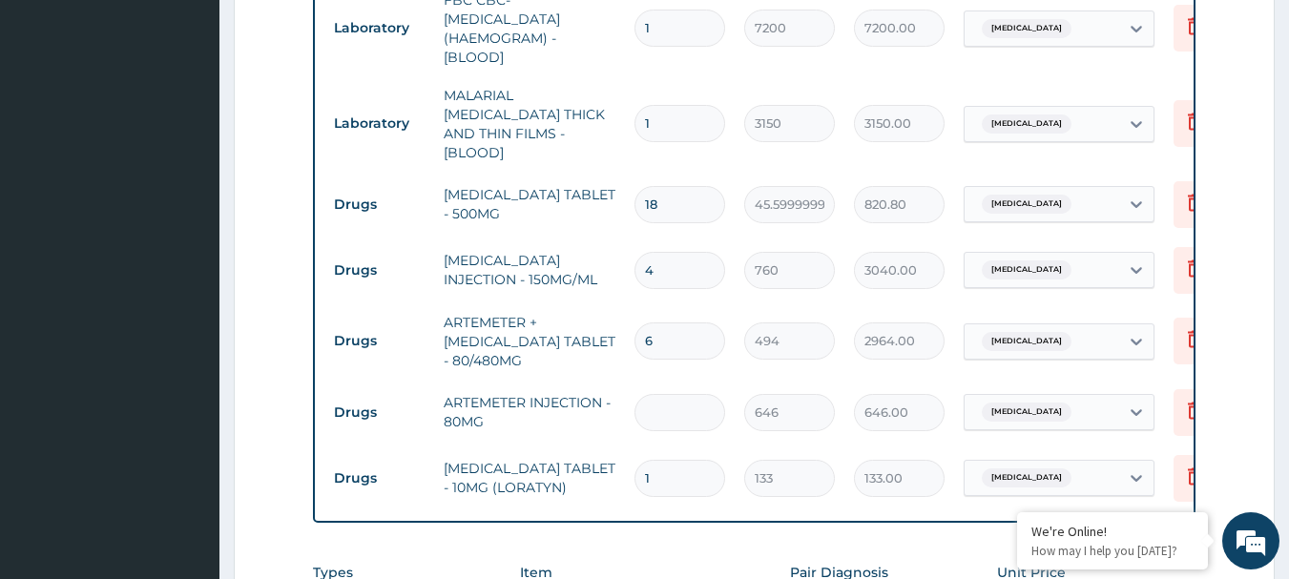
type input "0.00"
type input "2"
type input "1292.00"
type input "2"
click at [651, 460] on input "1" at bounding box center [679, 478] width 91 height 37
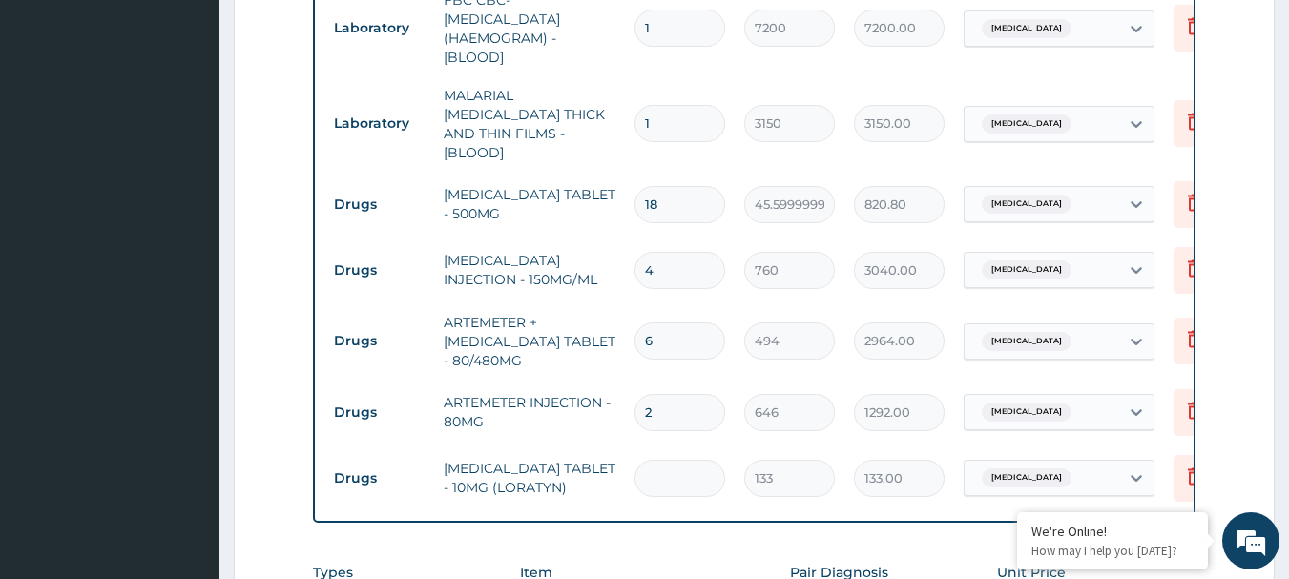
type input "0.00"
type input "5"
type input "665.00"
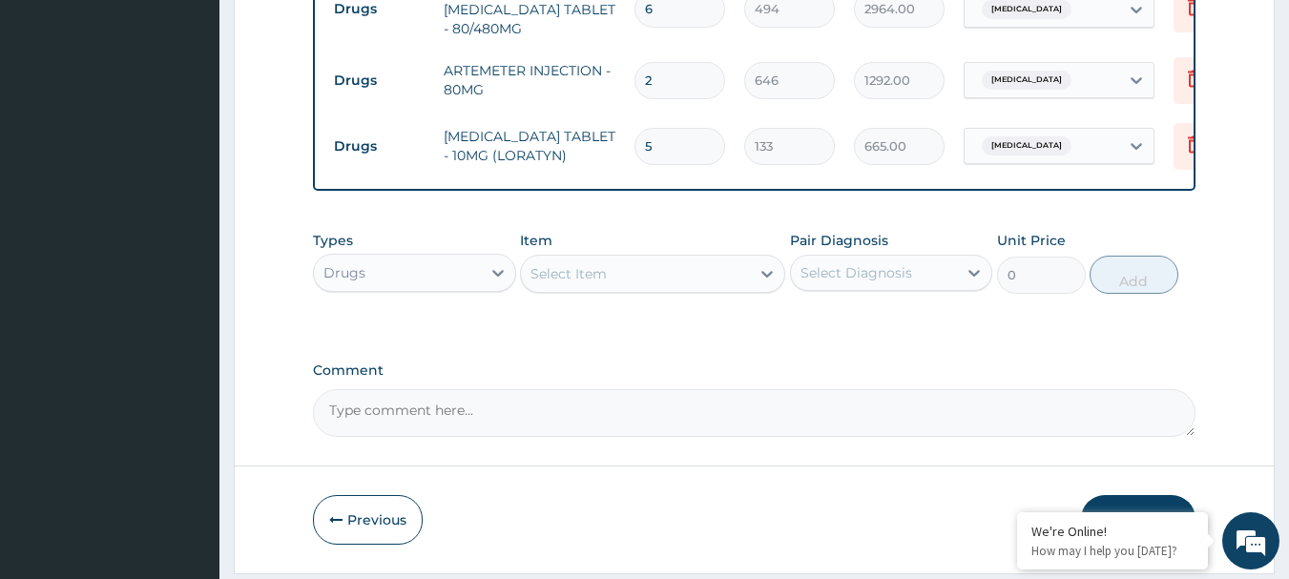
scroll to position [1242, 0]
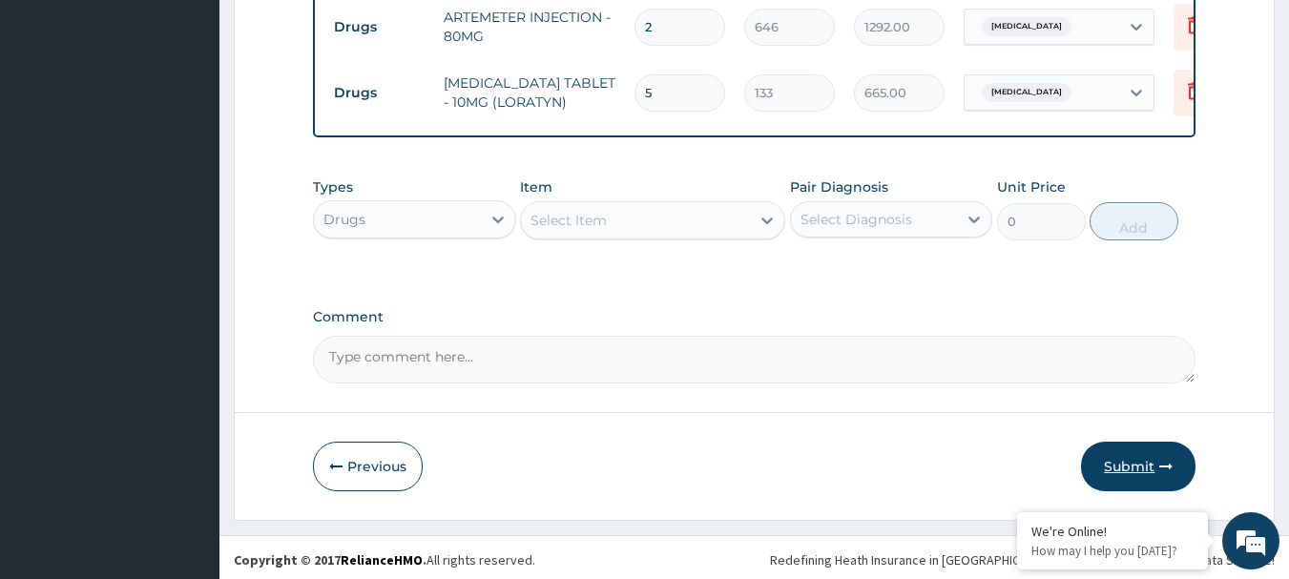
type input "5"
click at [1144, 466] on button "Submit" at bounding box center [1138, 467] width 114 height 50
